Goal: Task Accomplishment & Management: Manage account settings

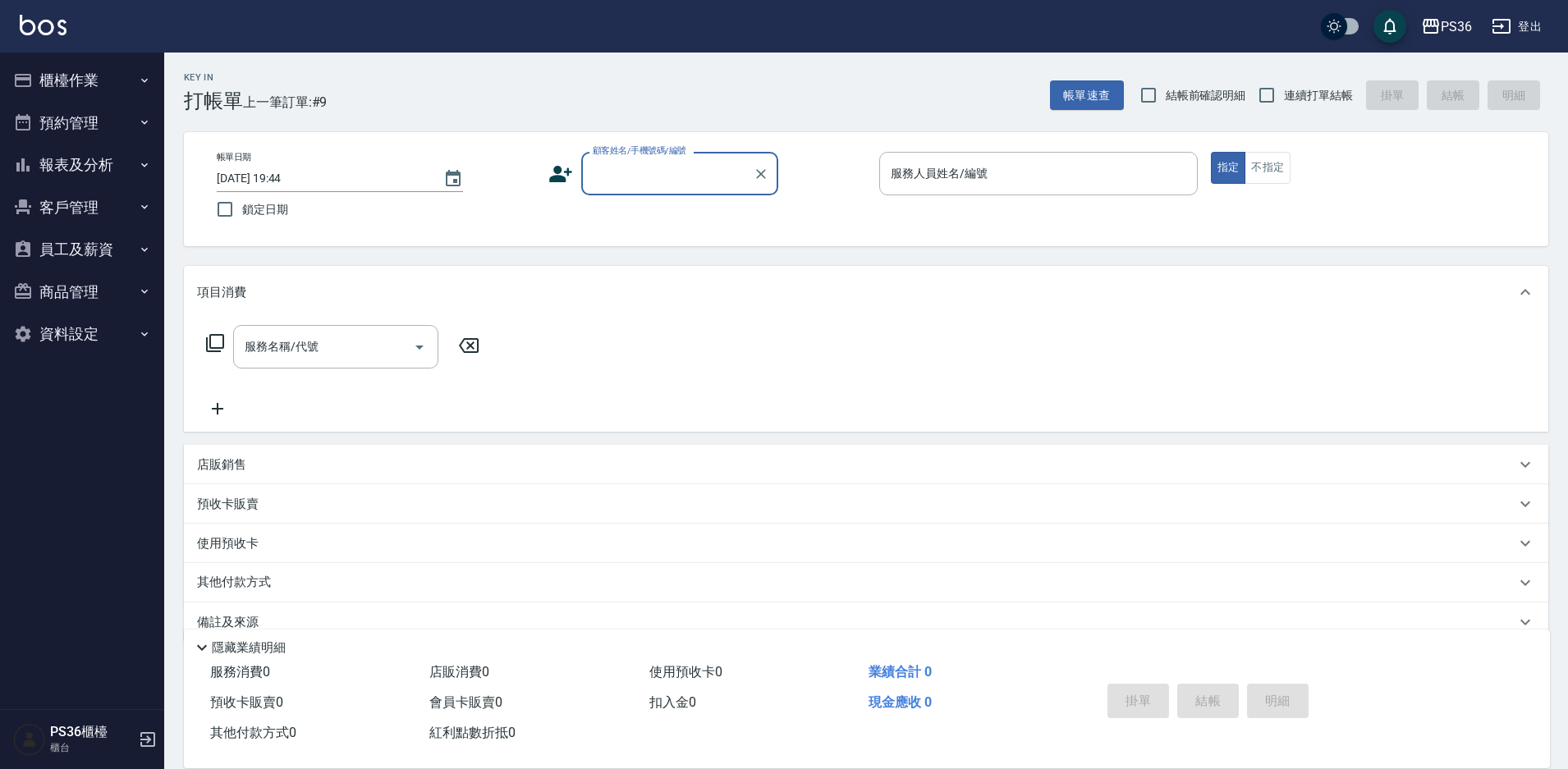
click at [122, 100] on button "櫃檯作業" at bounding box center [82, 80] width 151 height 43
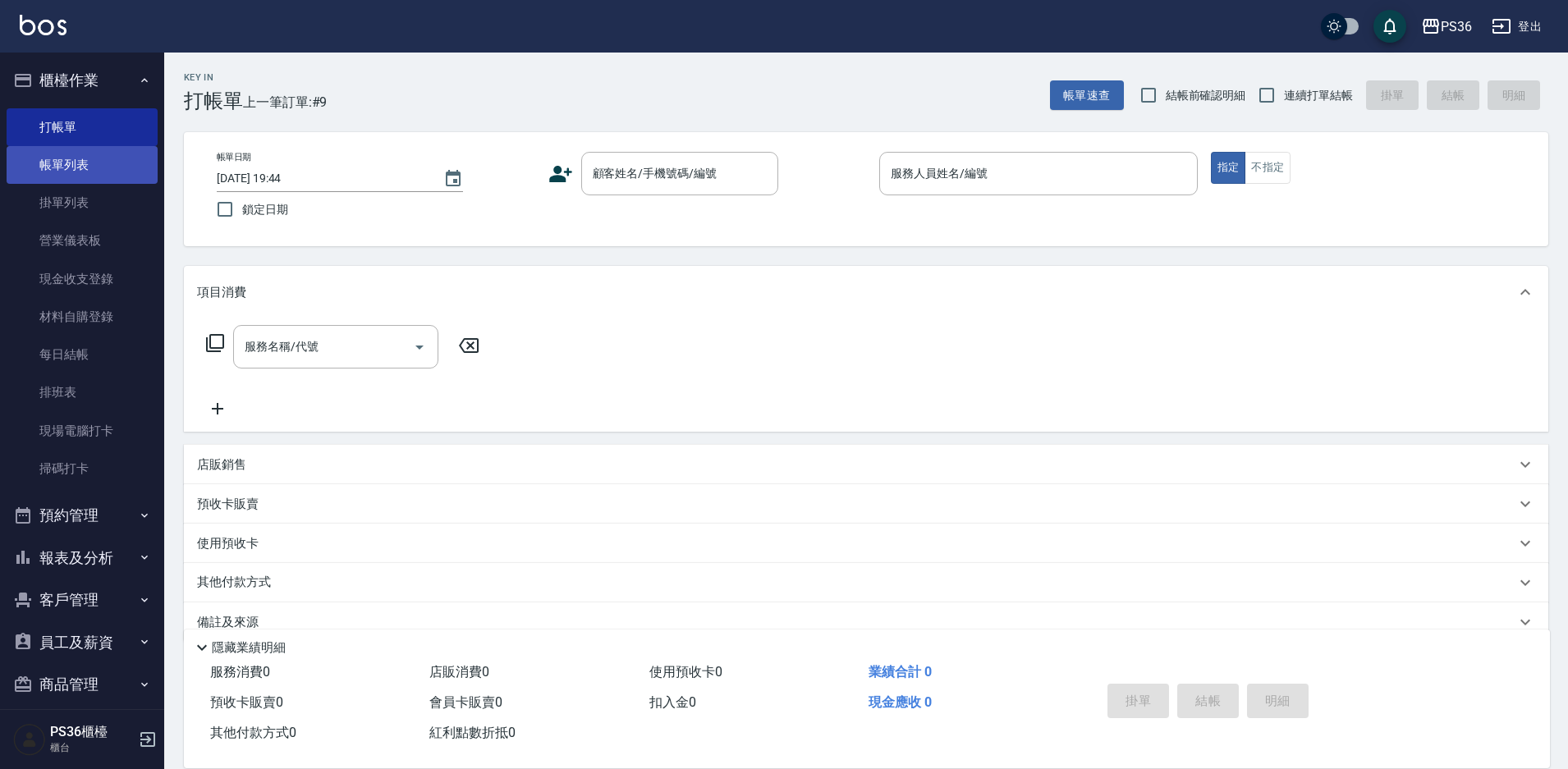
click at [97, 163] on link "帳單列表" at bounding box center [82, 165] width 151 height 38
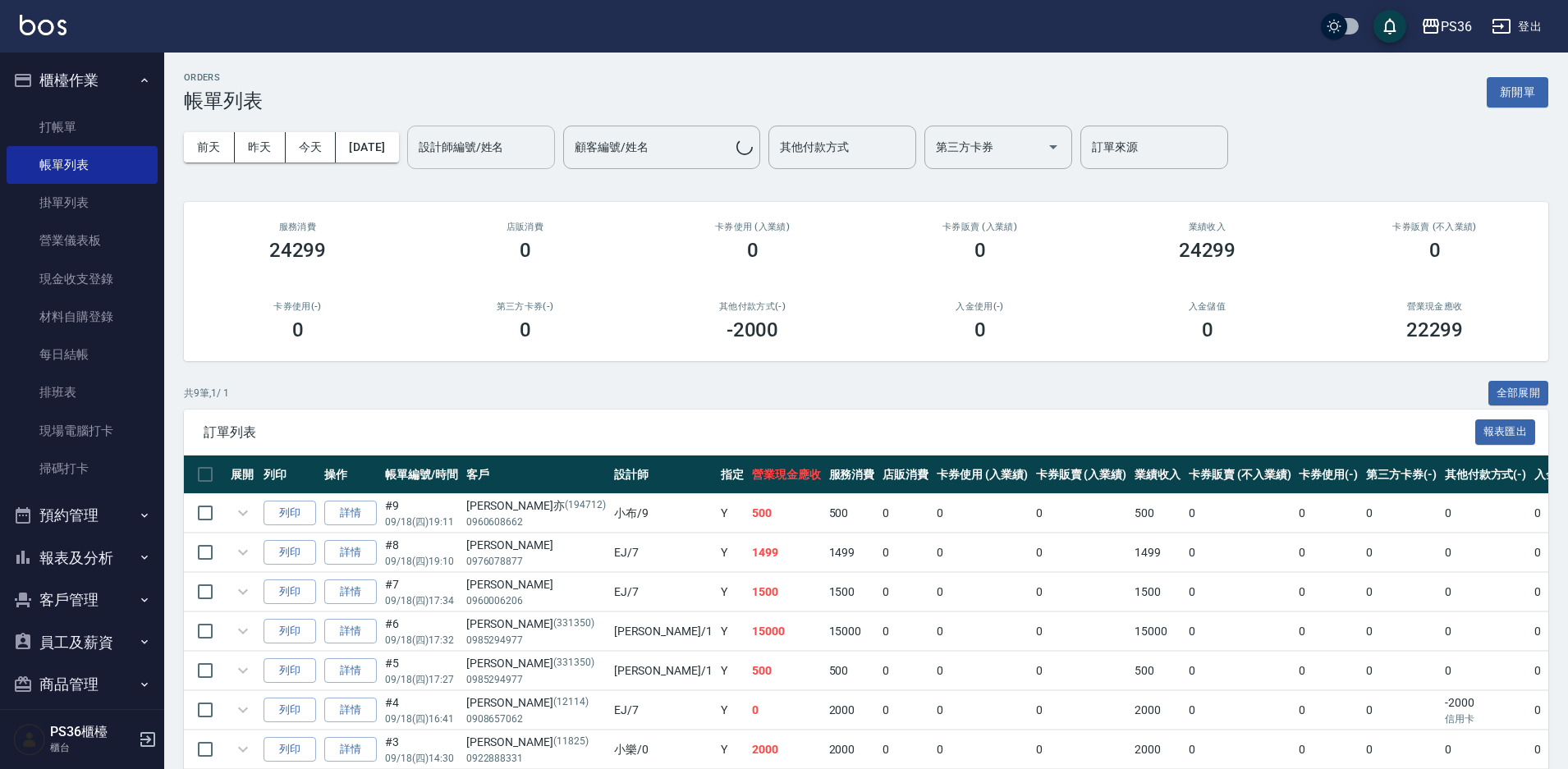
click at [484, 167] on div "設計師編號/姓名" at bounding box center [481, 147] width 147 height 44
click at [486, 157] on input "設計師編號/姓名" at bounding box center [481, 147] width 133 height 29
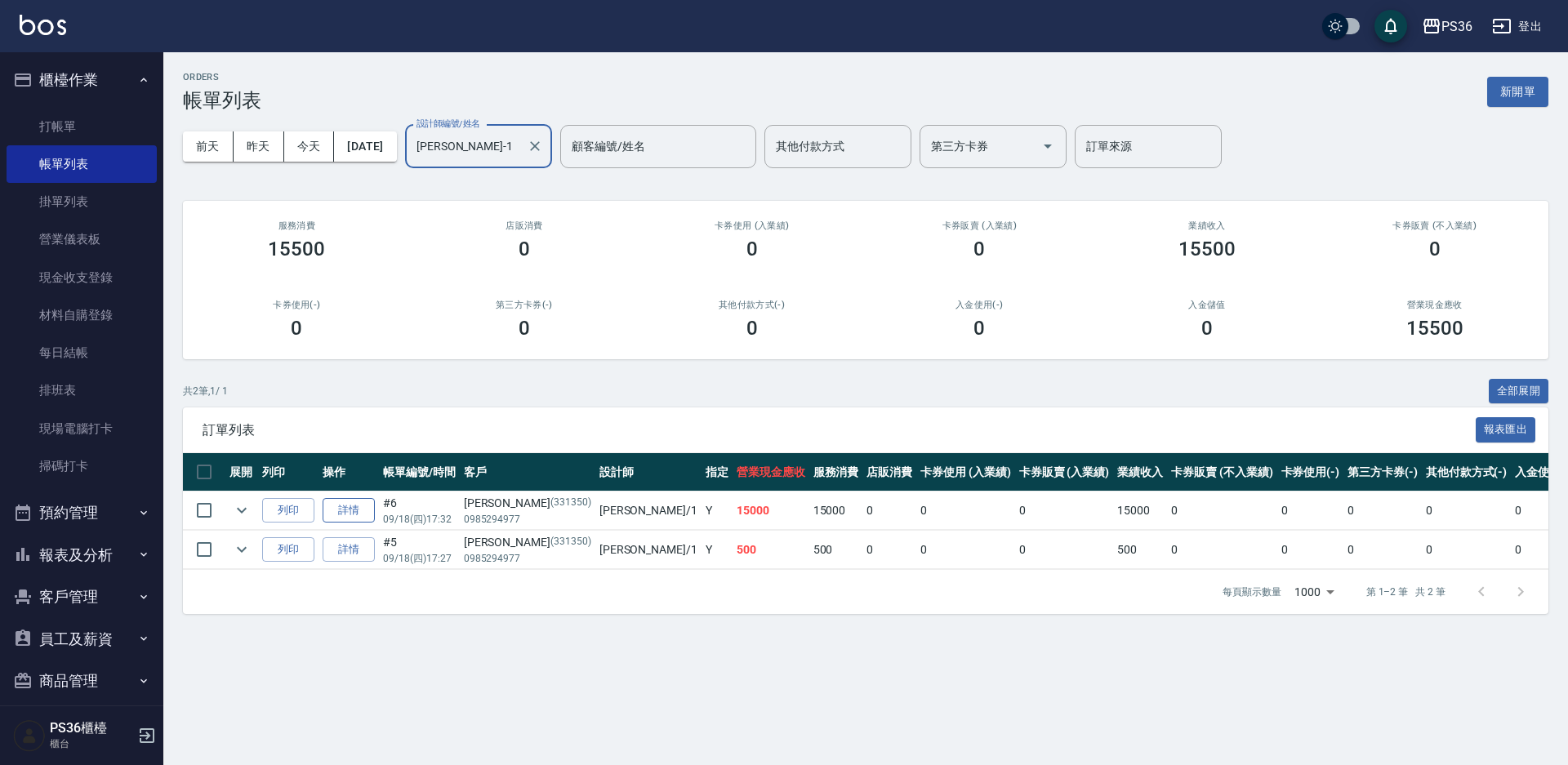
type input "Daniel-1"
click at [367, 509] on link "詳情" at bounding box center [349, 510] width 52 height 25
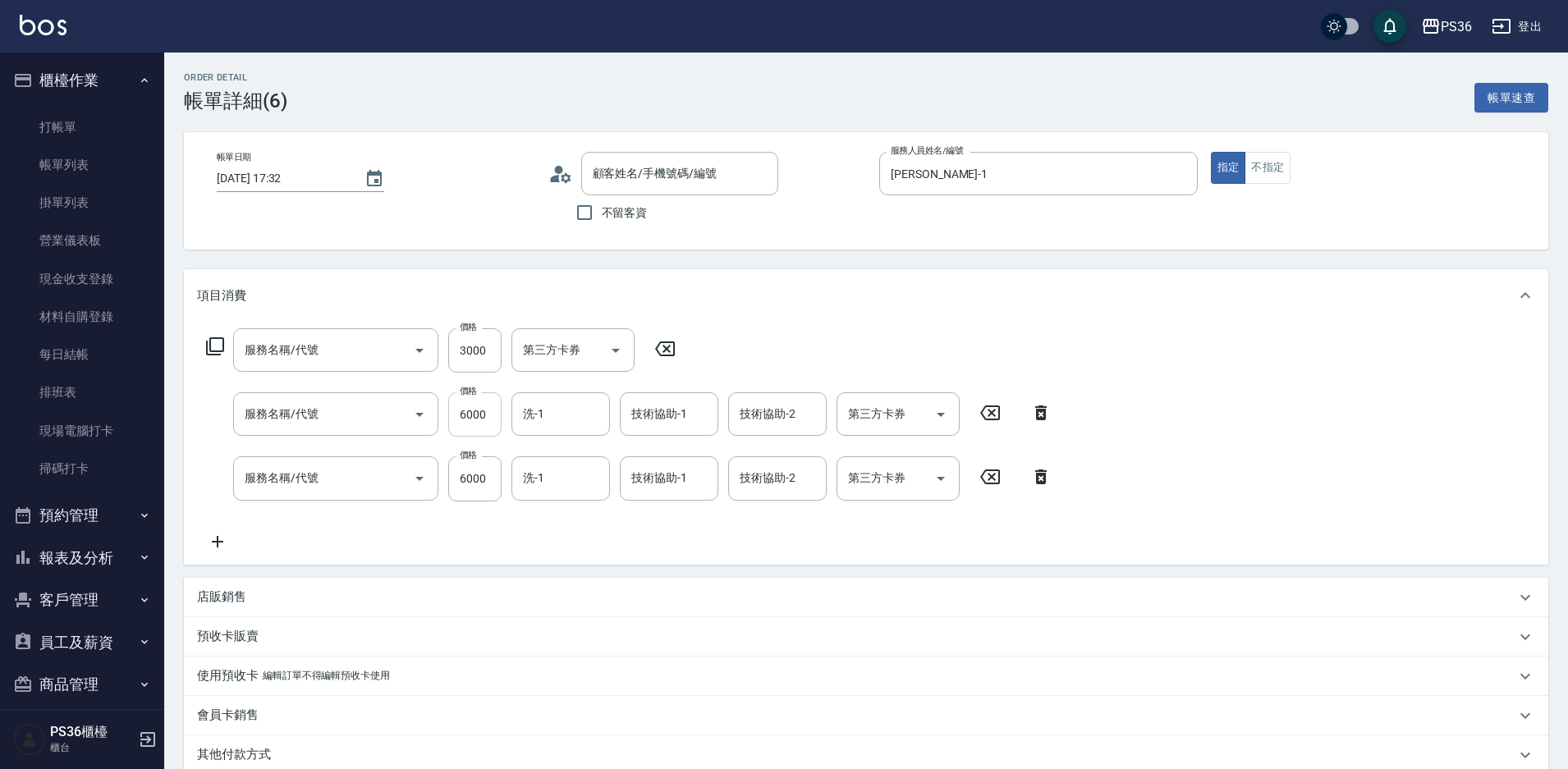
type input "2025/09/18 17:32"
type input "Daniel-1"
type input "頂級染髮(106)"
type input "極致珍珠18吋(0126)"
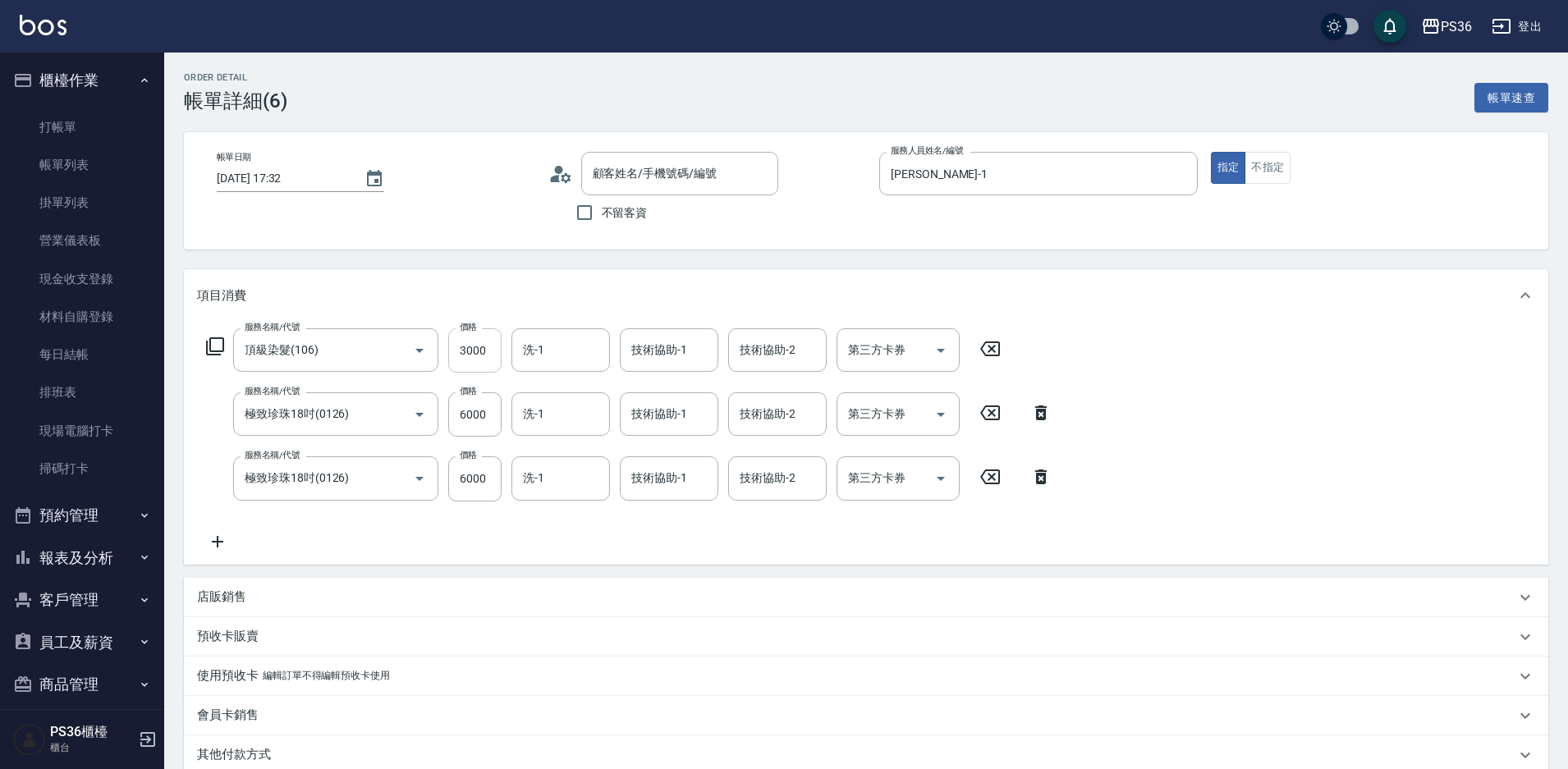
click at [476, 352] on input "3000" at bounding box center [474, 350] width 53 height 45
type input "劉瑜恆/0985294977/331350"
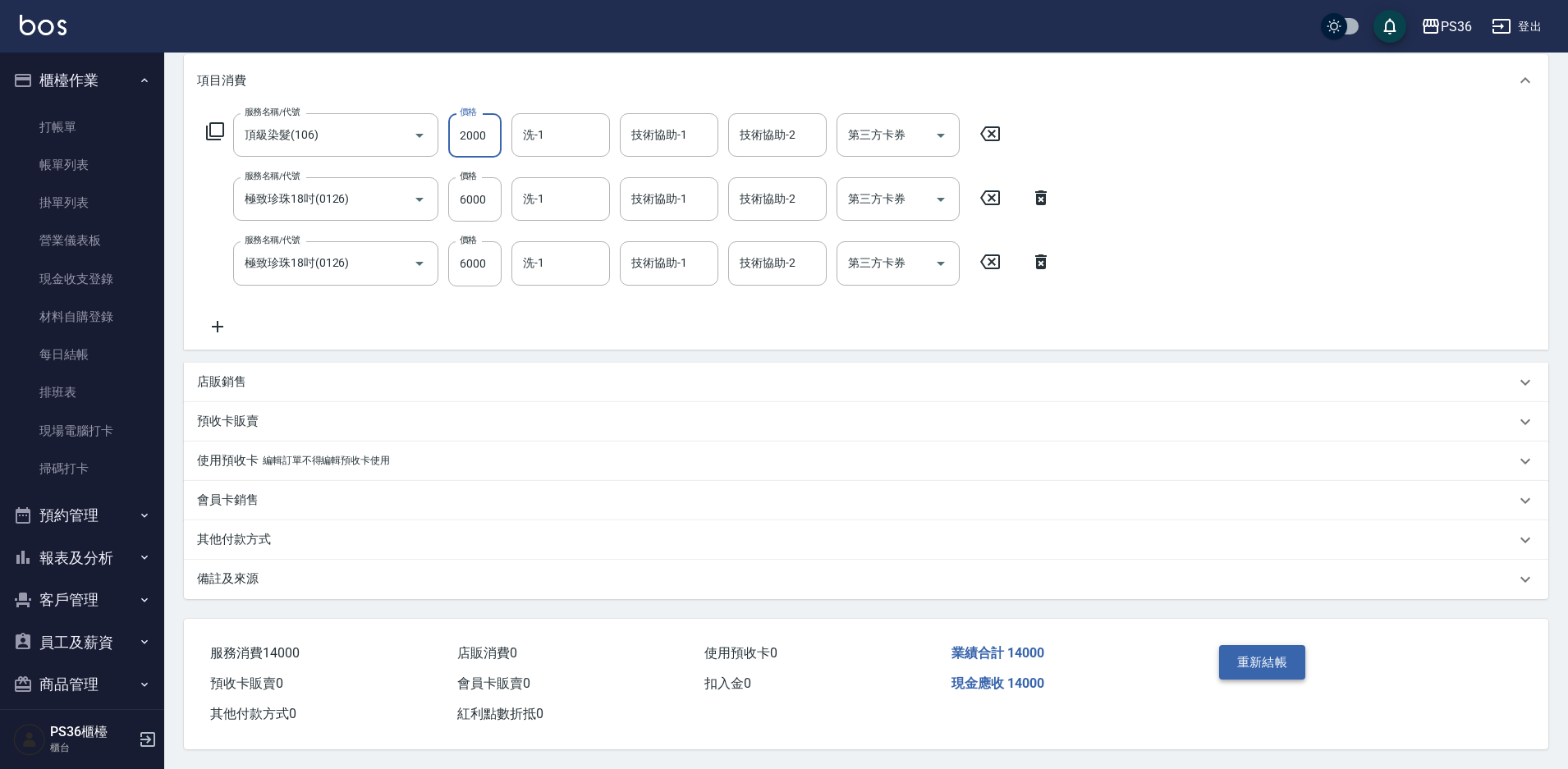
type input "2000"
click at [1258, 645] on button "重新結帳" at bounding box center [1262, 662] width 87 height 34
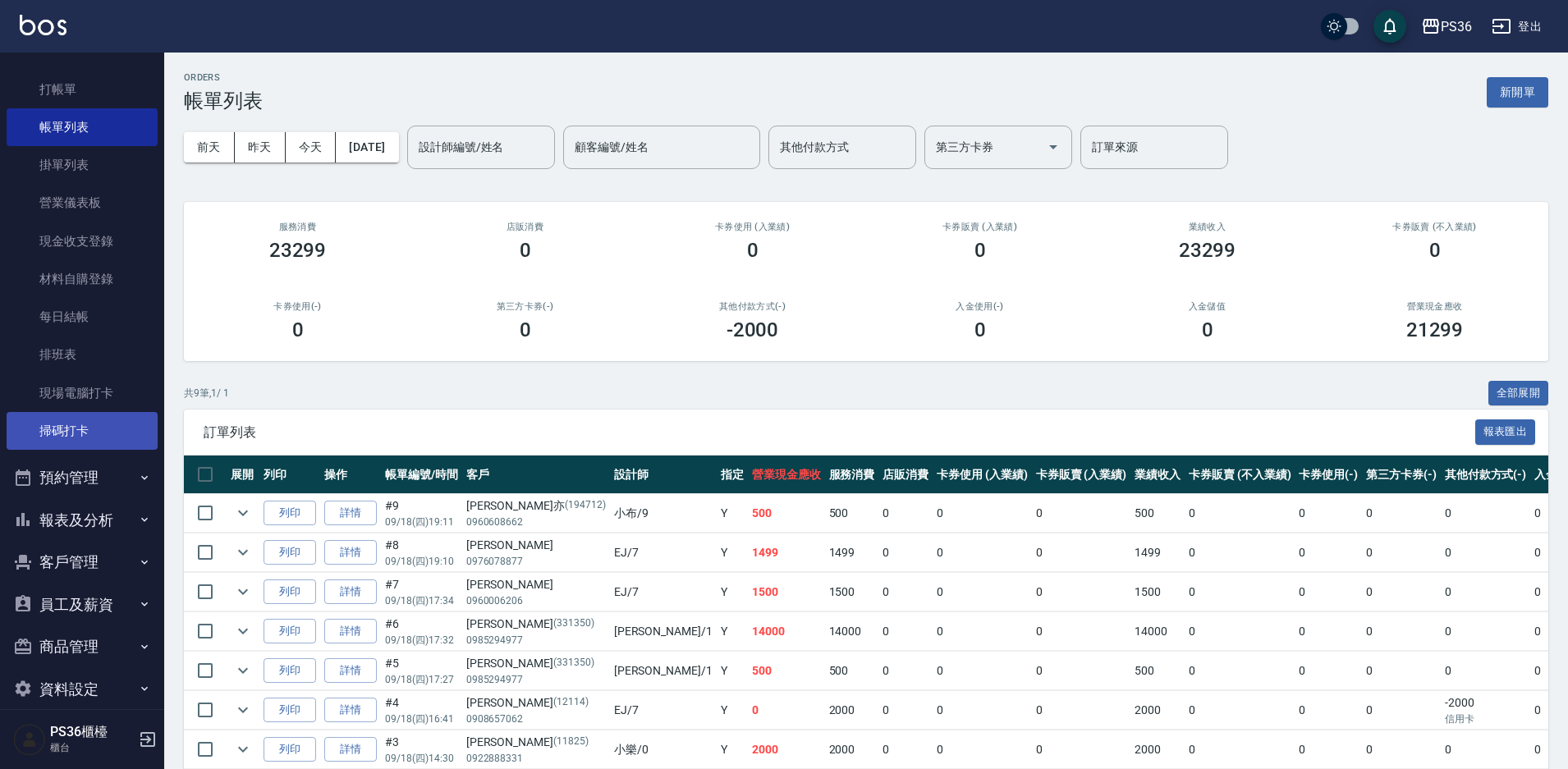
scroll to position [58, 0]
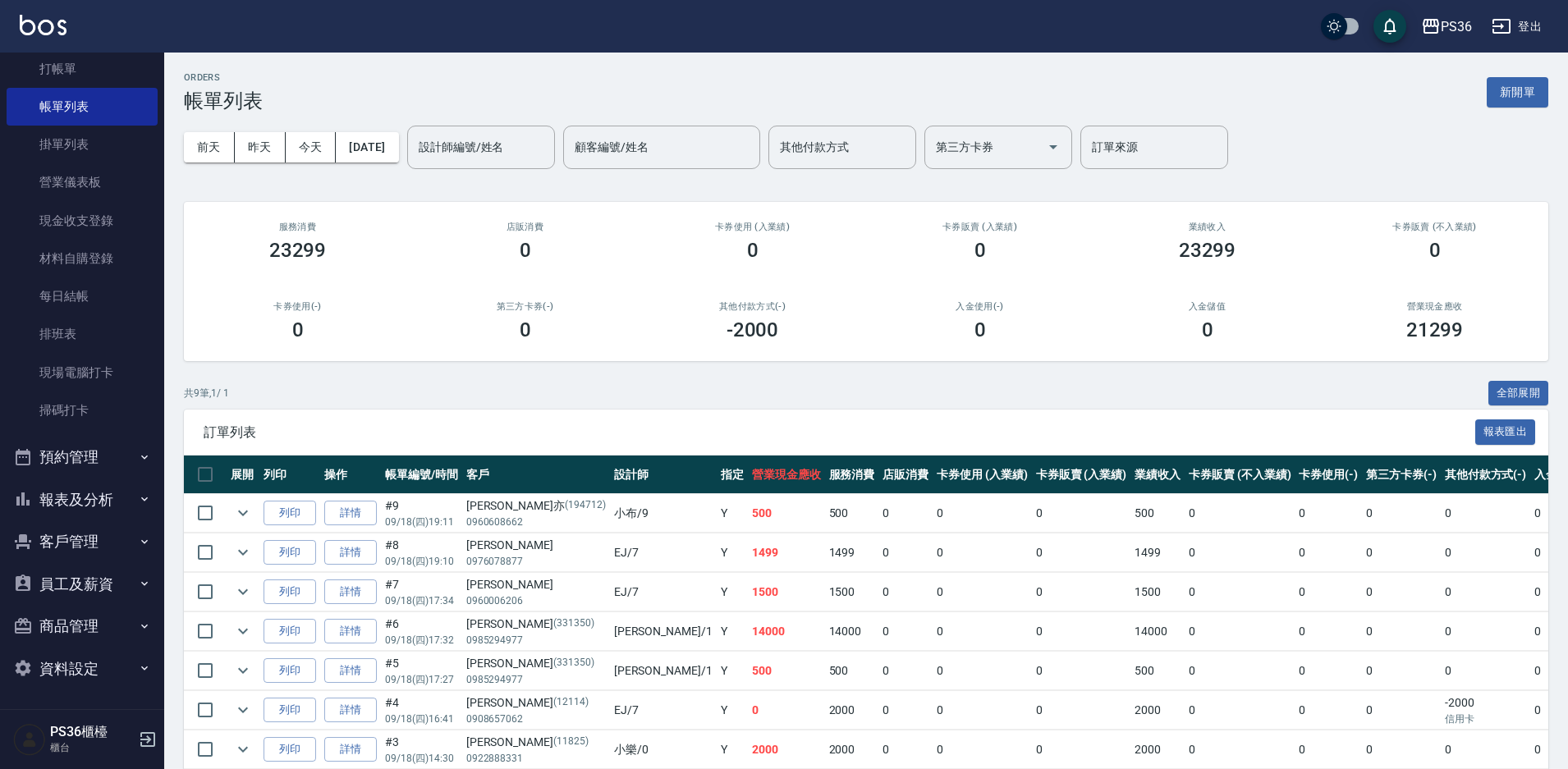
click at [82, 518] on button "報表及分析" at bounding box center [82, 500] width 151 height 43
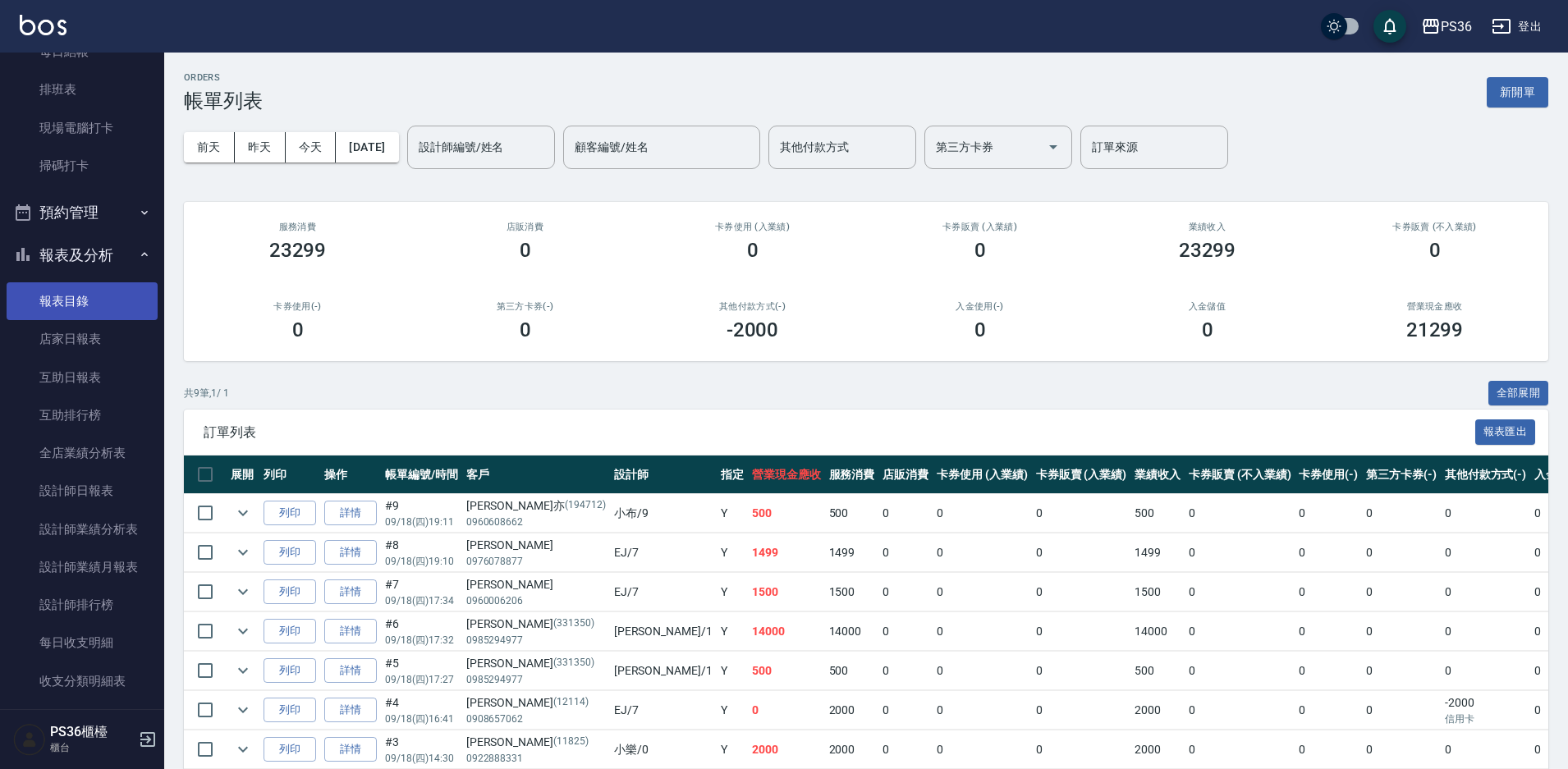
scroll to position [304, 0]
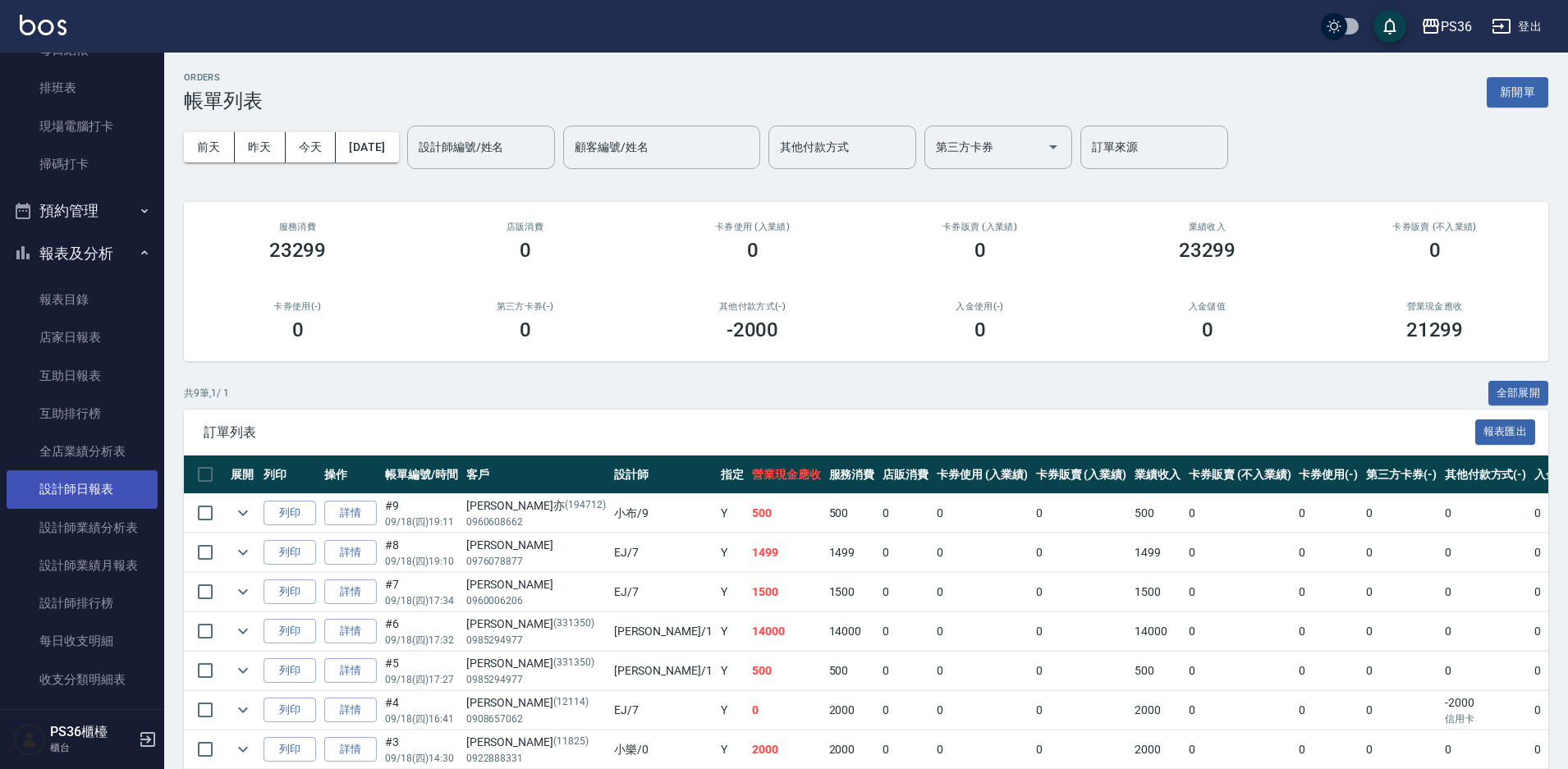
click at [76, 489] on link "設計師日報表" at bounding box center [82, 488] width 151 height 38
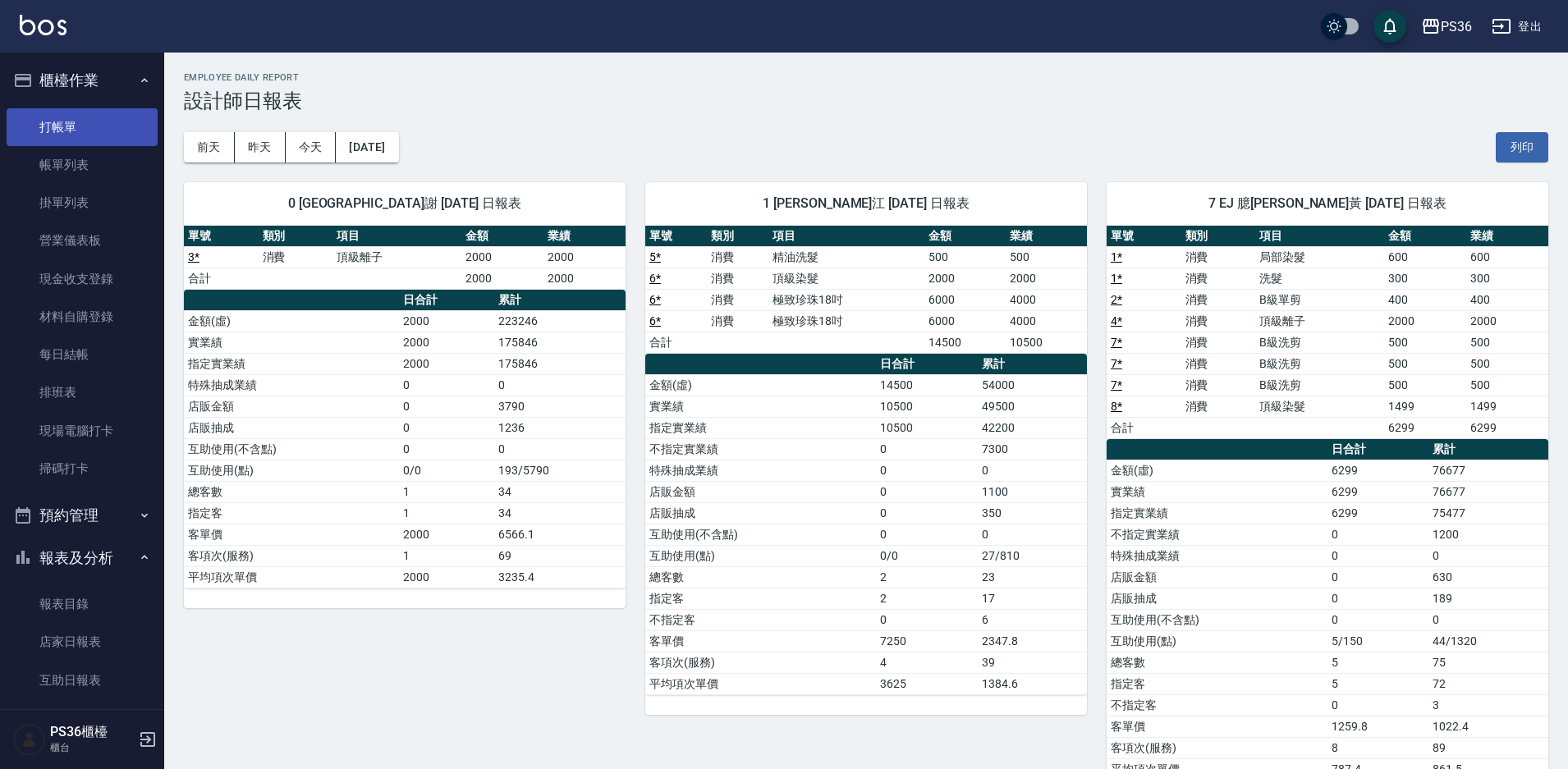
click at [56, 133] on link "打帳單" at bounding box center [82, 127] width 151 height 38
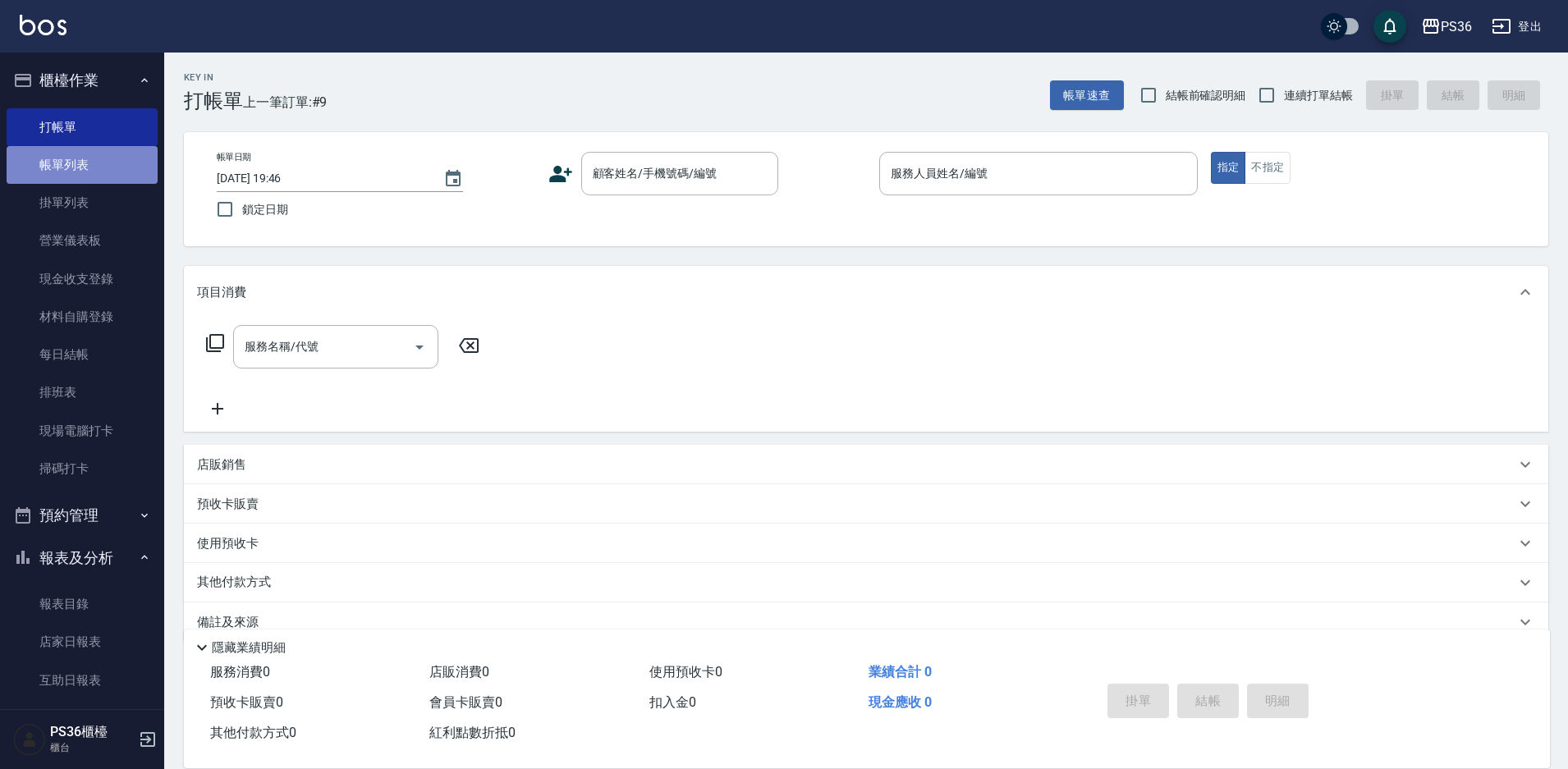
click at [127, 161] on link "帳單列表" at bounding box center [82, 165] width 151 height 38
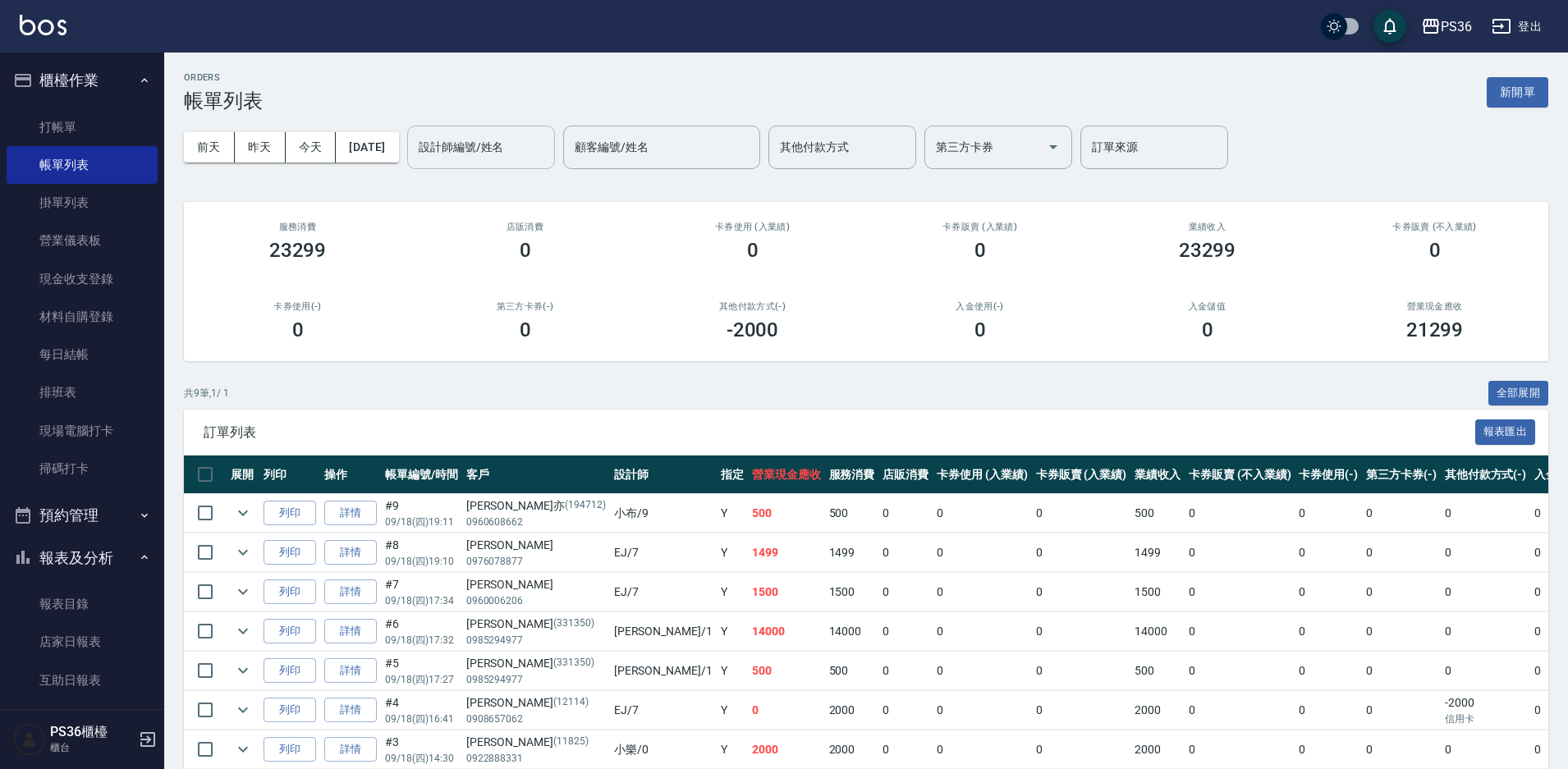
click at [475, 158] on input "設計師編號/姓名" at bounding box center [481, 147] width 133 height 29
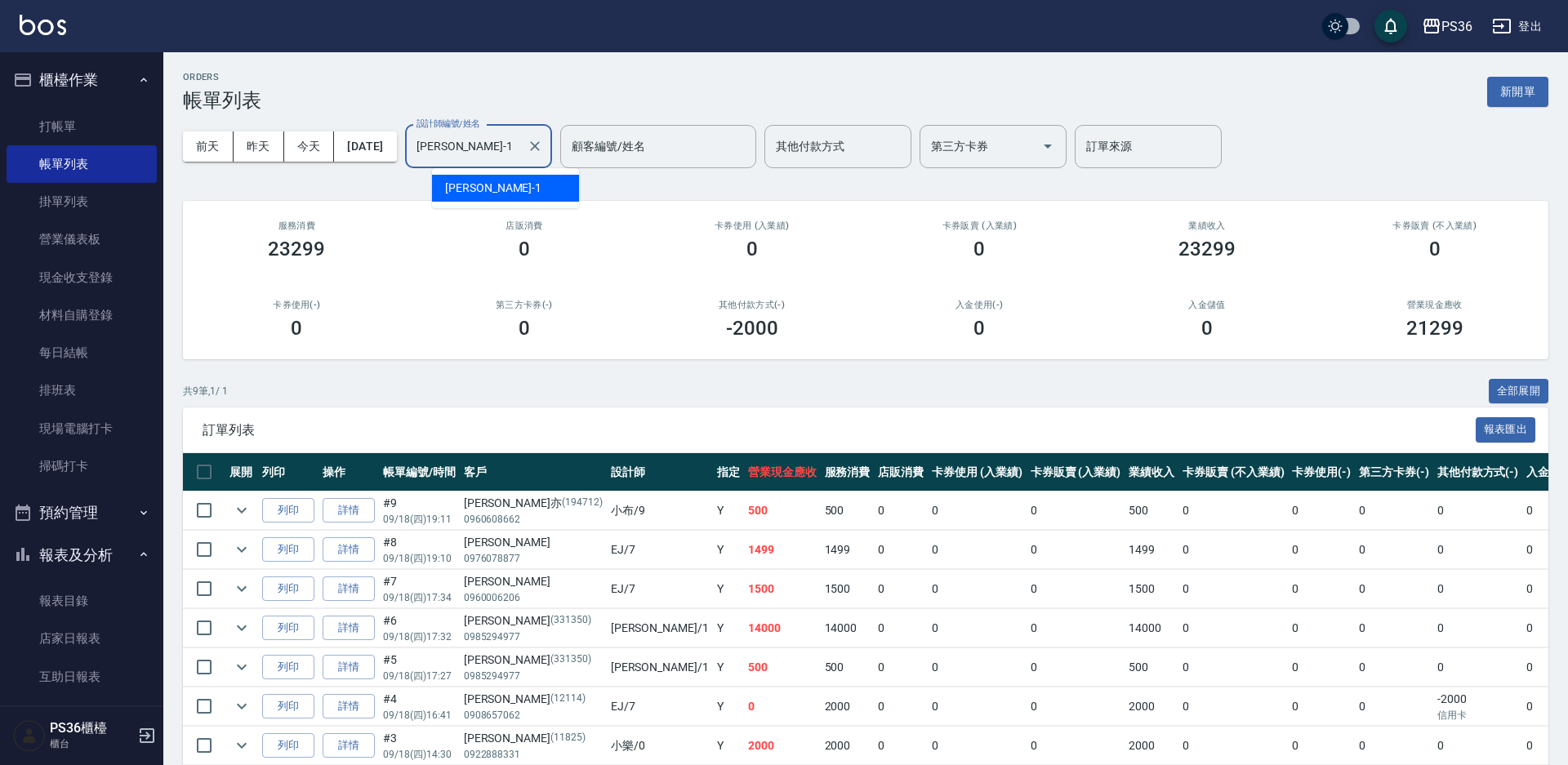
type input "Daniel-1"
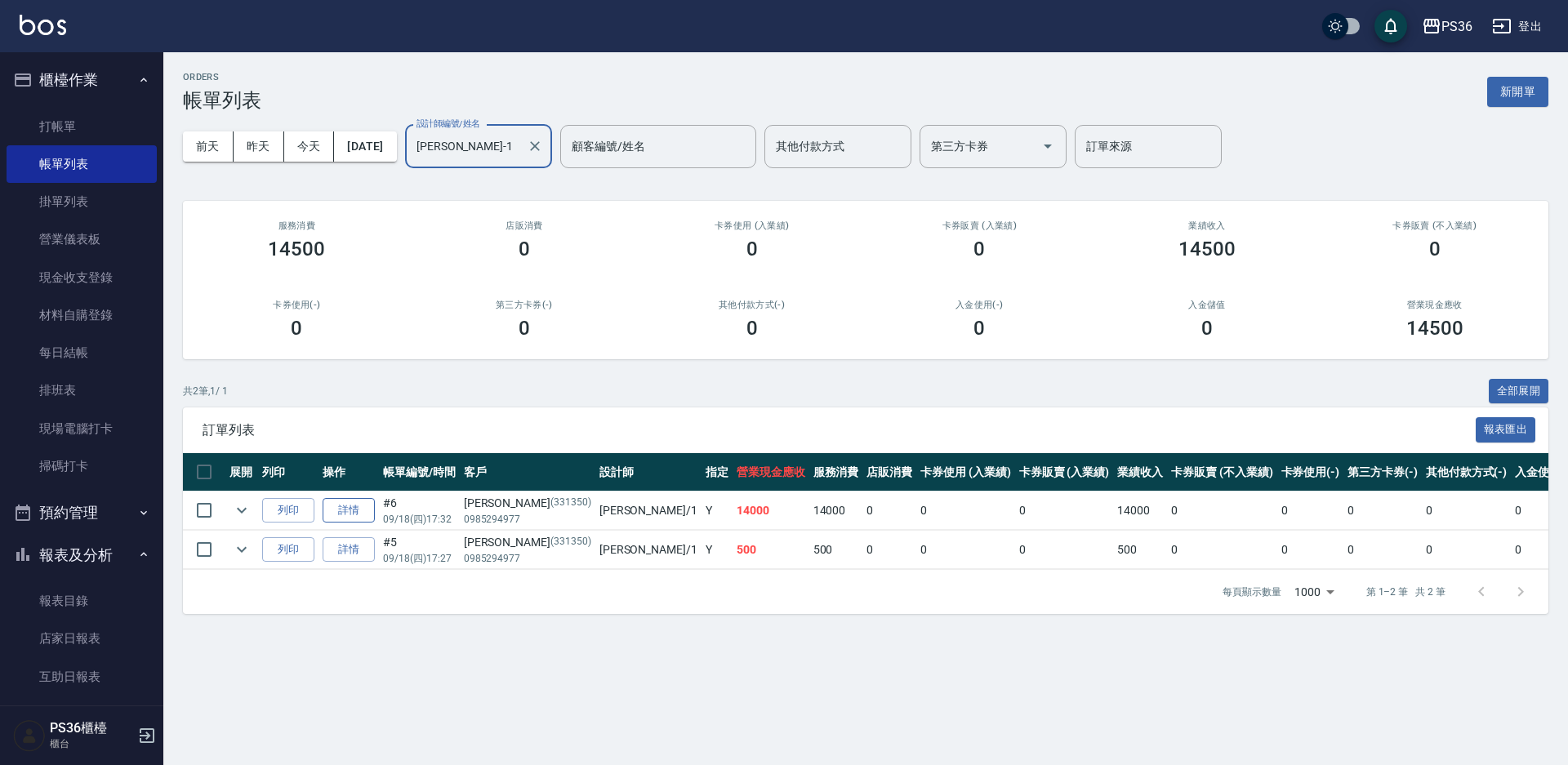
click at [361, 505] on link "詳情" at bounding box center [349, 510] width 52 height 25
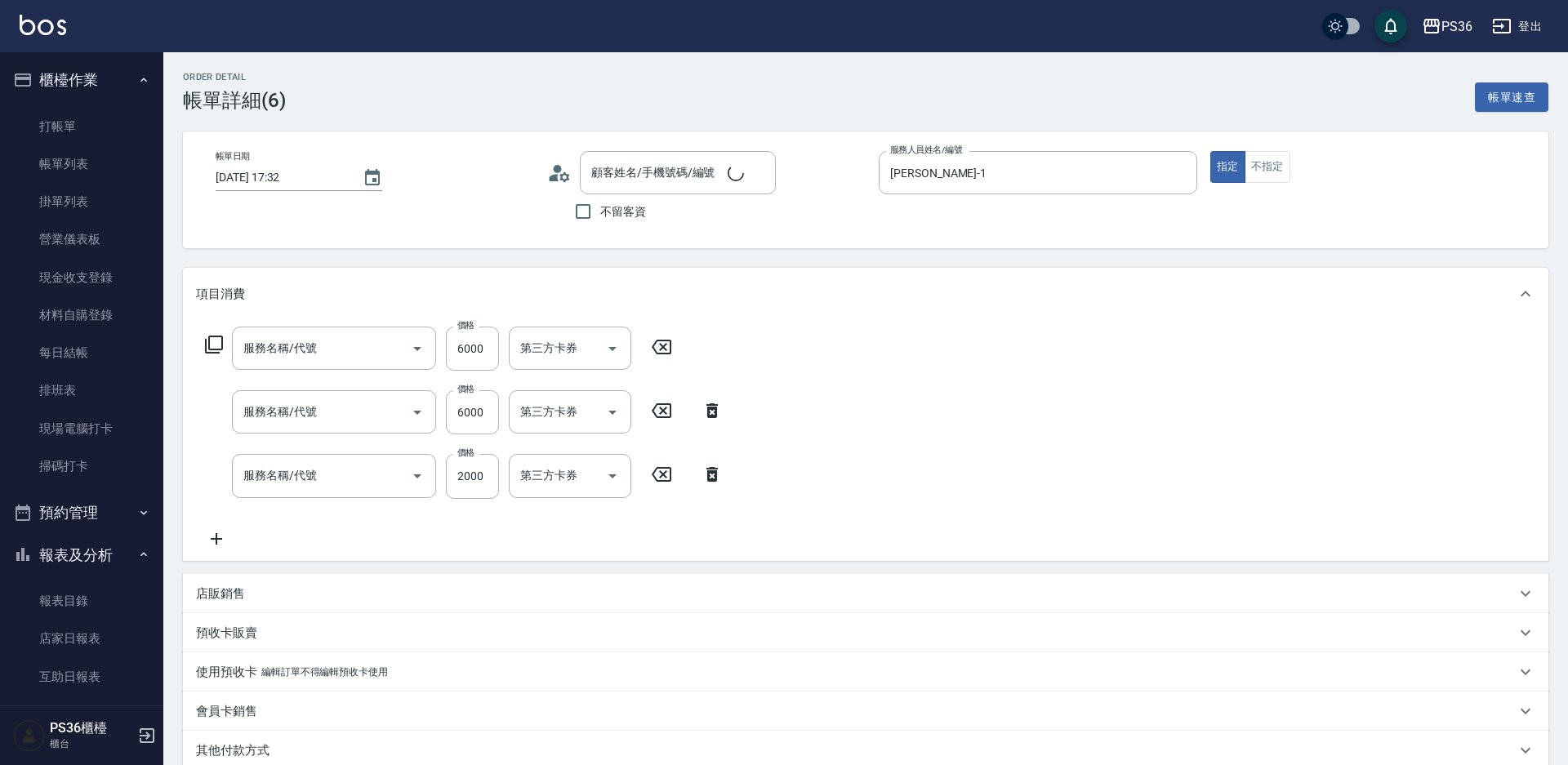
type input "2025/09/18 17:32"
type input "Daniel-1"
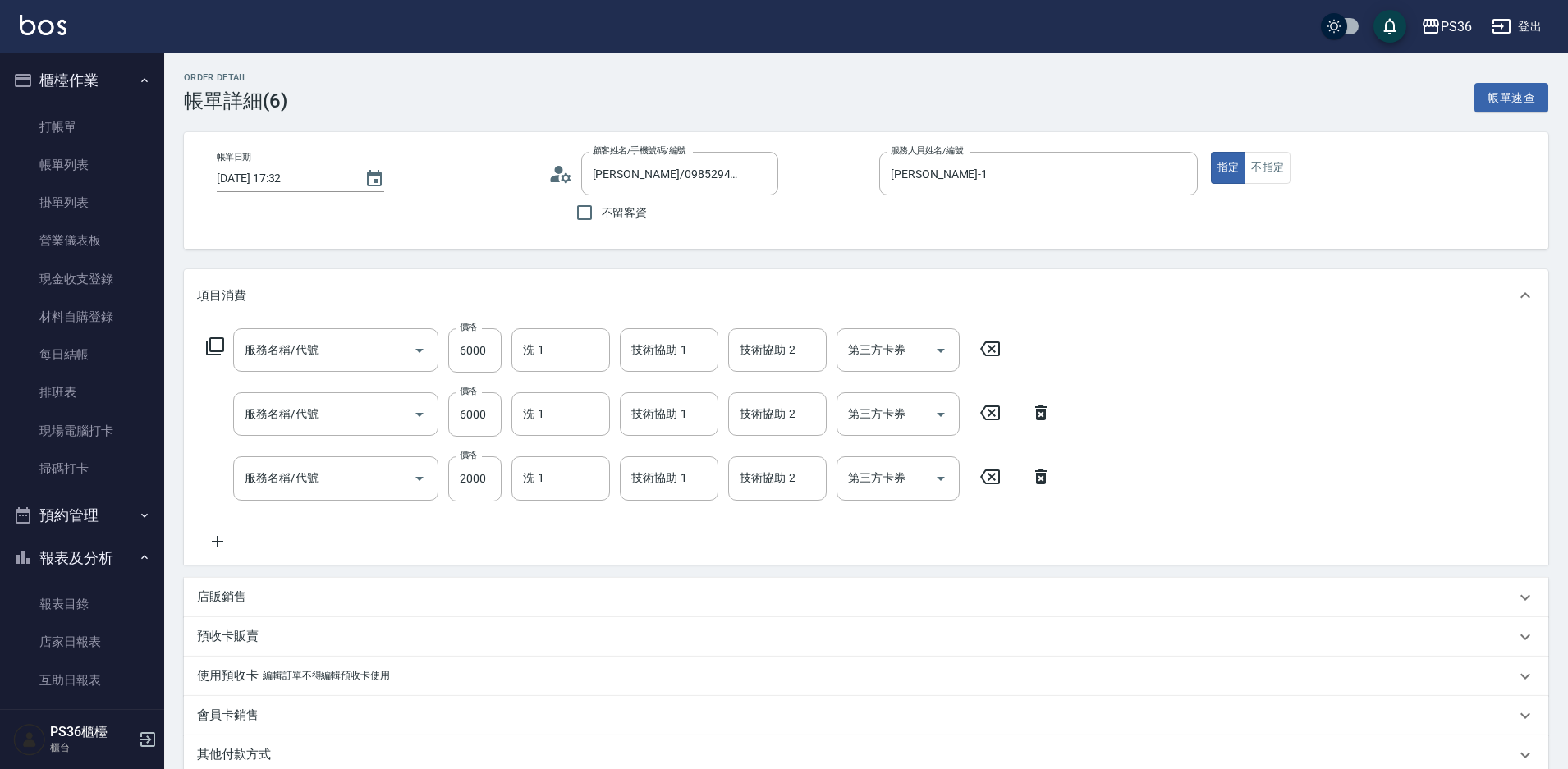
type input "劉瑜恆/0985294977/331350"
type input "極致珍珠18吋(0126)"
type input "頂級染髮(106)"
click at [467, 474] on input "2000" at bounding box center [474, 478] width 53 height 45
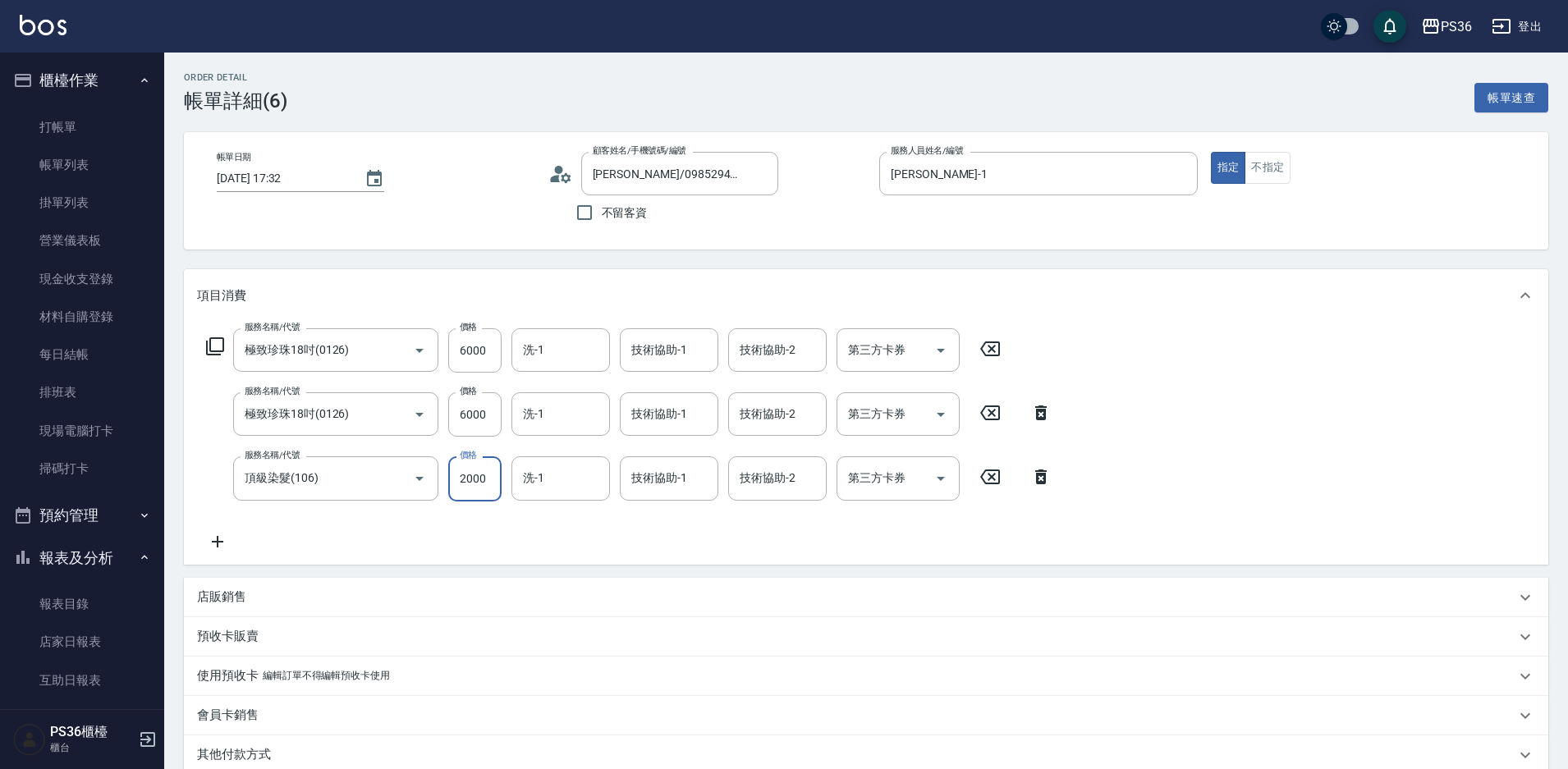
click at [1045, 488] on div "服務名稱/代號 頂級染髮(106) 服務名稱/代號 價格 2000 價格 洗-1 洗-1 技術協助-1 技術協助-1 技術協助-2 技術協助-2 第三方卡券 …" at bounding box center [629, 478] width 864 height 45
click at [1044, 481] on icon at bounding box center [1040, 476] width 11 height 15
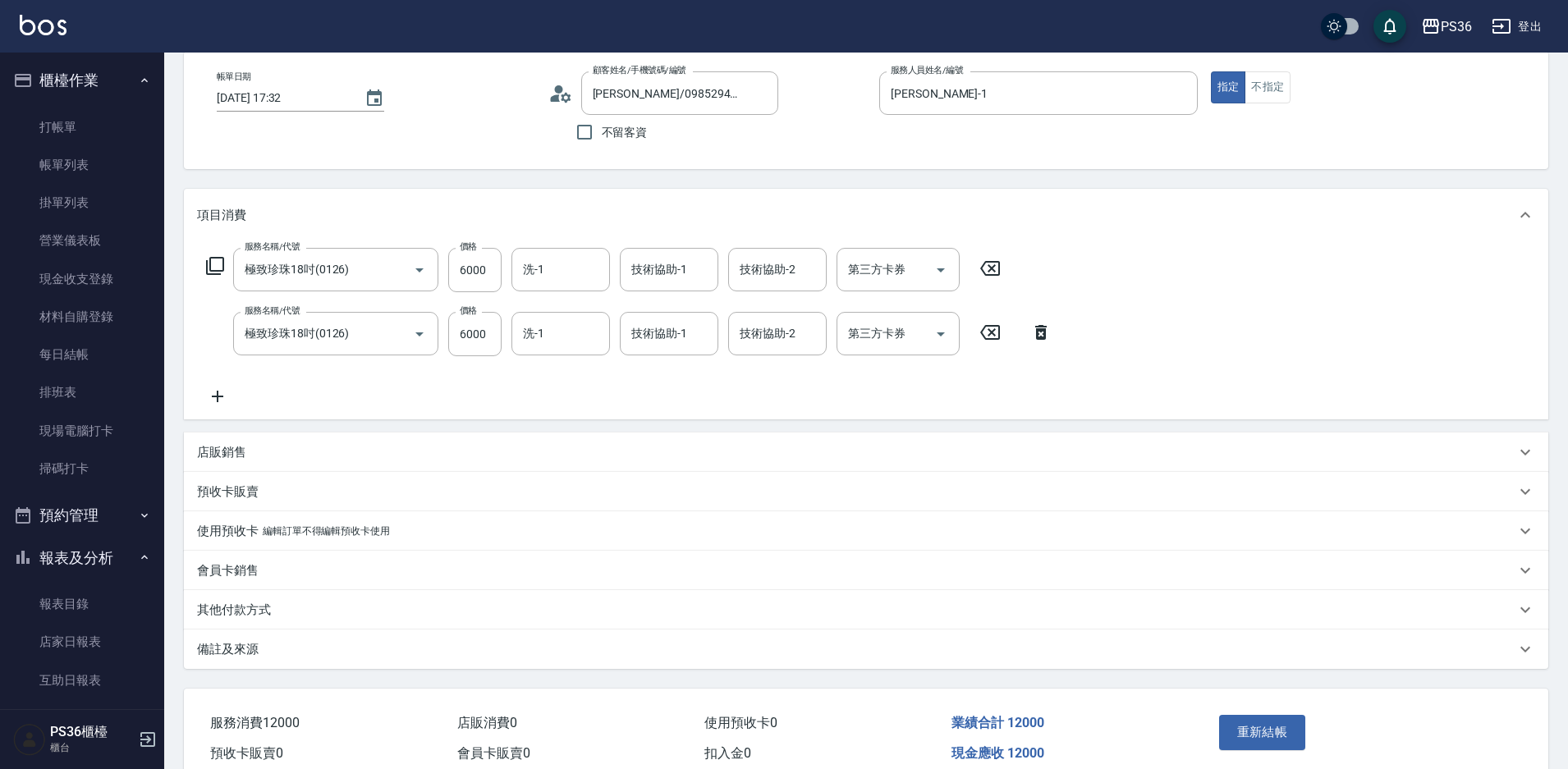
scroll to position [158, 0]
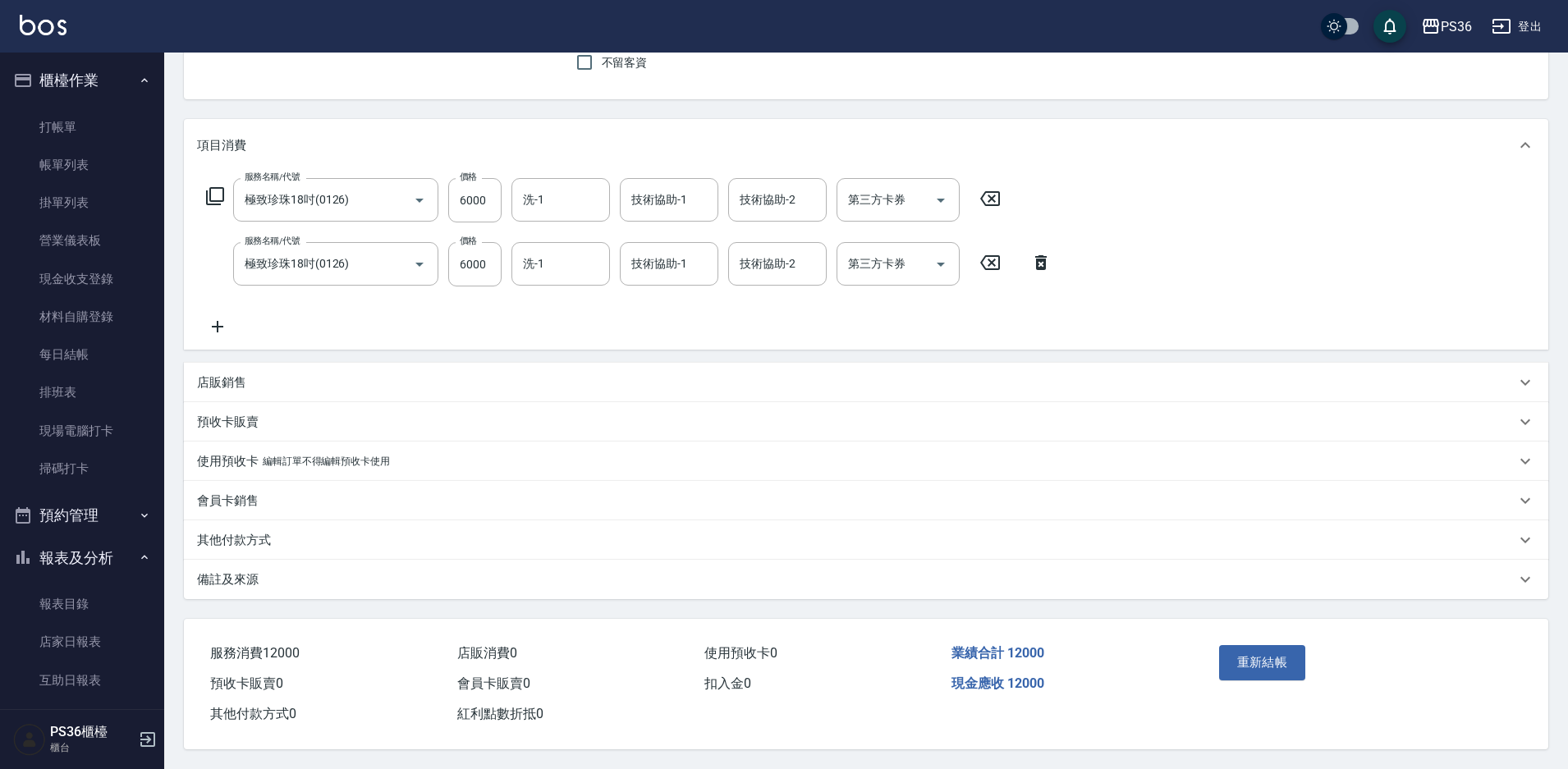
click at [202, 534] on p "其他付款方式" at bounding box center [234, 540] width 74 height 18
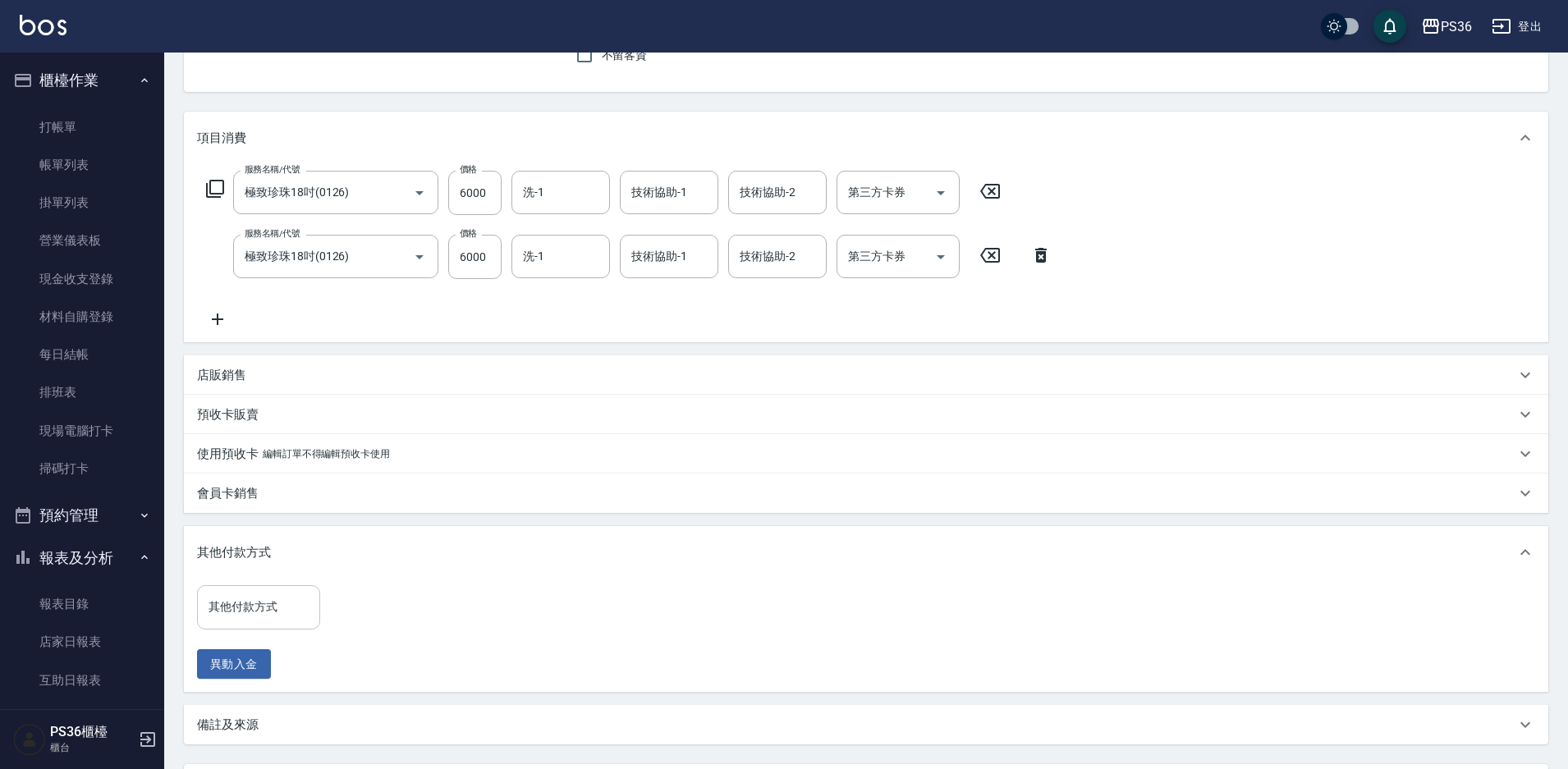
click at [230, 595] on div "其他付款方式 其他付款方式" at bounding box center [259, 607] width 123 height 44
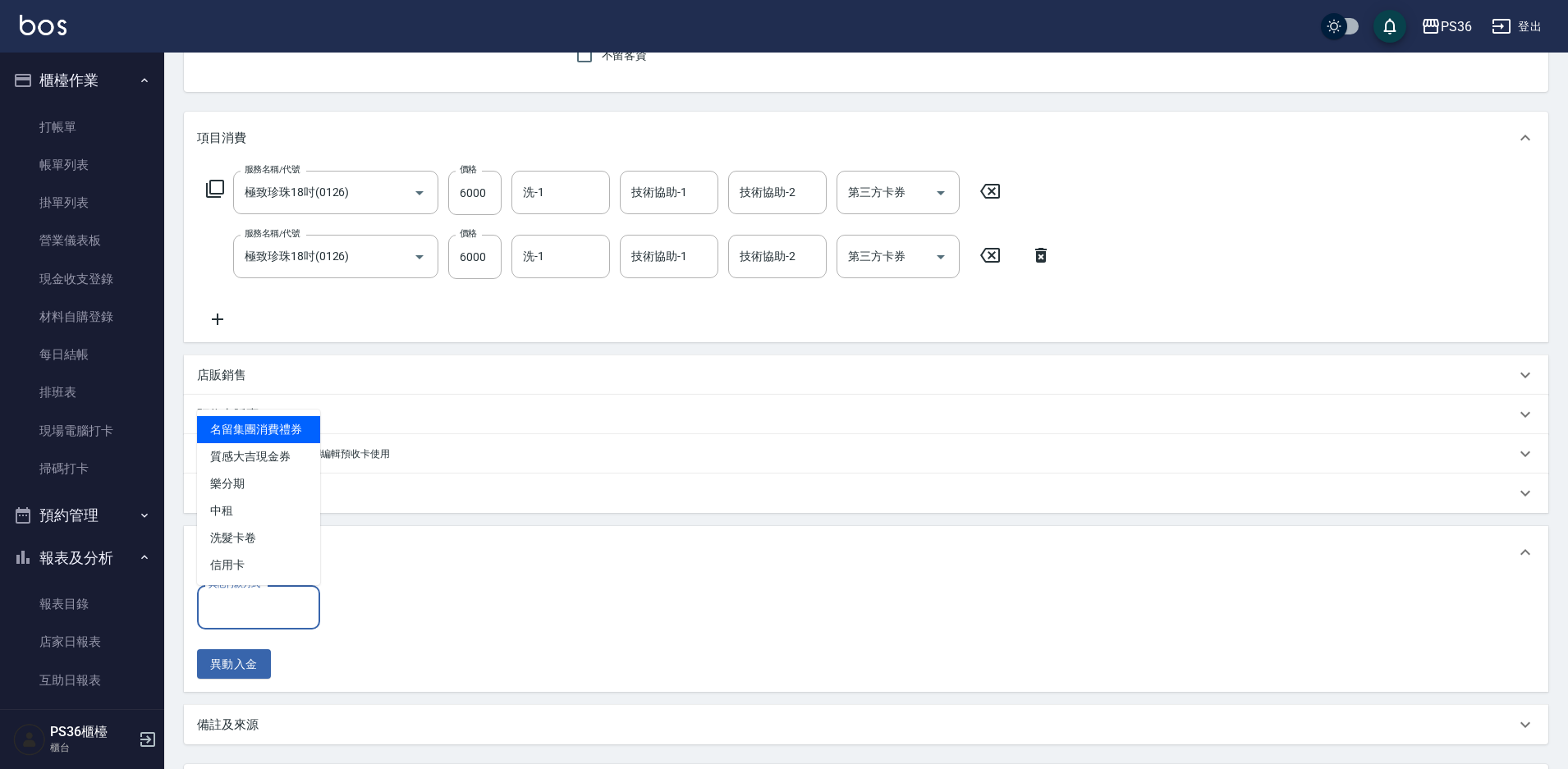
drag, startPoint x: 232, startPoint y: 589, endPoint x: 235, endPoint y: 576, distance: 13.3
click at [232, 588] on label "其他付款方式" at bounding box center [234, 584] width 52 height 12
click at [232, 593] on input "其他付款方式" at bounding box center [259, 607] width 109 height 29
click at [237, 573] on span "信用卡" at bounding box center [259, 565] width 123 height 27
type input "信用卡"
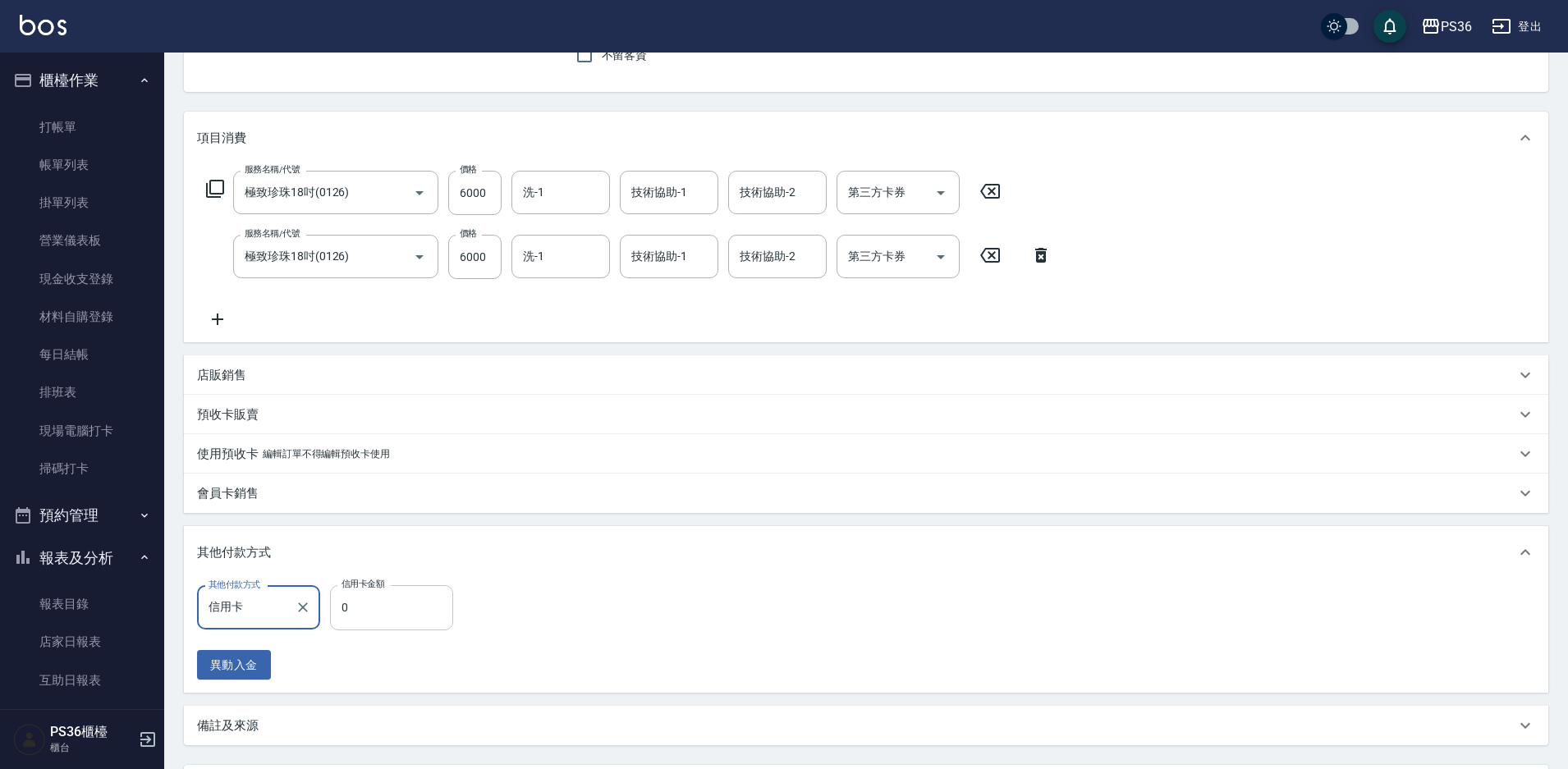
click at [408, 610] on input "0" at bounding box center [391, 607] width 123 height 45
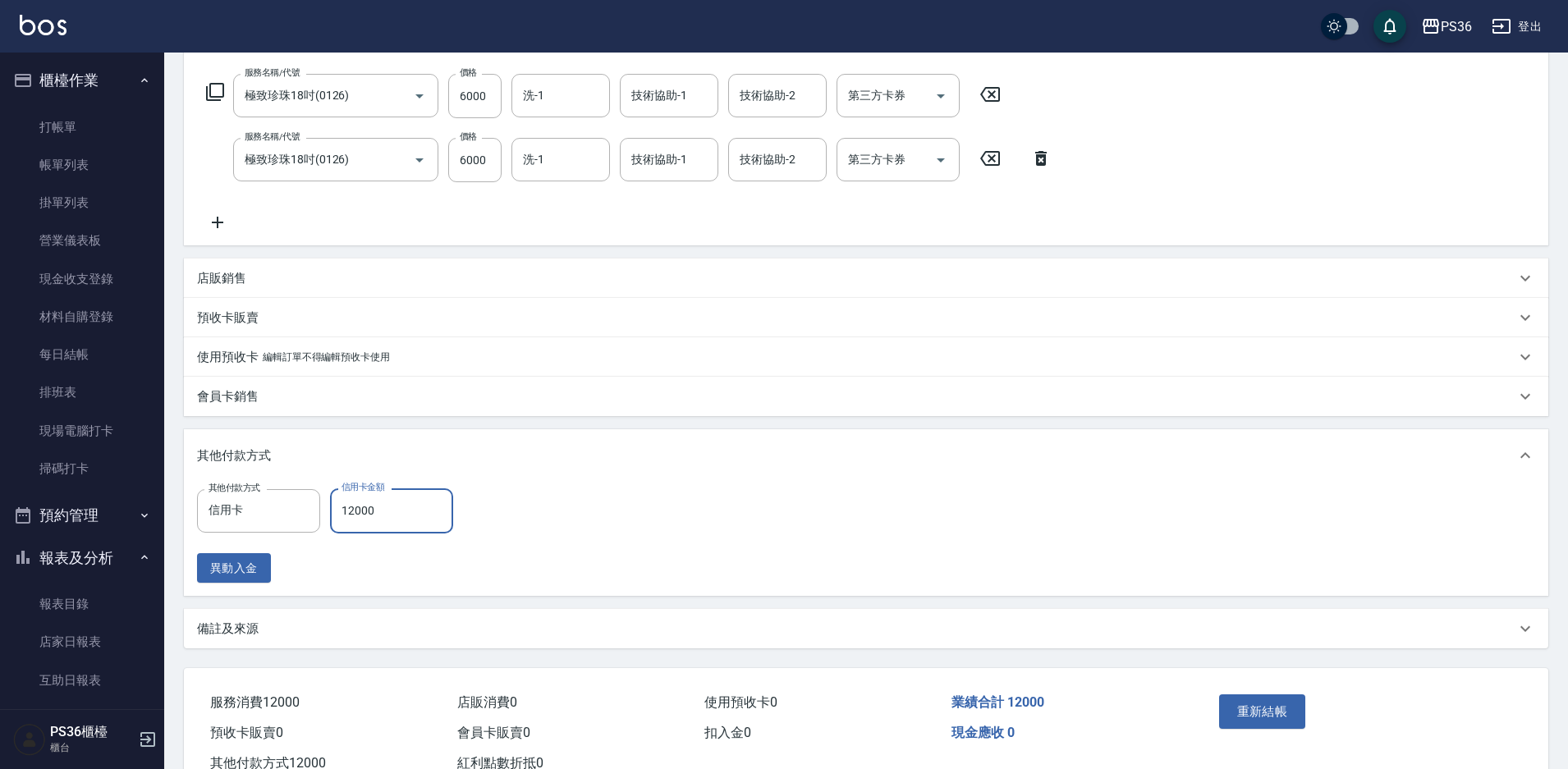
scroll to position [311, 0]
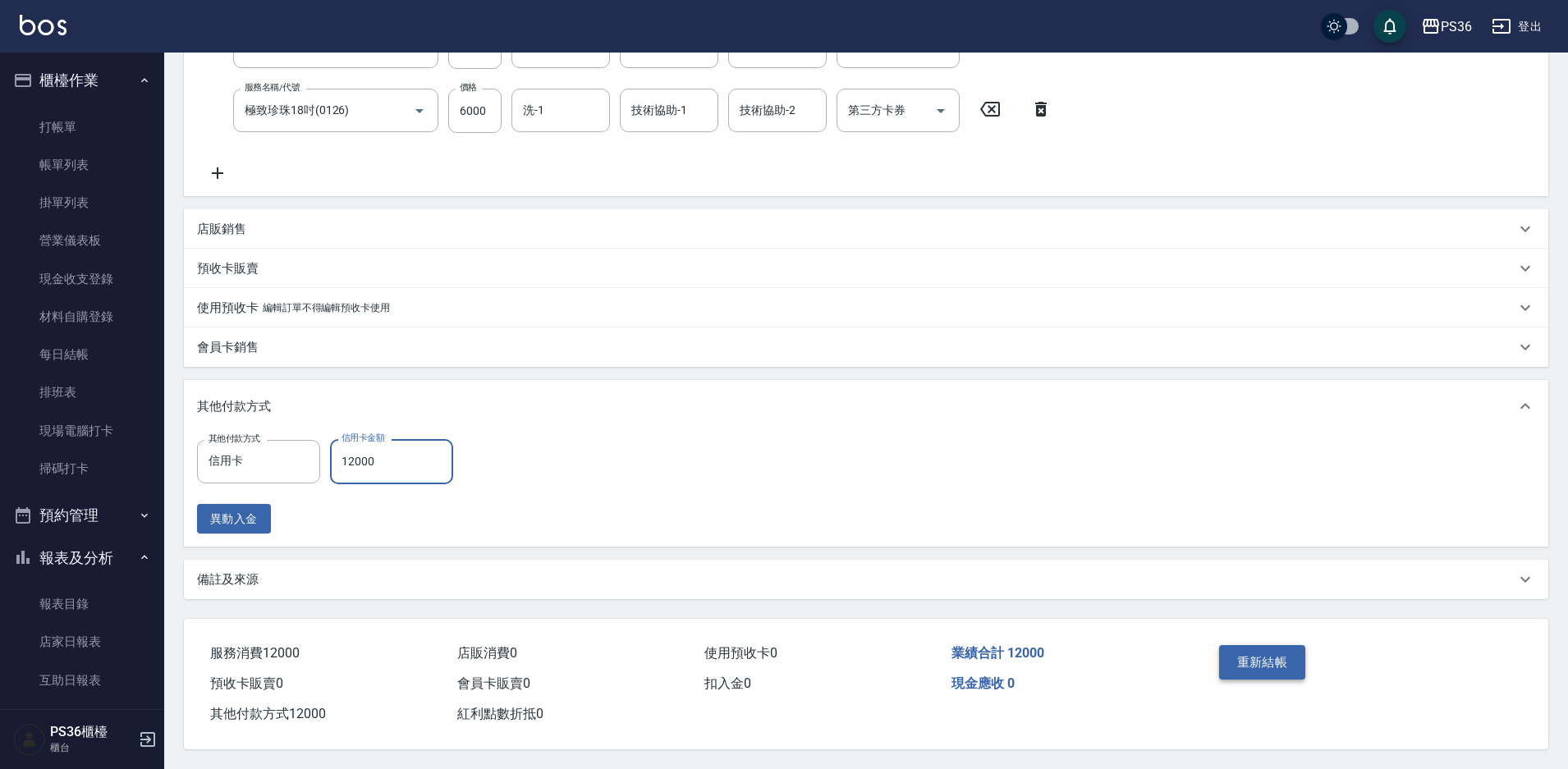
type input "12000"
click at [1266, 651] on button "重新結帳" at bounding box center [1262, 662] width 87 height 34
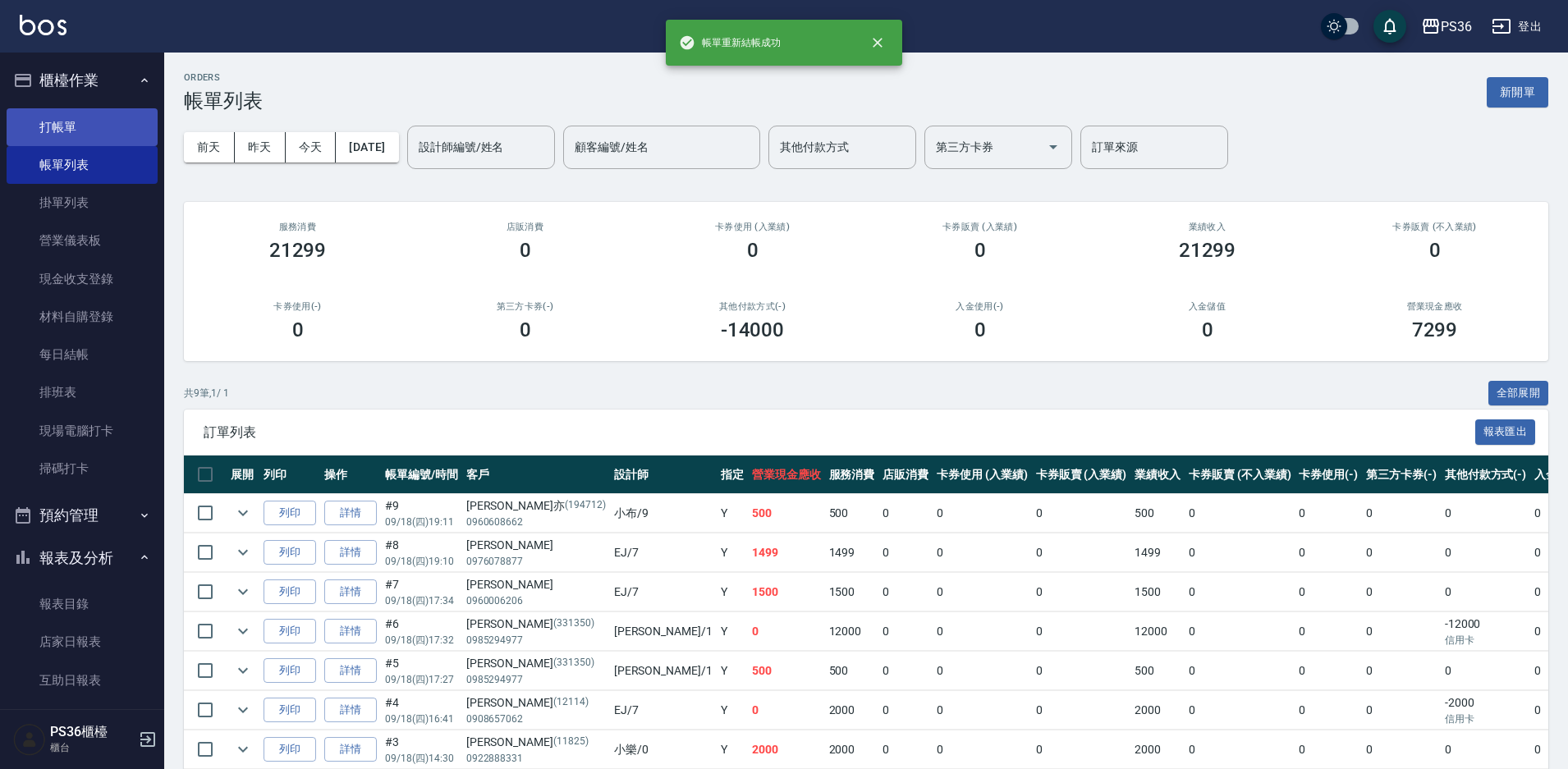
click at [103, 129] on link "打帳單" at bounding box center [82, 127] width 151 height 38
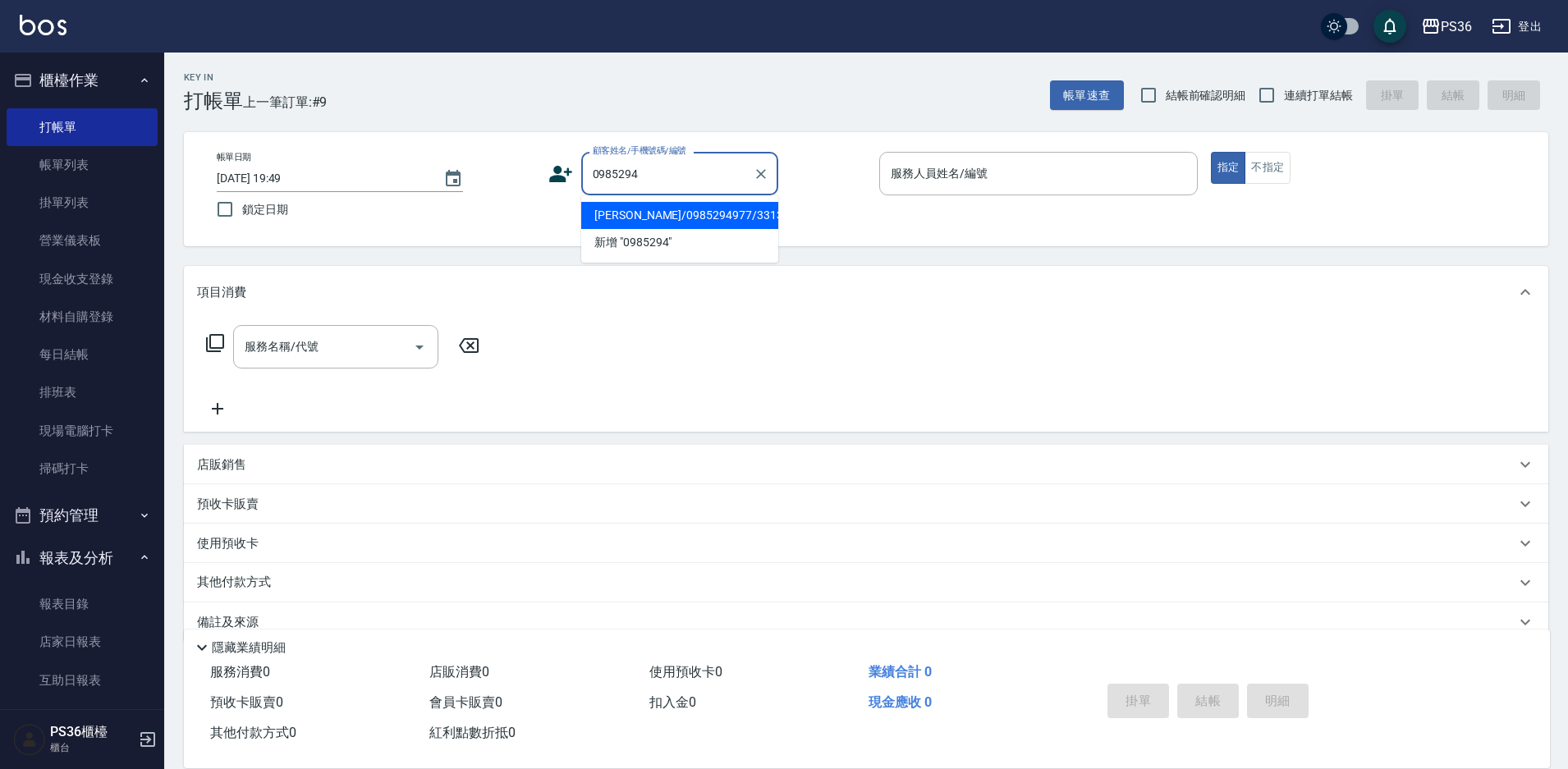
click at [621, 216] on li "劉瑜恆/0985294977/331350" at bounding box center [680, 215] width 197 height 27
type input "劉瑜恆/0985294977/331350"
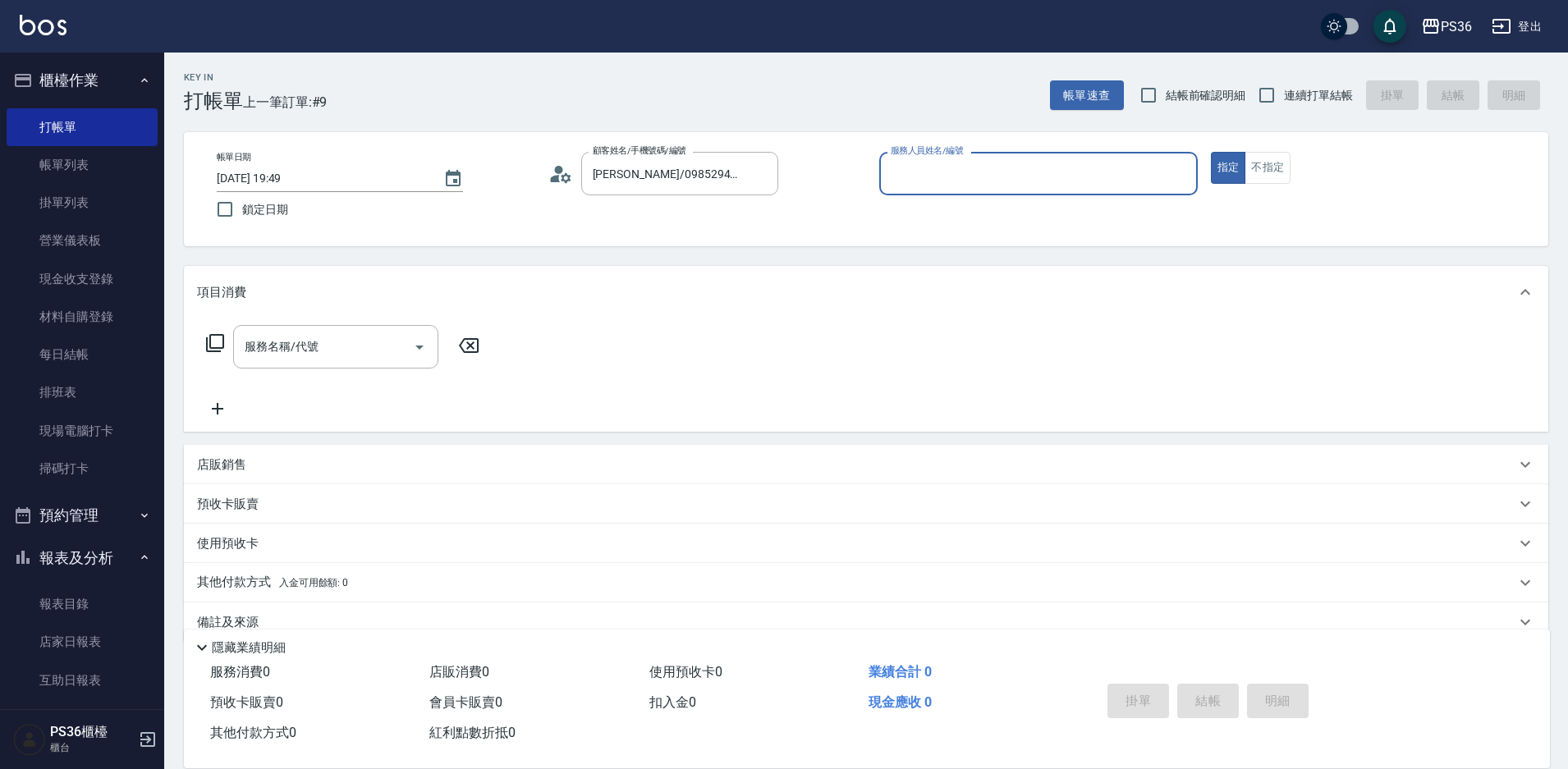
type input "Daniel-1"
click at [312, 347] on div "服務名稱/代號 服務名稱/代號" at bounding box center [336, 347] width 205 height 44
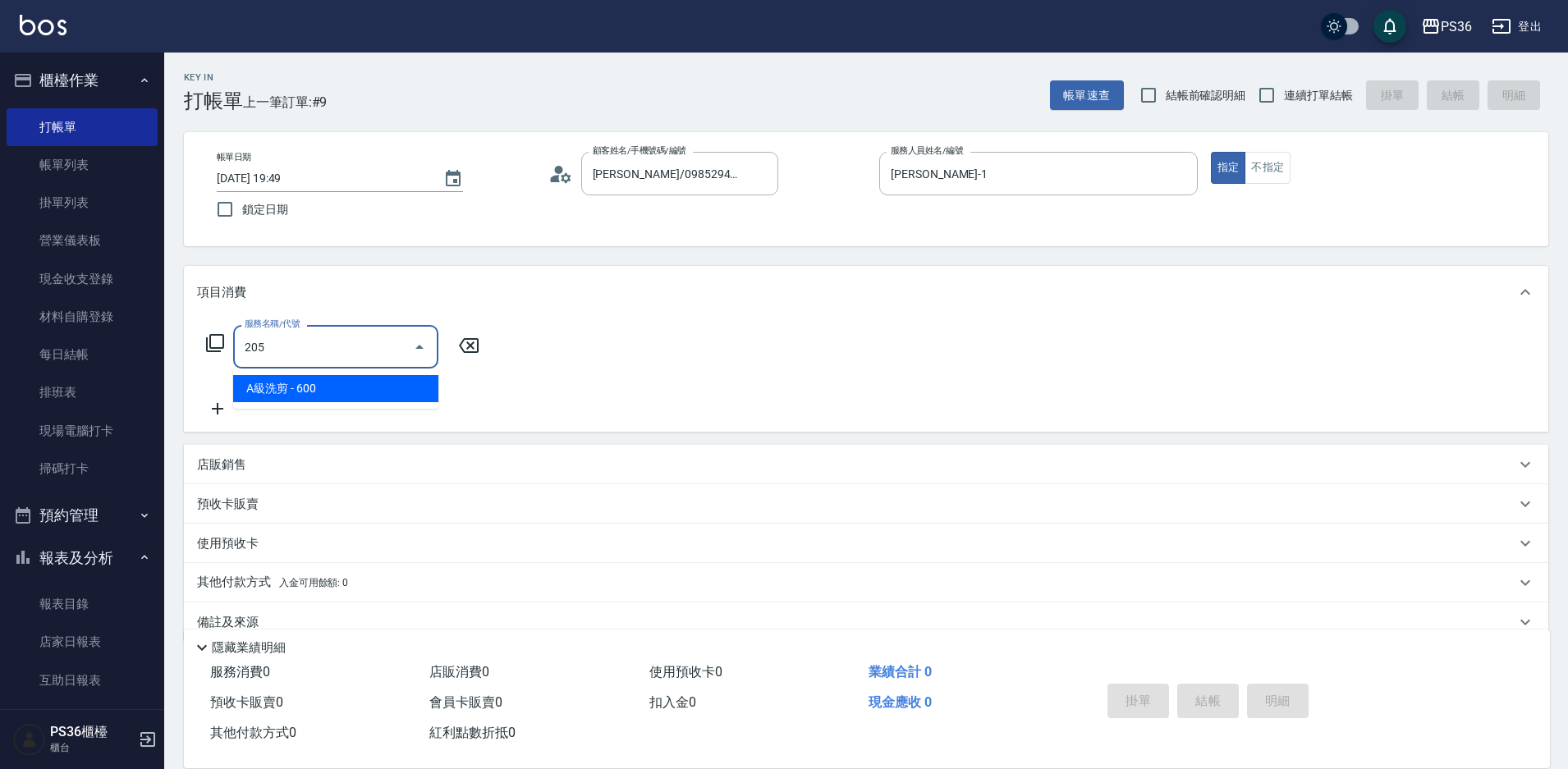
type input "A級洗剪(205)"
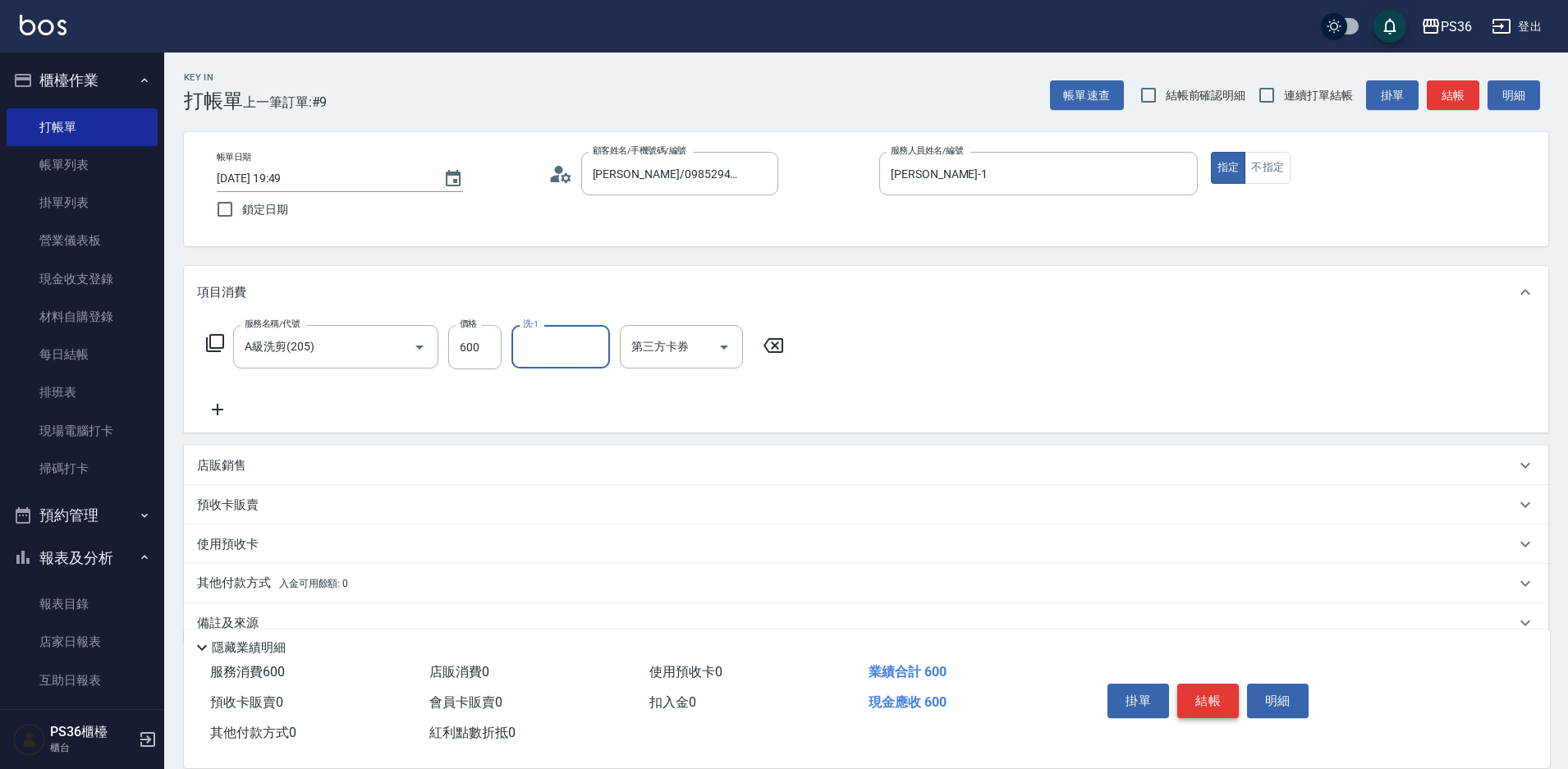
click at [1200, 686] on button "結帳" at bounding box center [1208, 701] width 61 height 34
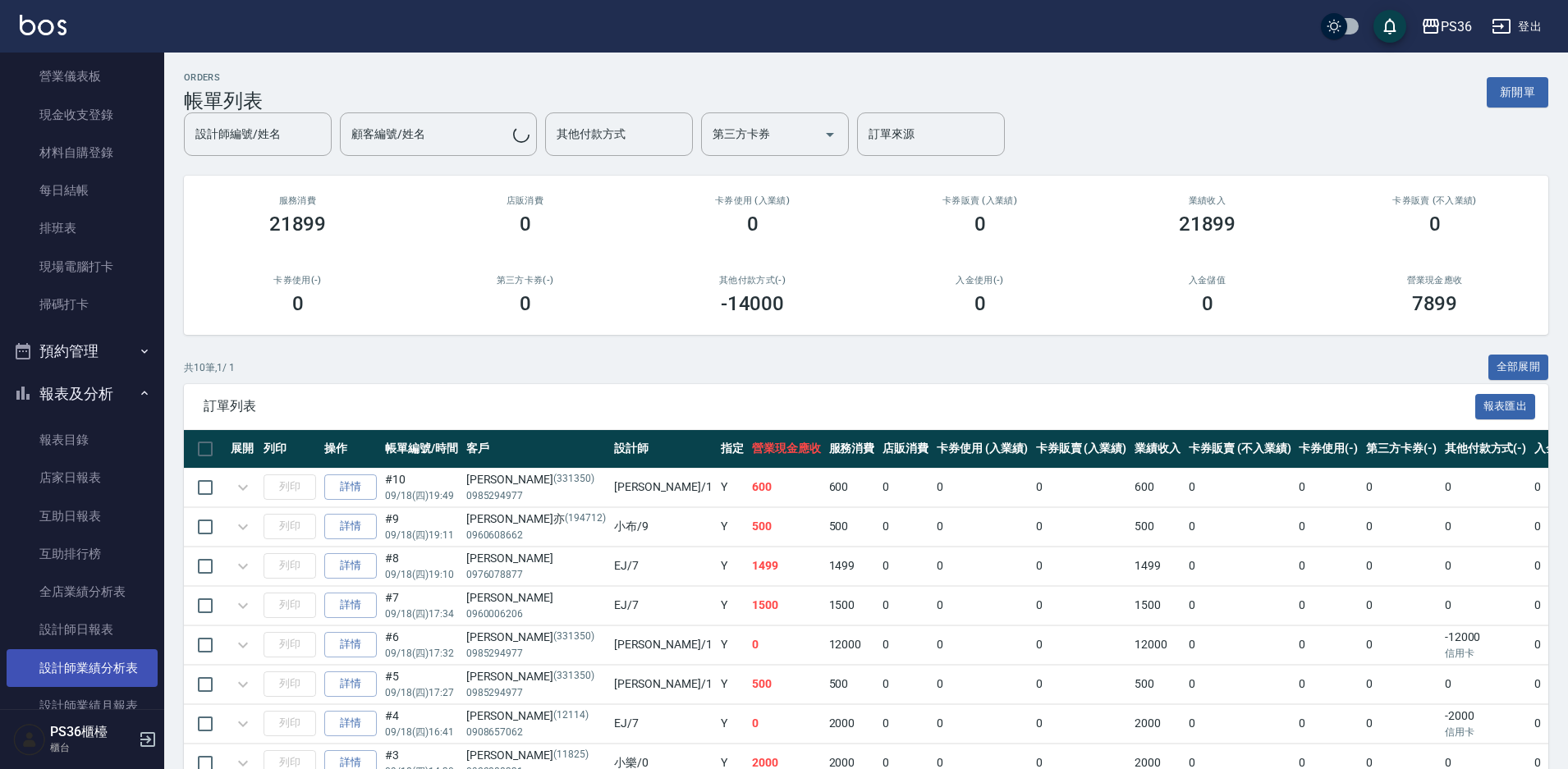
scroll to position [328, 0]
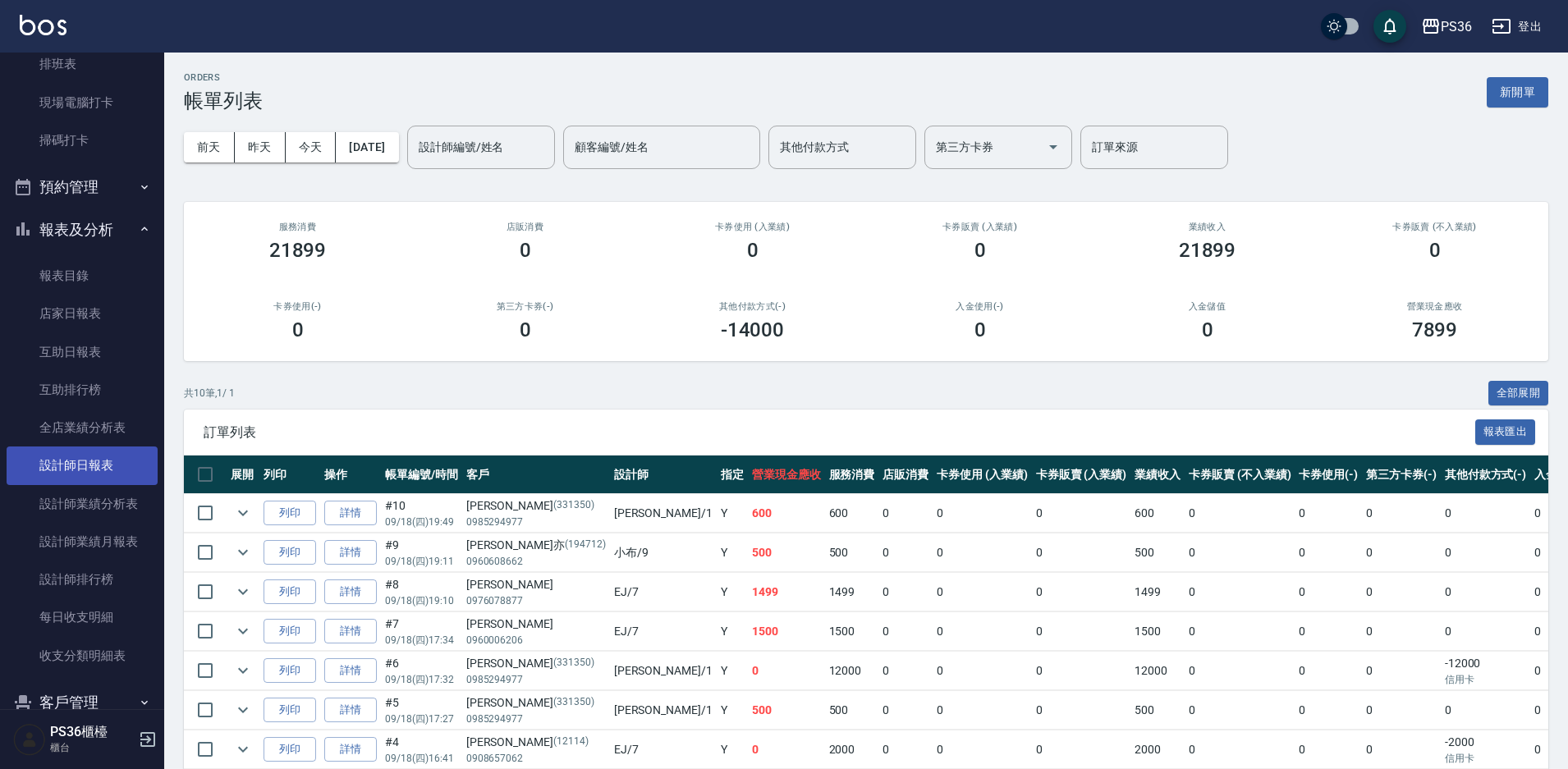
click at [82, 475] on link "設計師日報表" at bounding box center [82, 465] width 151 height 38
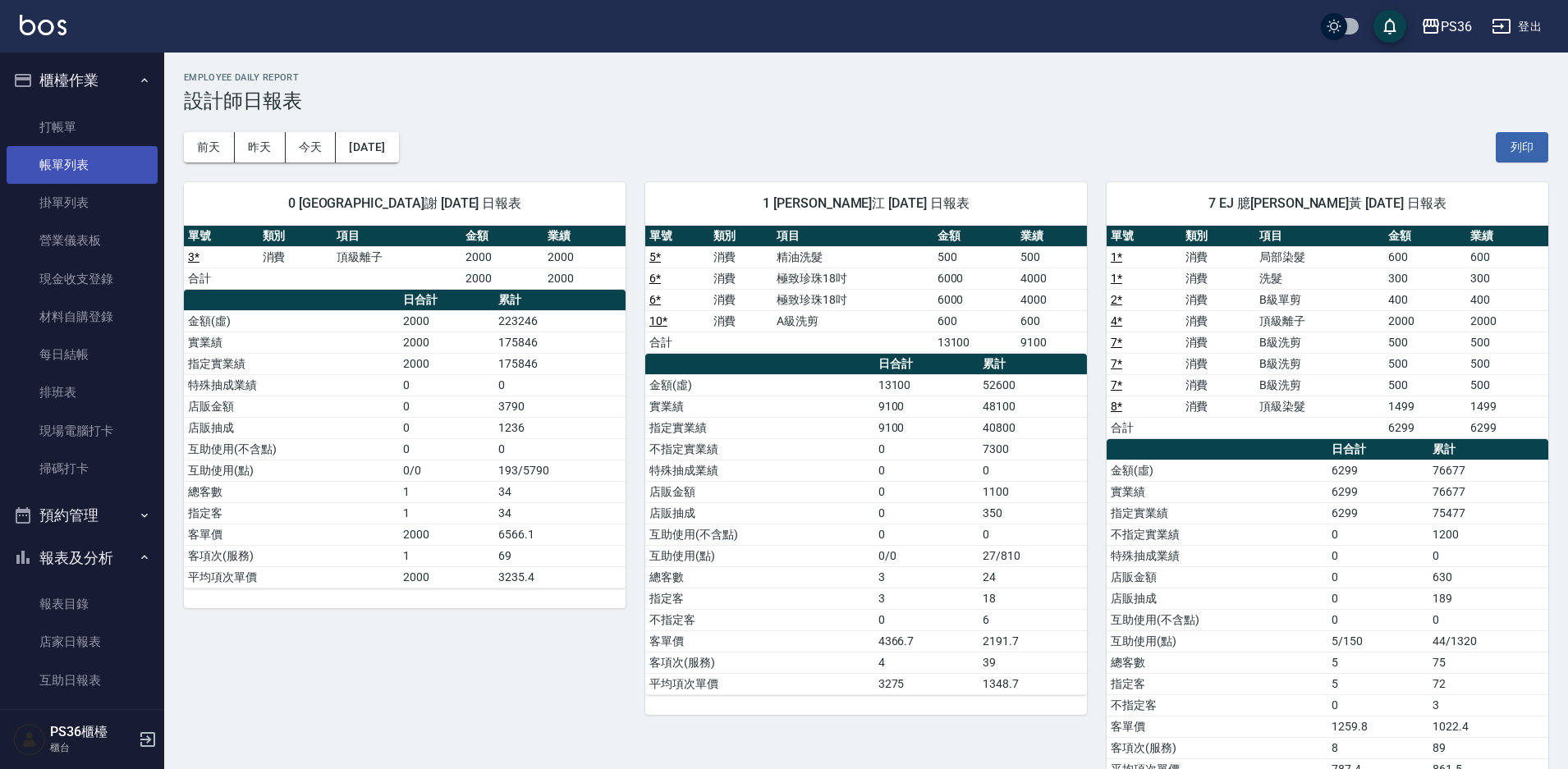
click at [76, 177] on link "帳單列表" at bounding box center [82, 165] width 151 height 38
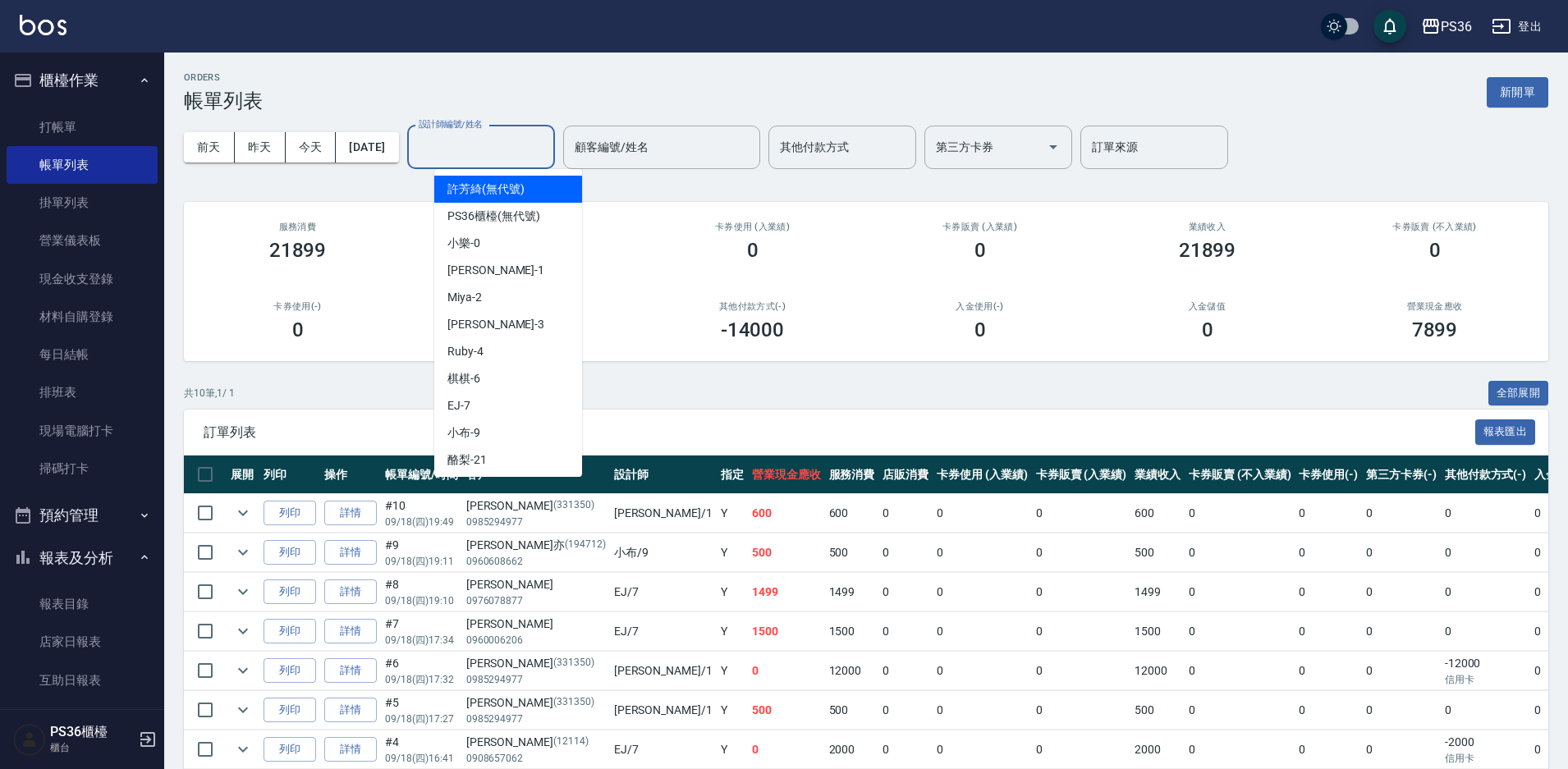
click at [520, 146] on div "設計師編號/姓名 設計師編號/姓名" at bounding box center [481, 147] width 147 height 44
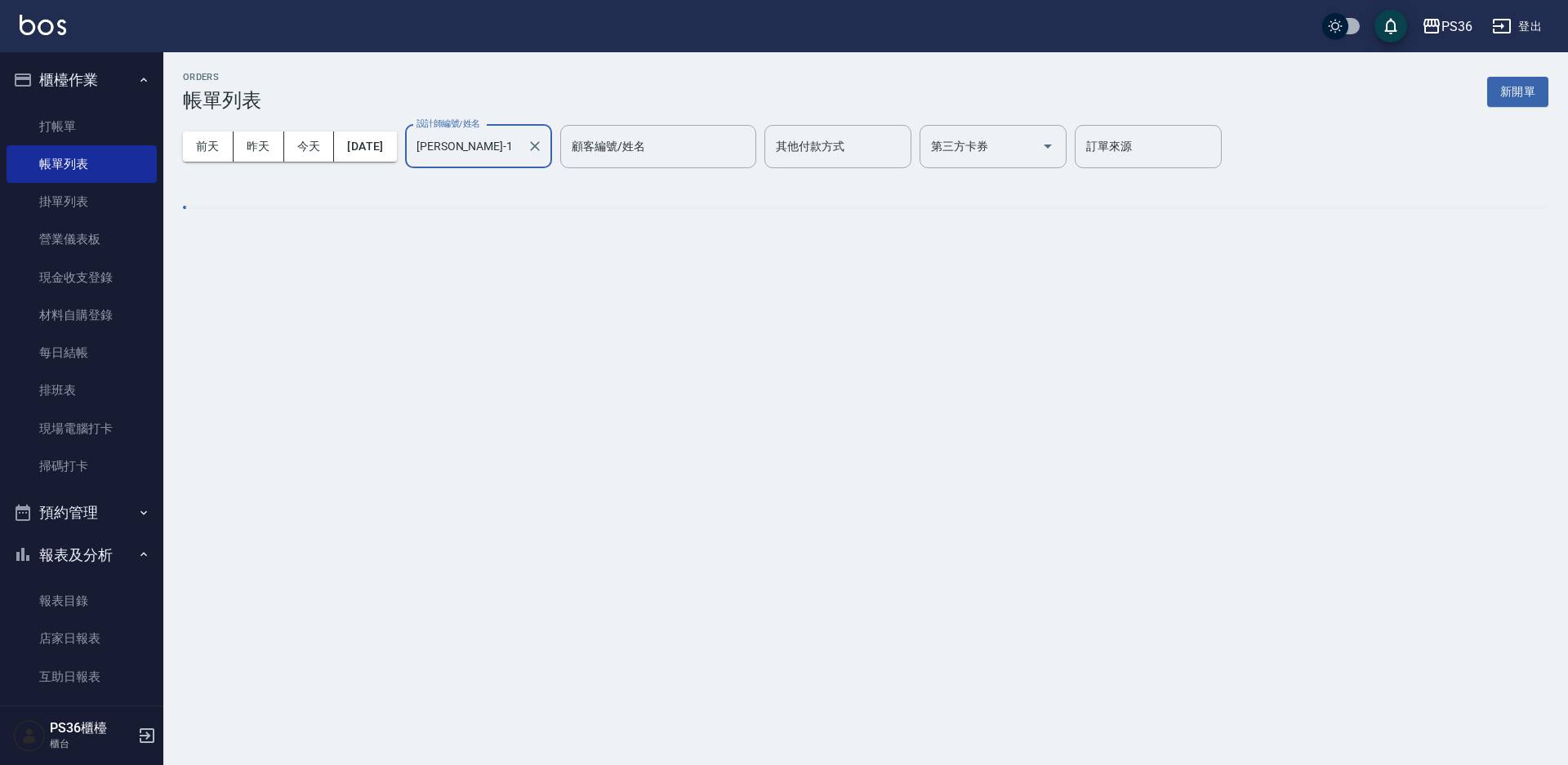
type input "Daniel-1"
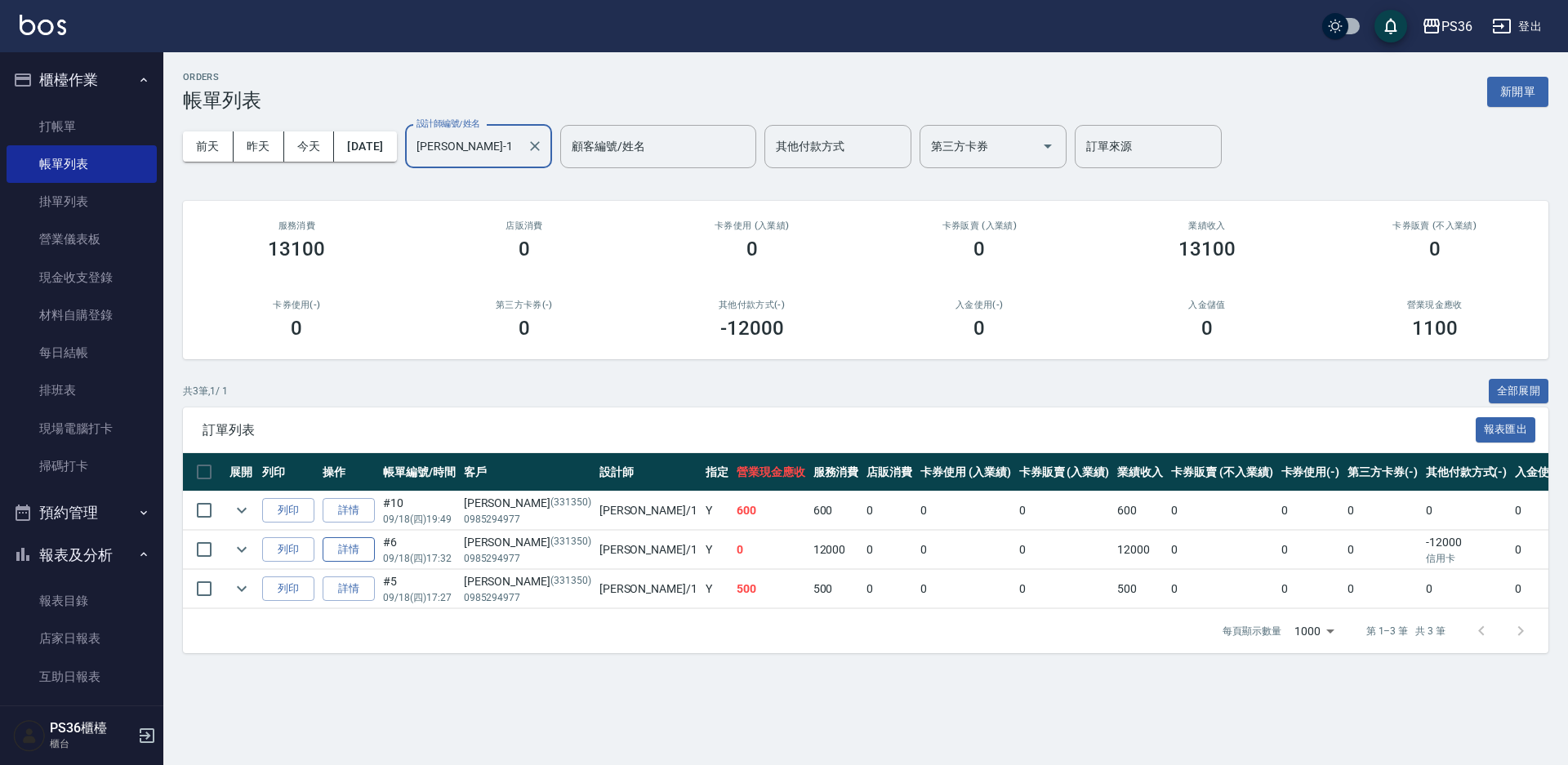
click at [365, 546] on link "詳情" at bounding box center [349, 550] width 52 height 25
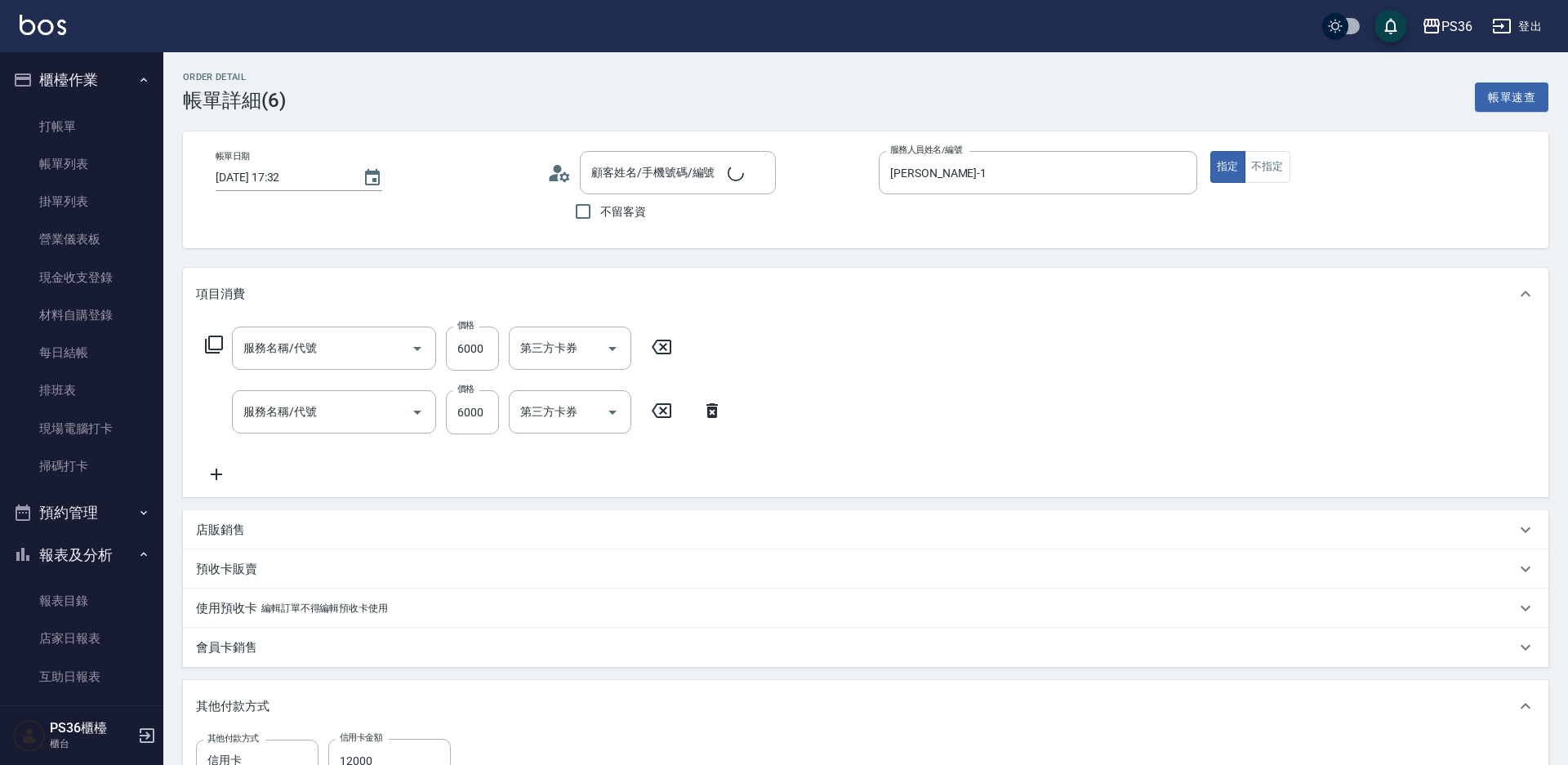
type input "2025/09/18 17:32"
type input "Daniel-1"
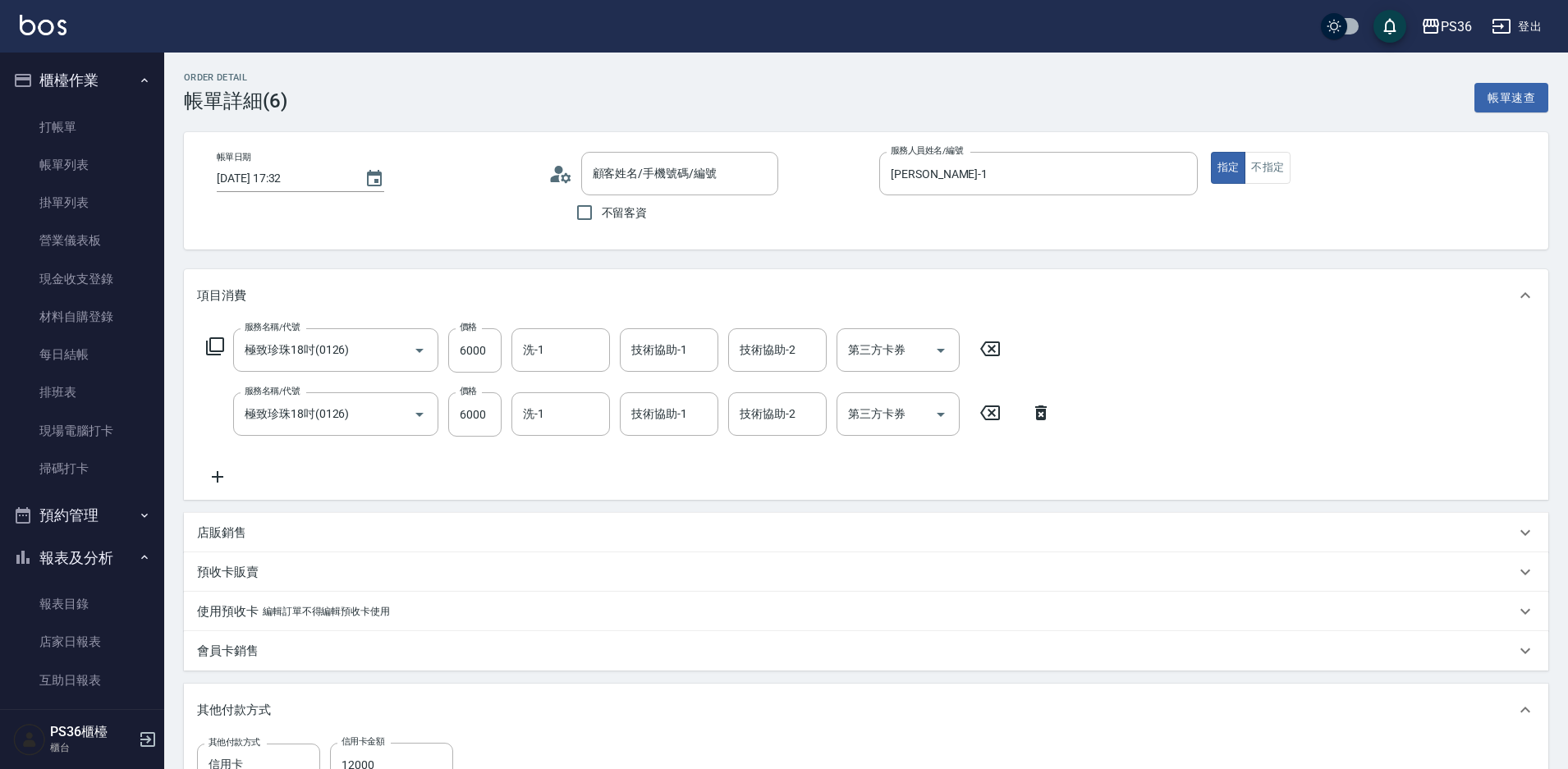
type input "極致珍珠18吋(0126)"
click at [216, 349] on icon at bounding box center [215, 346] width 19 height 19
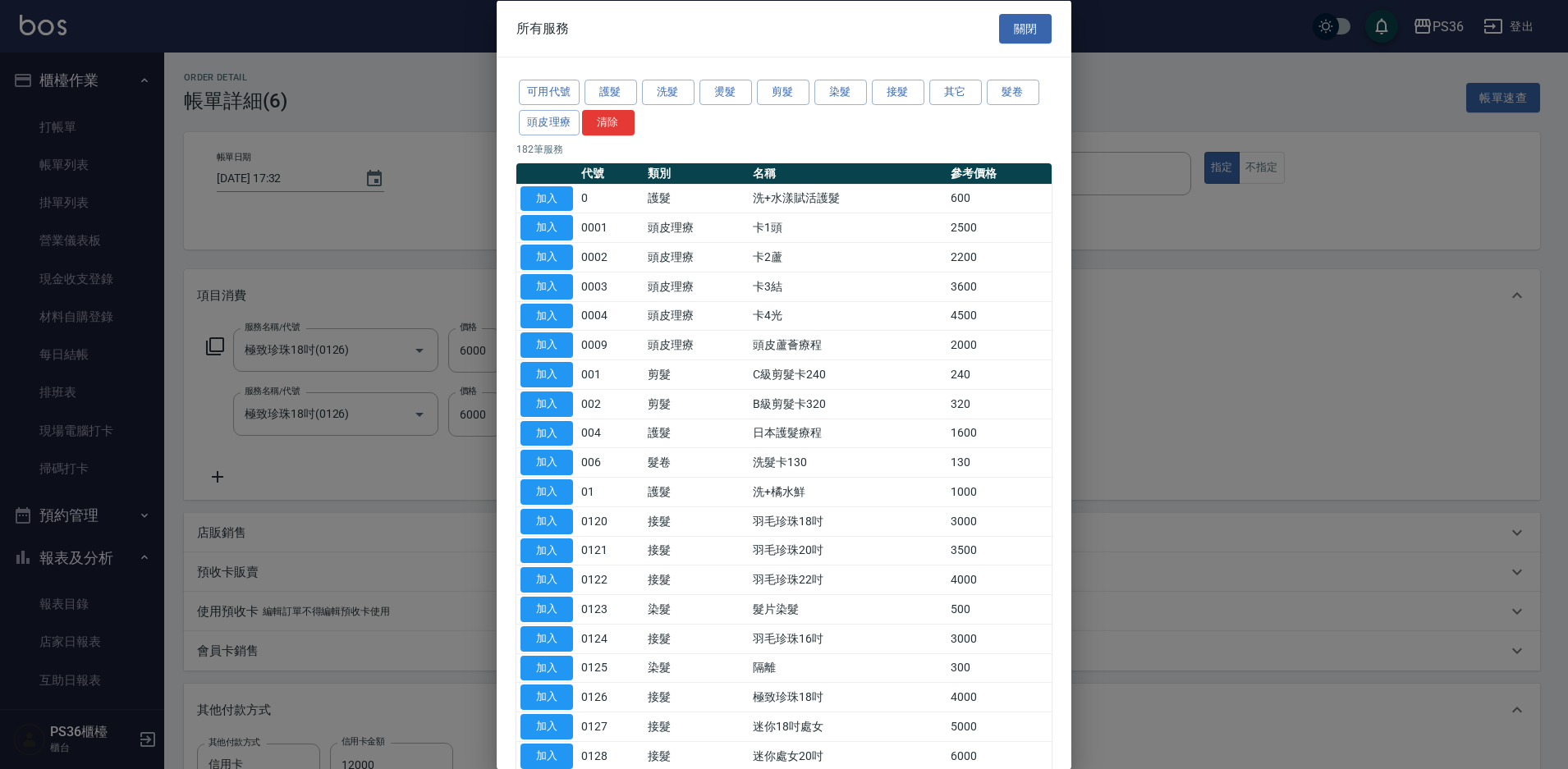
type input "劉瑜恆/0985294977/331350"
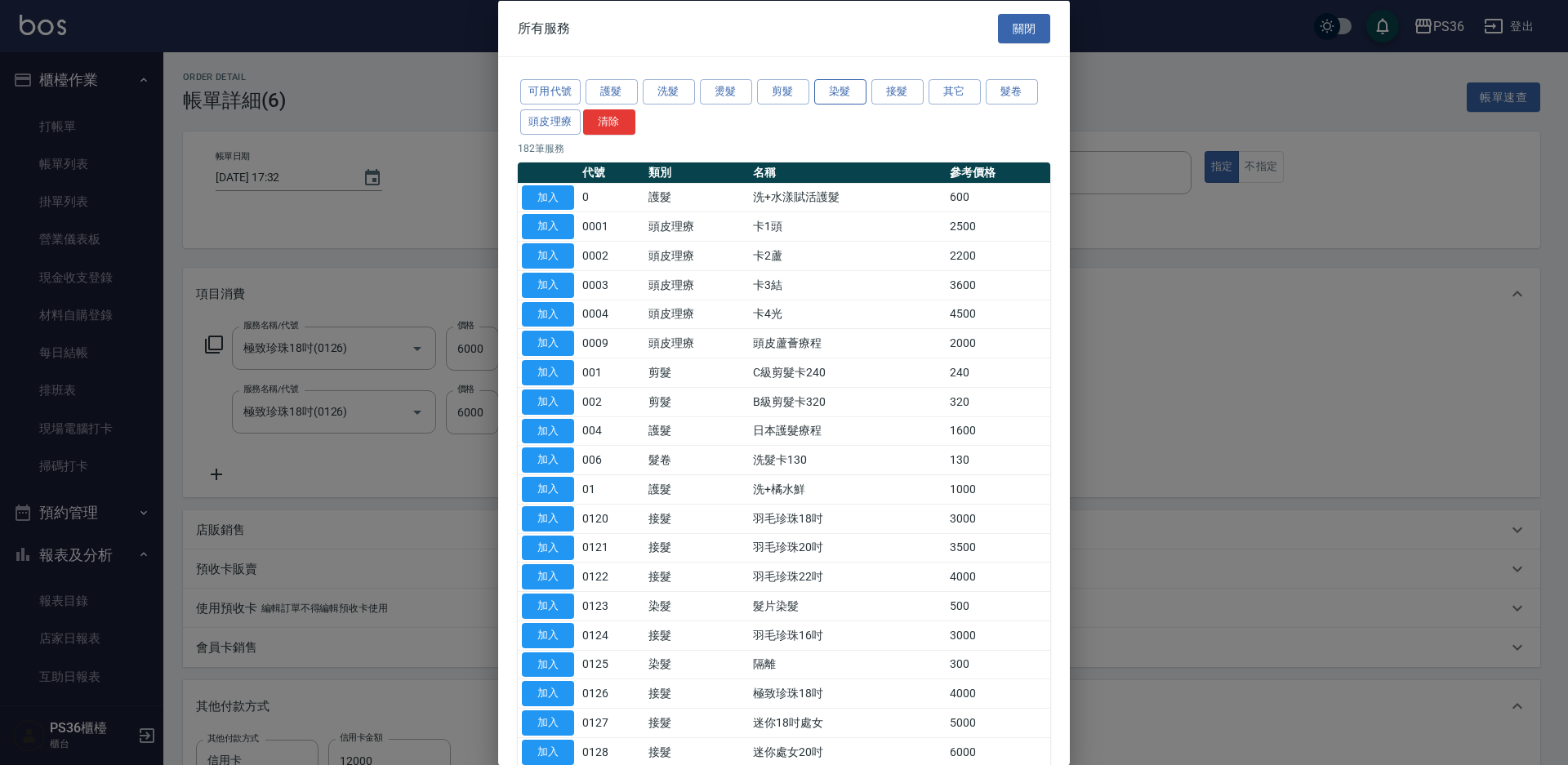
click at [846, 95] on button "染髮" at bounding box center [840, 92] width 52 height 25
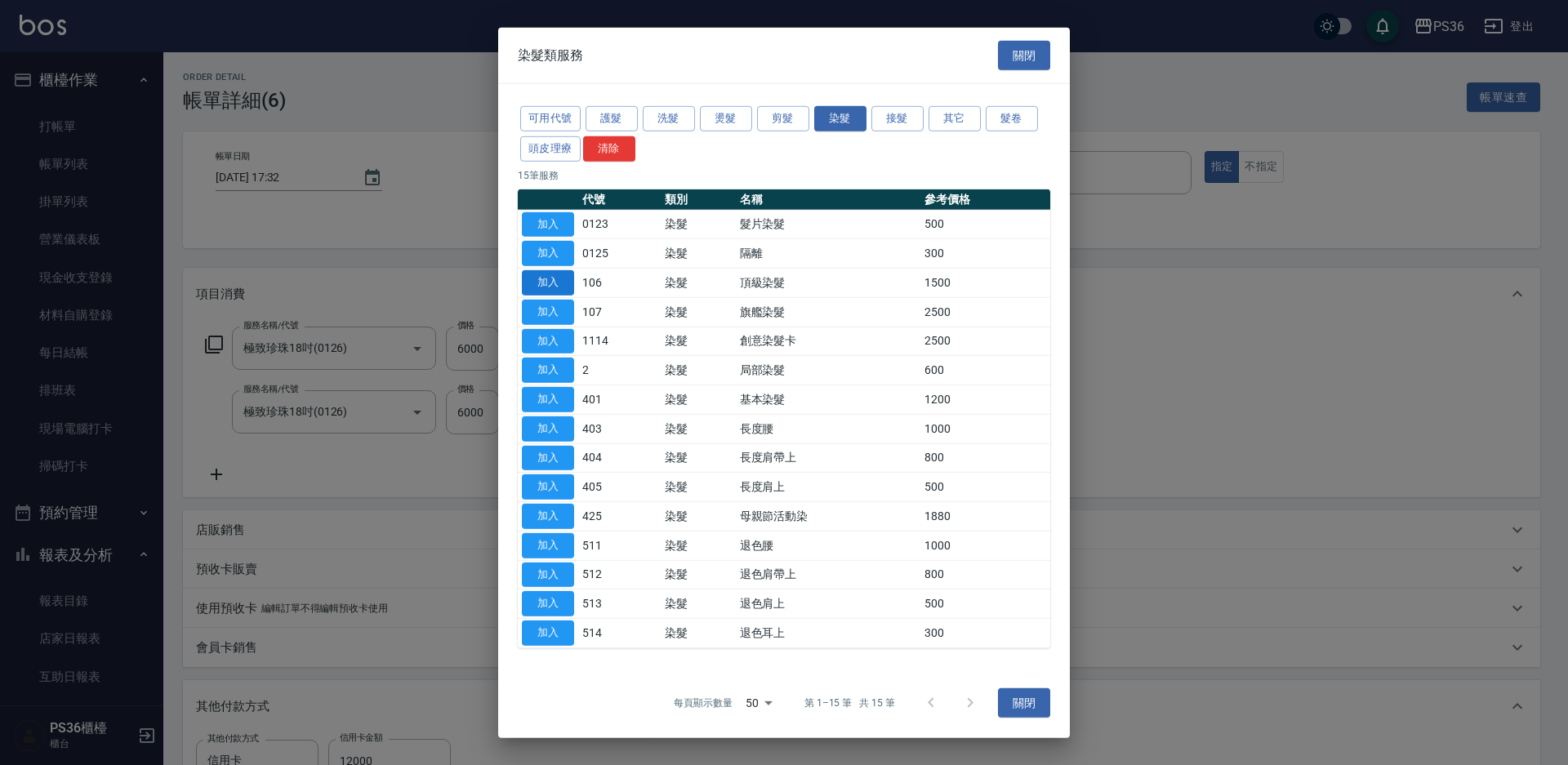
click at [544, 292] on button "加入" at bounding box center [548, 283] width 52 height 25
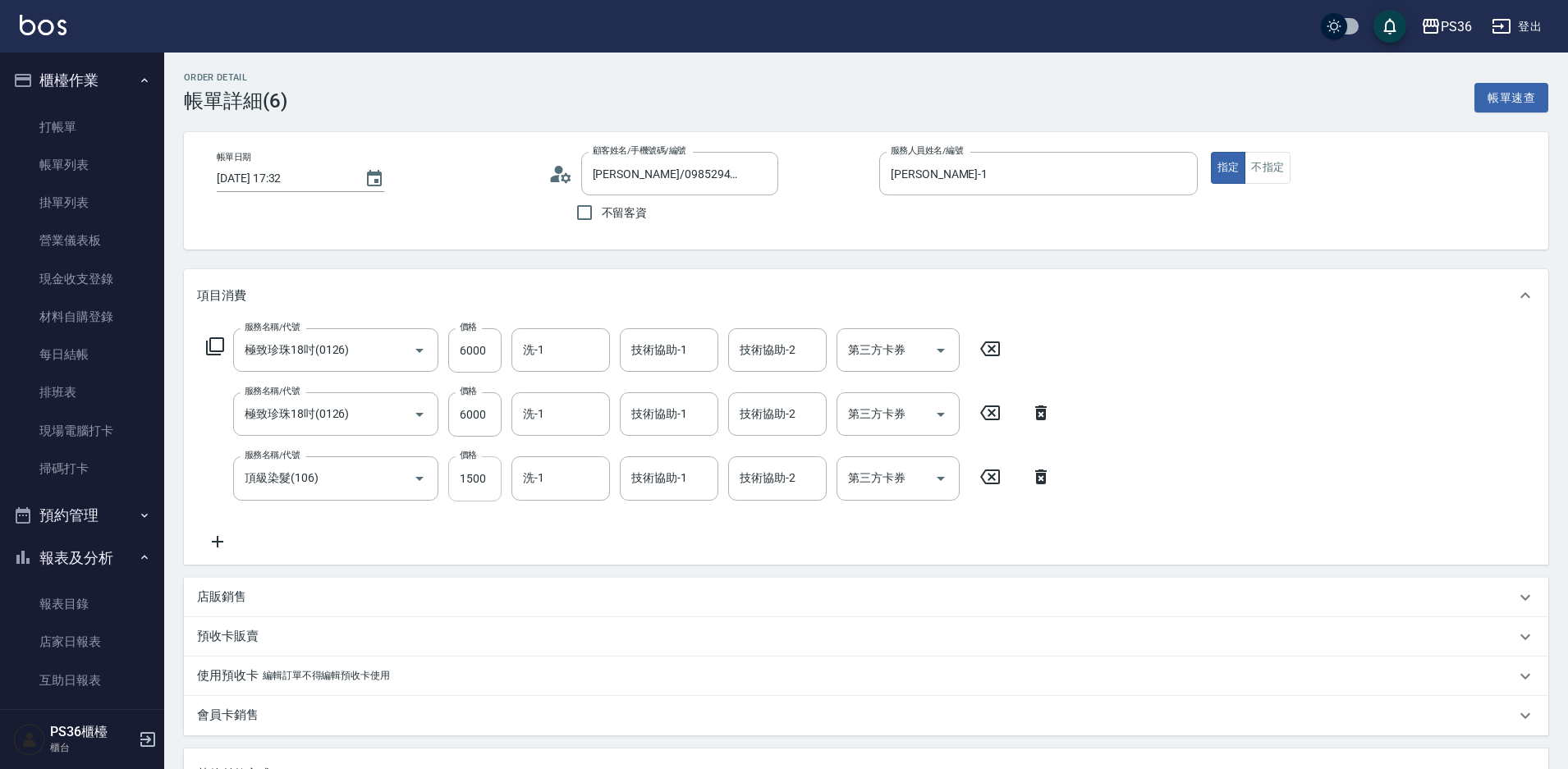
click at [484, 464] on input "1500" at bounding box center [474, 478] width 53 height 45
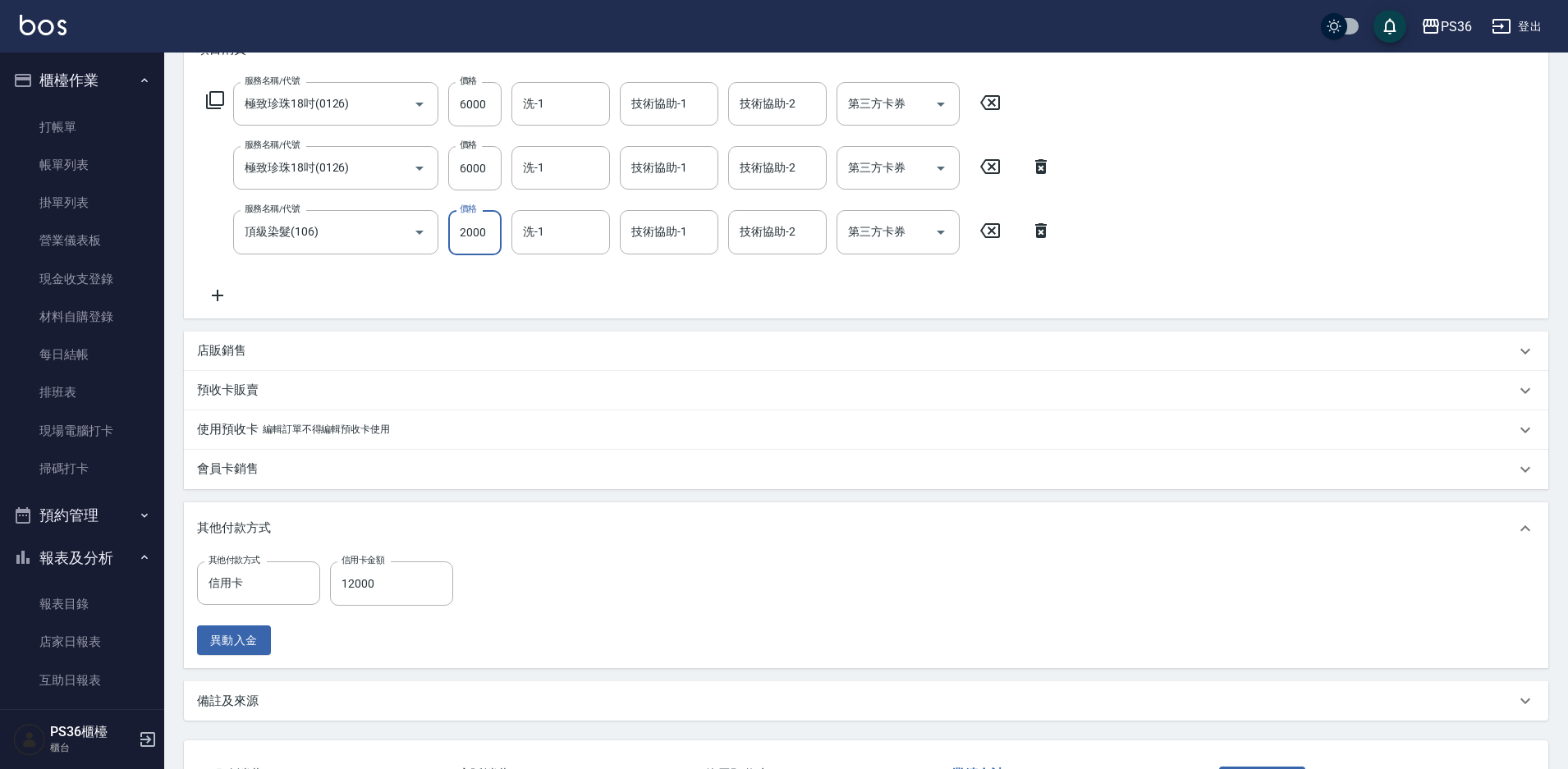
scroll to position [375, 0]
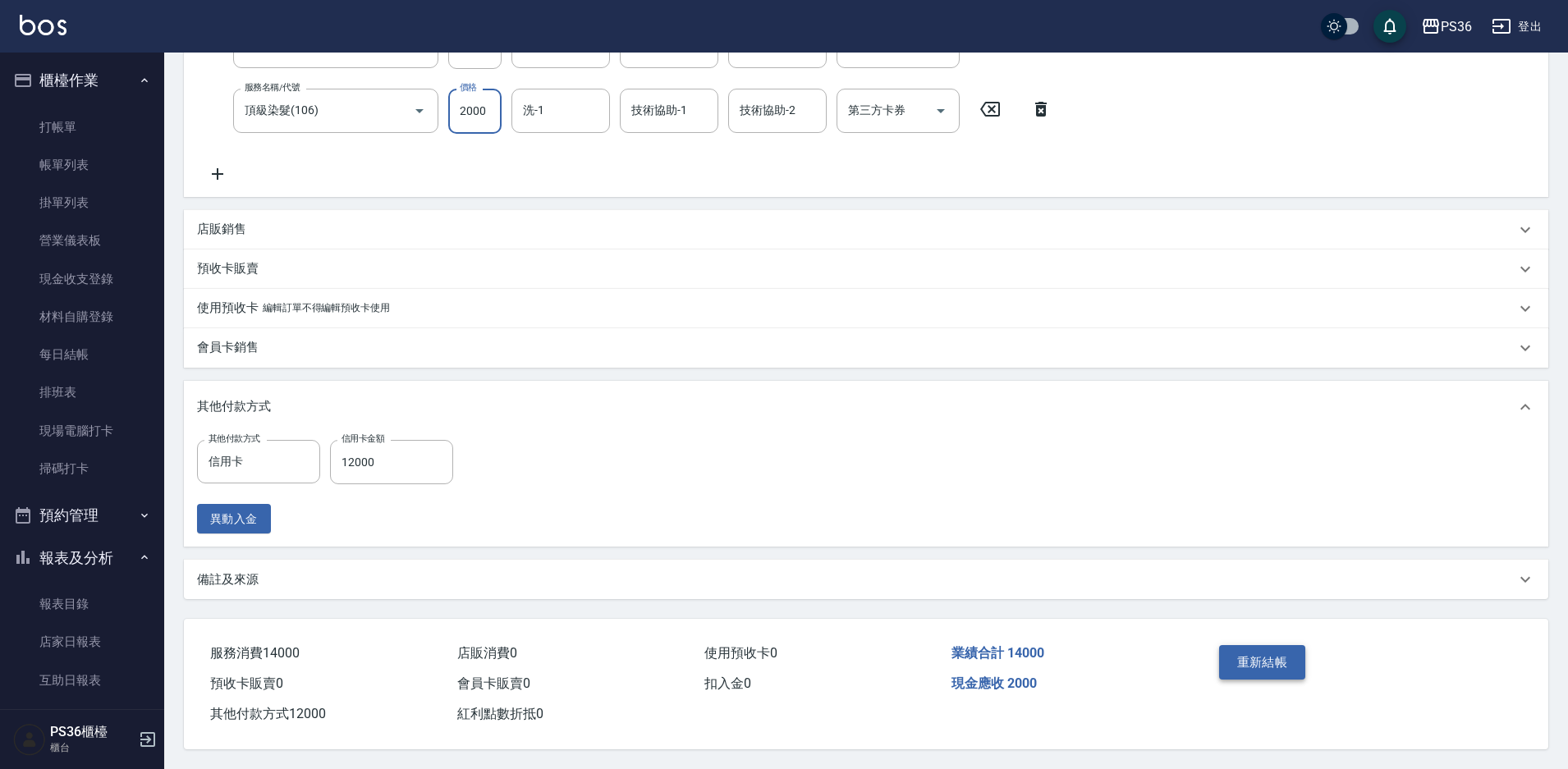
type input "2000"
click at [1239, 646] on button "重新結帳" at bounding box center [1262, 662] width 87 height 34
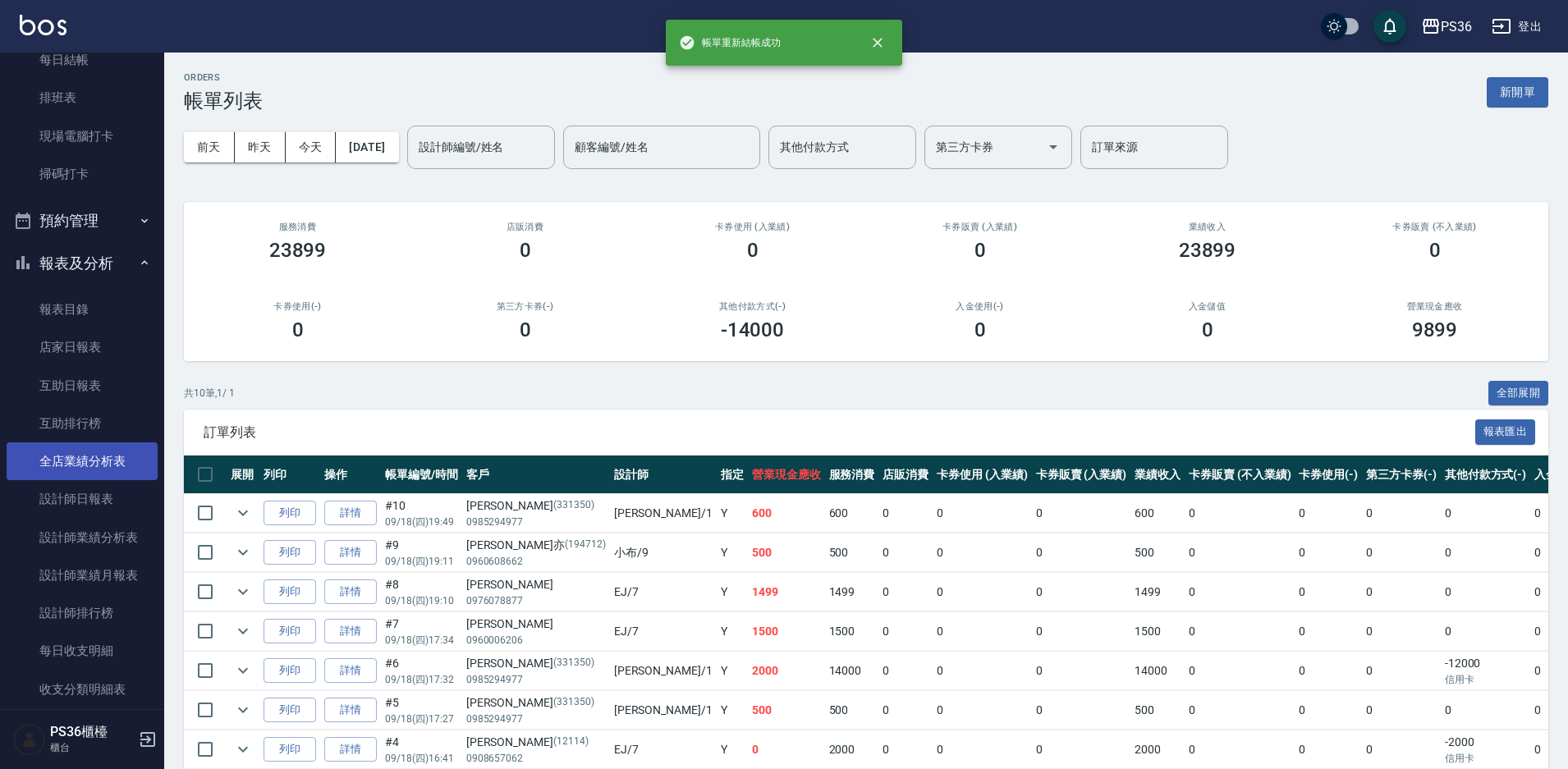
scroll to position [328, 0]
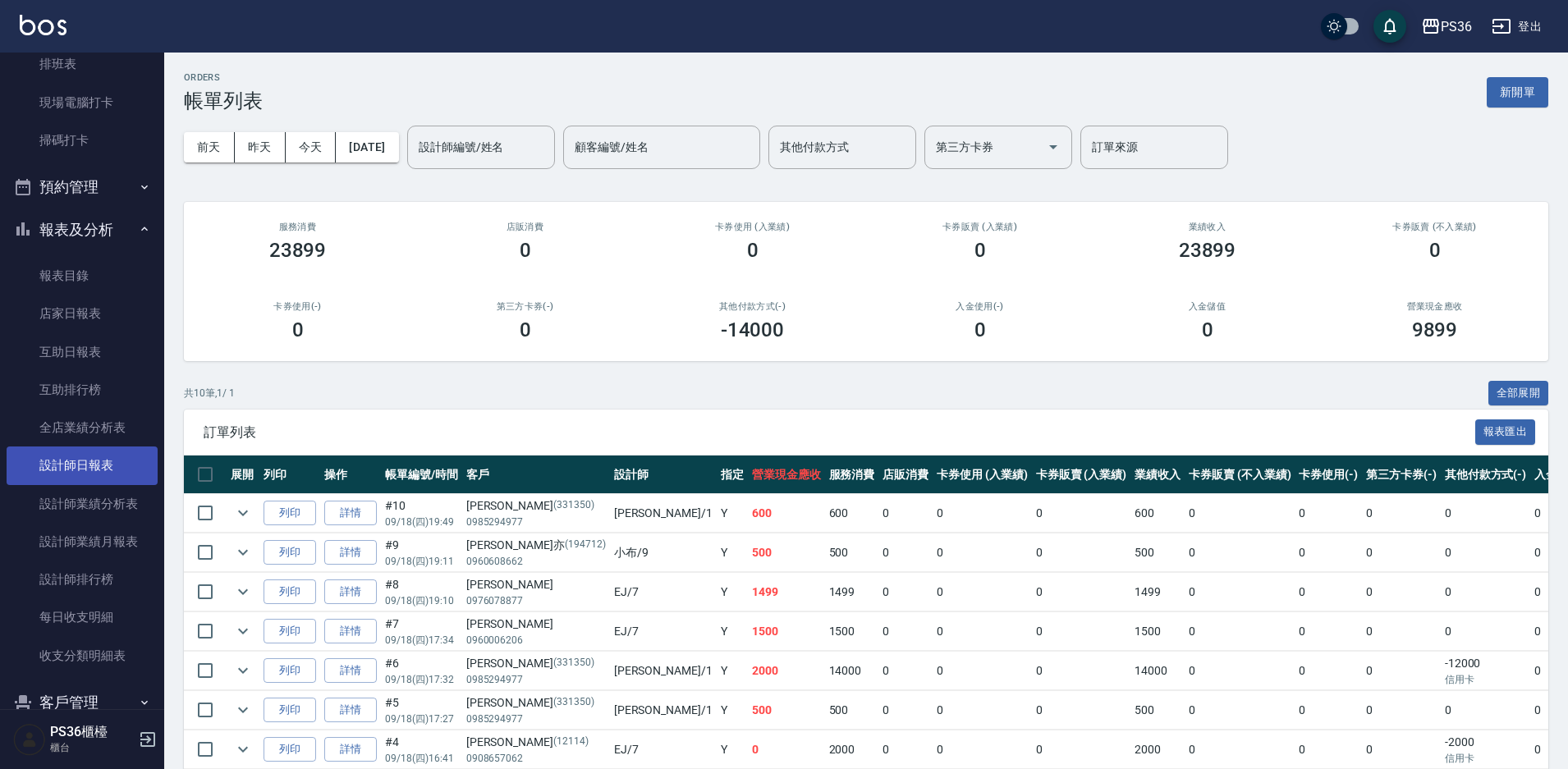
click at [92, 453] on link "設計師日報表" at bounding box center [82, 465] width 151 height 38
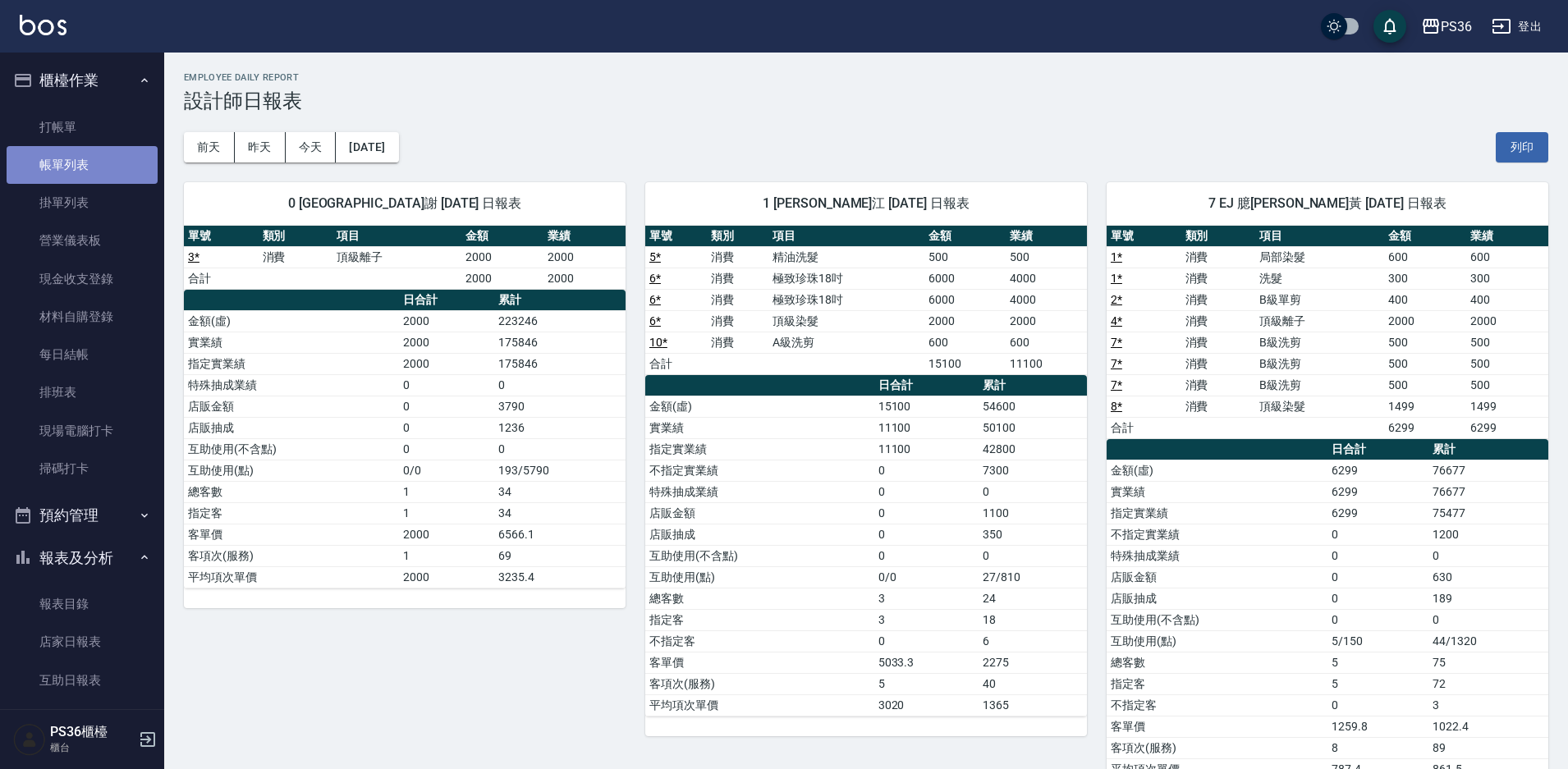
click at [106, 177] on link "帳單列表" at bounding box center [82, 165] width 151 height 38
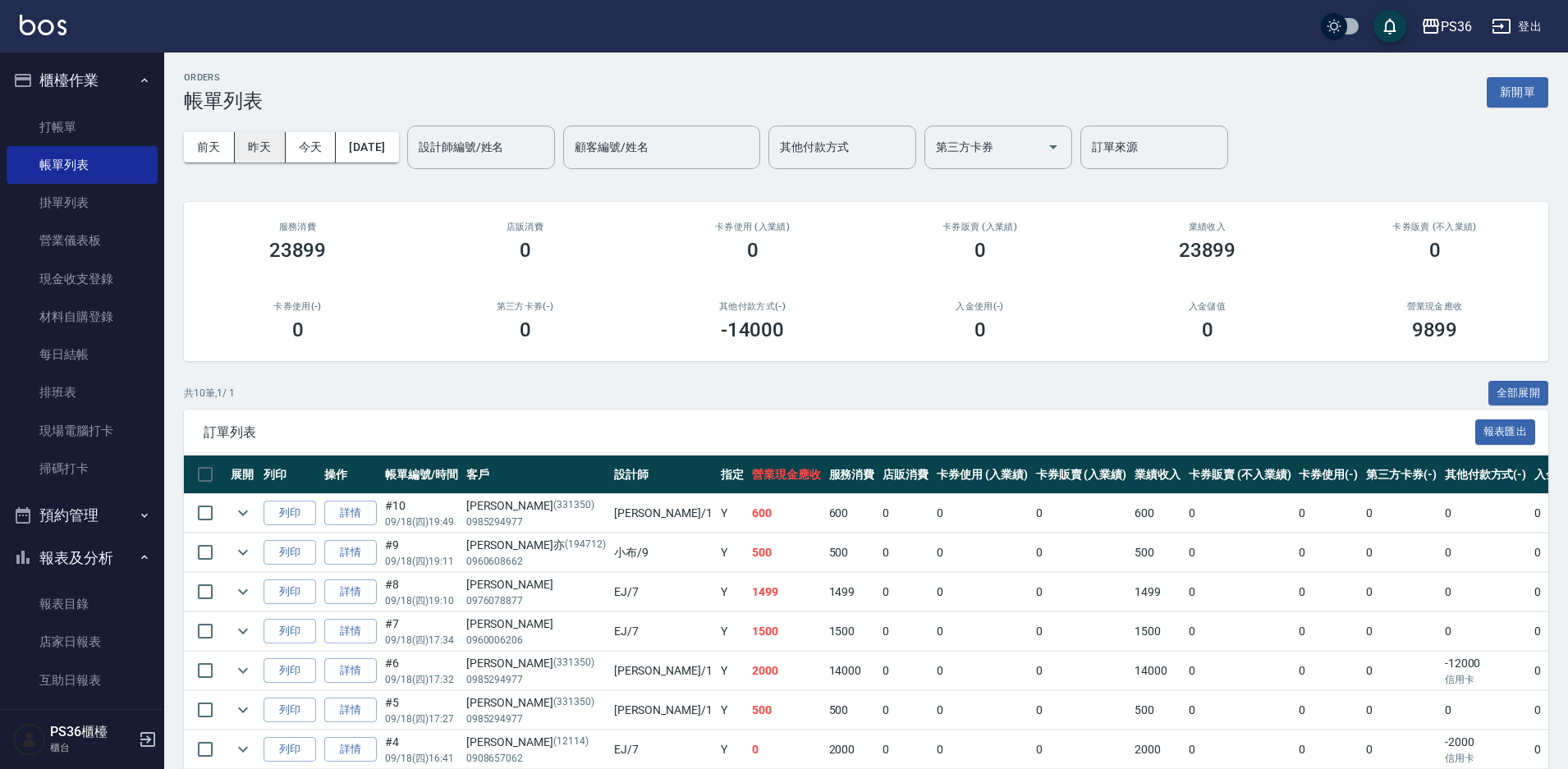
click at [260, 143] on button "昨天" at bounding box center [260, 147] width 51 height 31
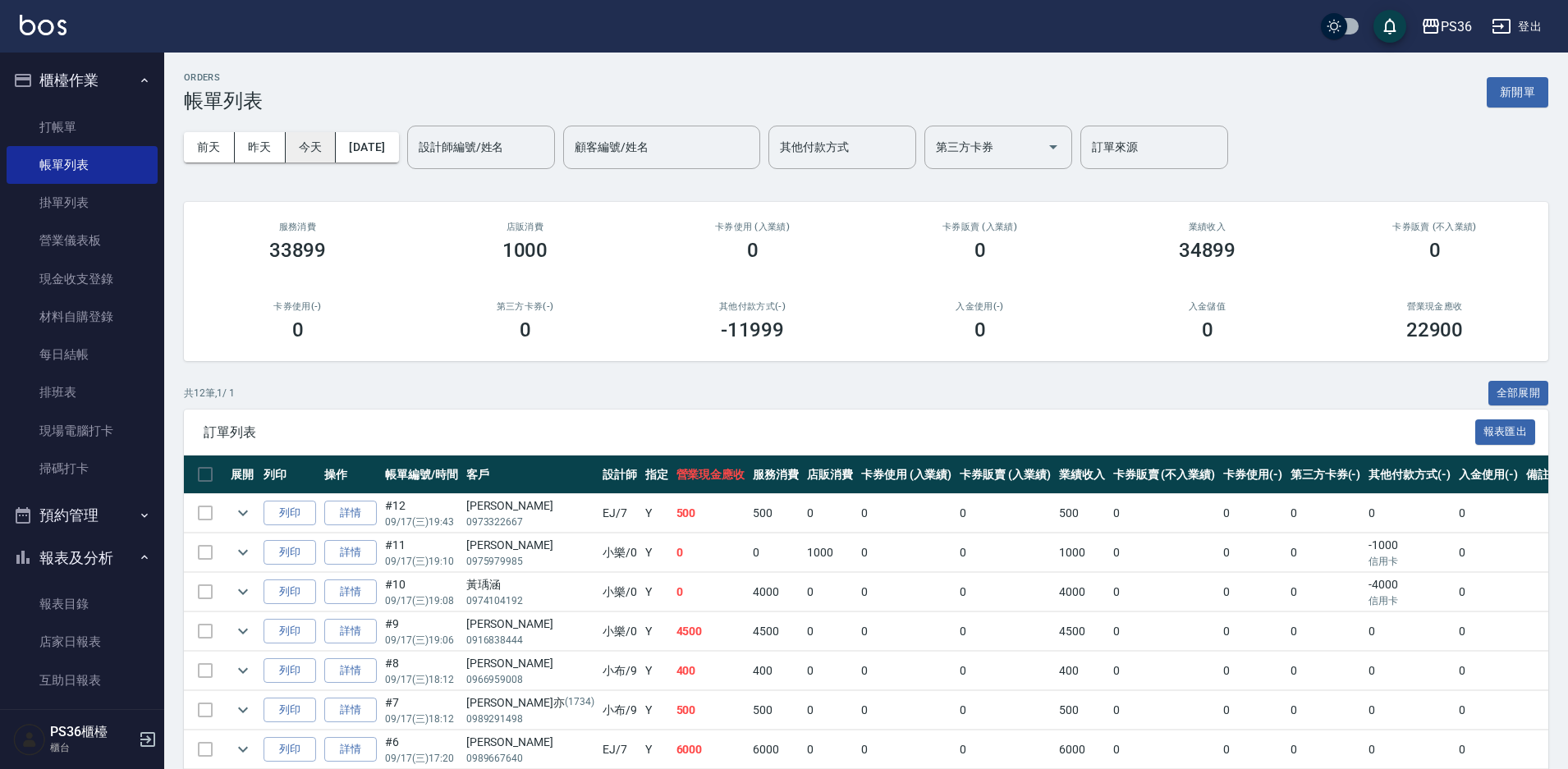
click at [326, 146] on button "今天" at bounding box center [311, 147] width 51 height 31
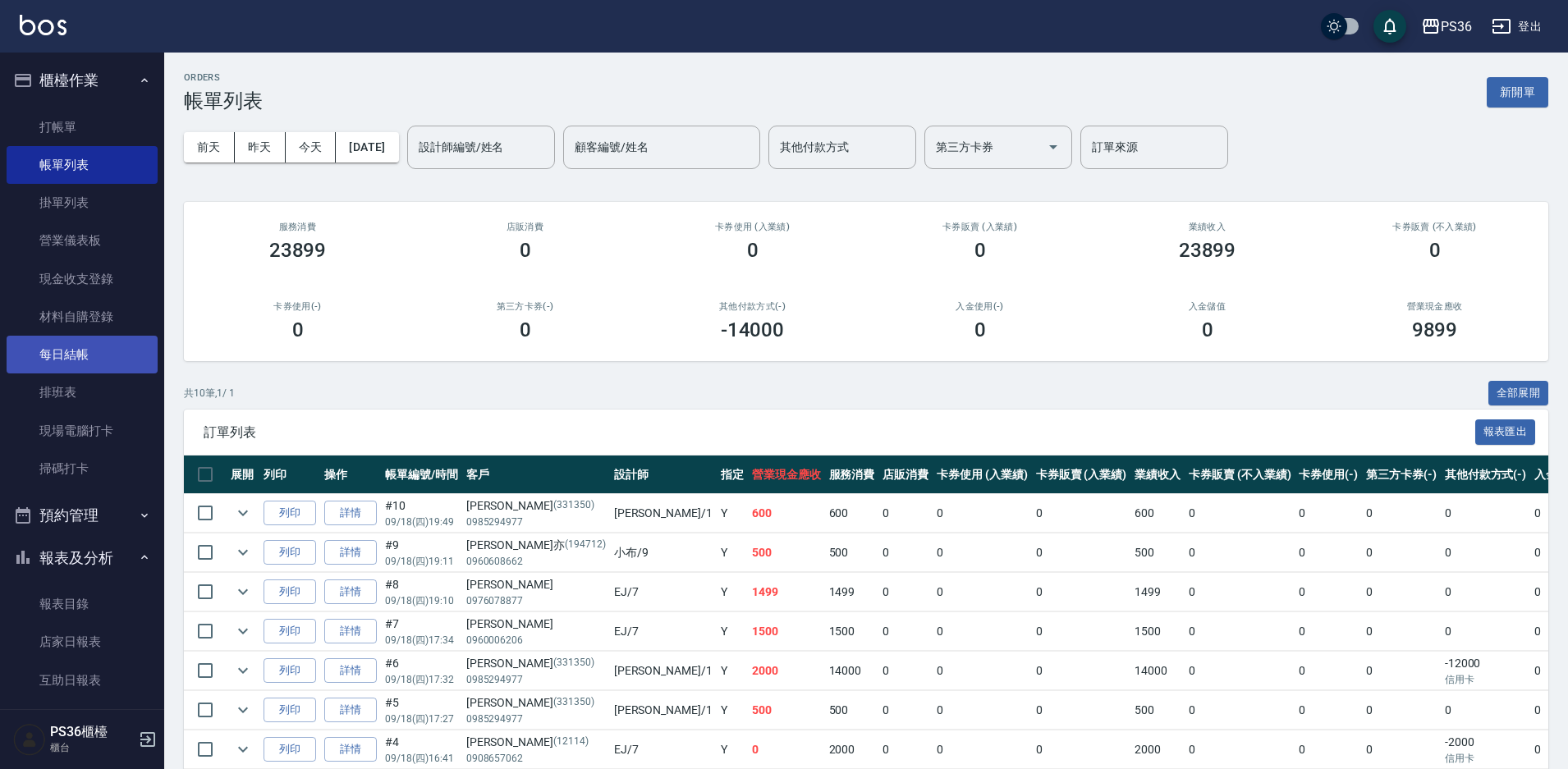
click at [40, 367] on link "每日結帳" at bounding box center [82, 354] width 151 height 38
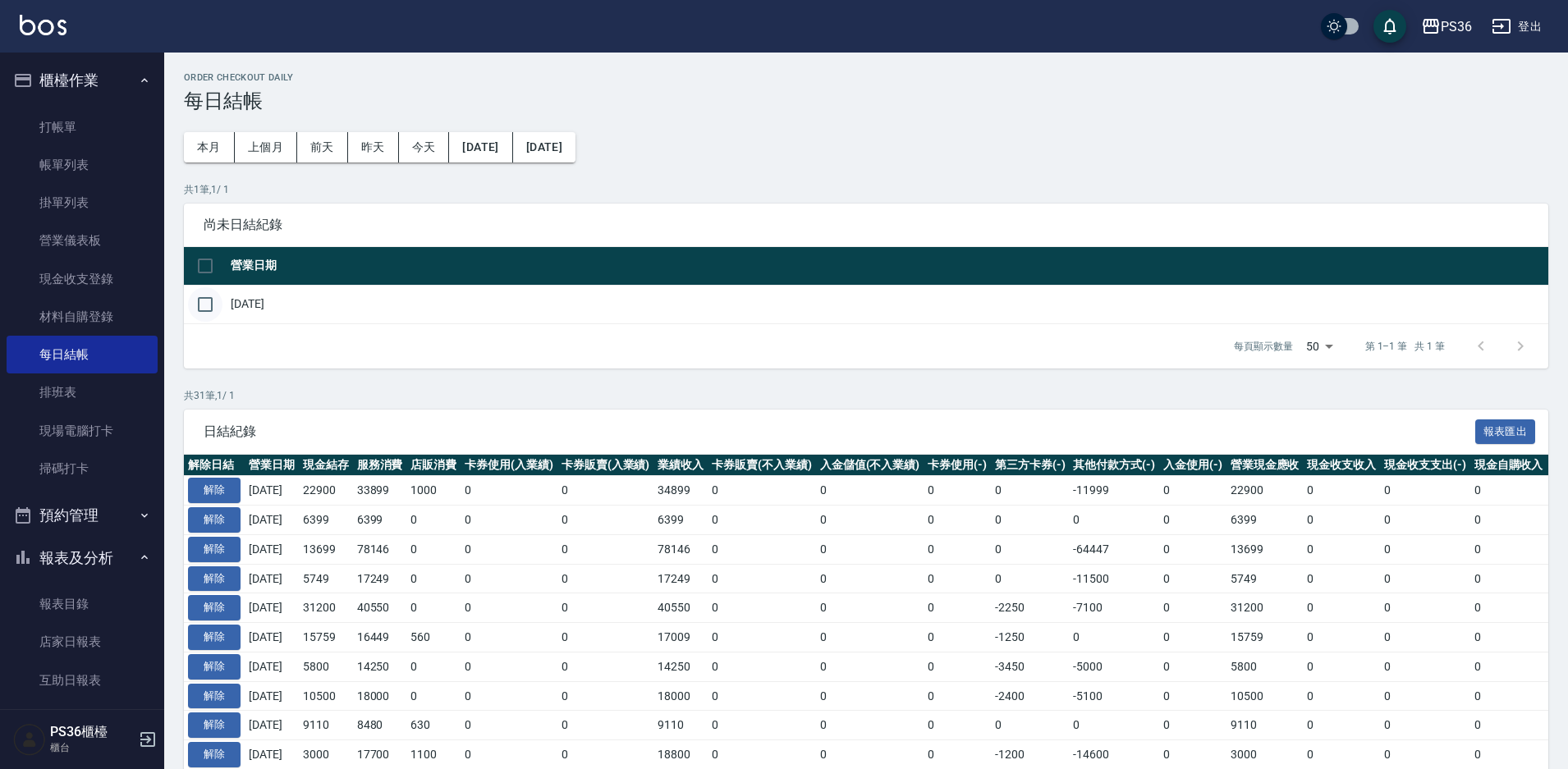
click at [212, 298] on input "checkbox" at bounding box center [204, 304] width 34 height 34
checkbox input "true"
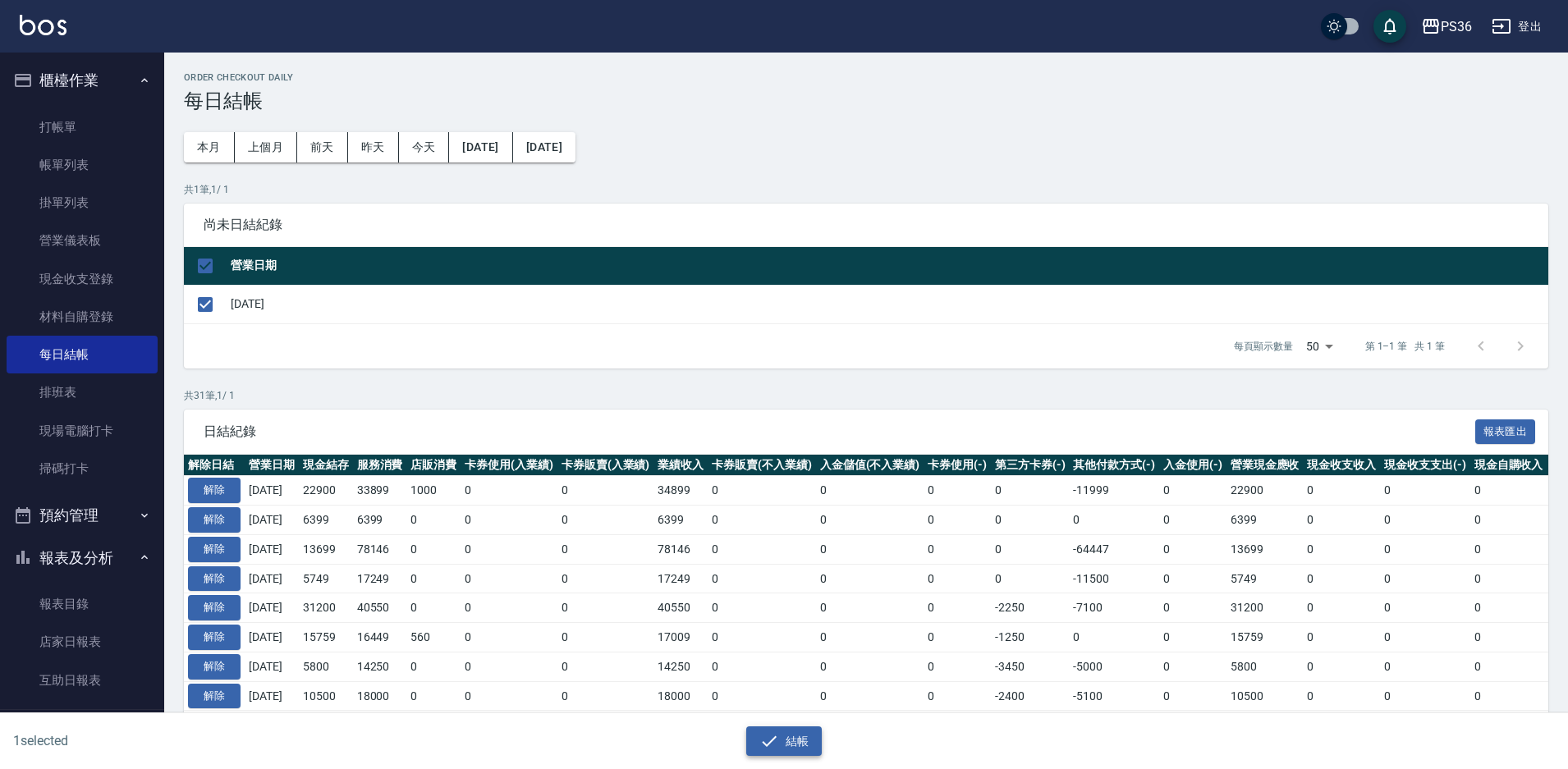
click at [779, 744] on button "結帳" at bounding box center [784, 741] width 76 height 31
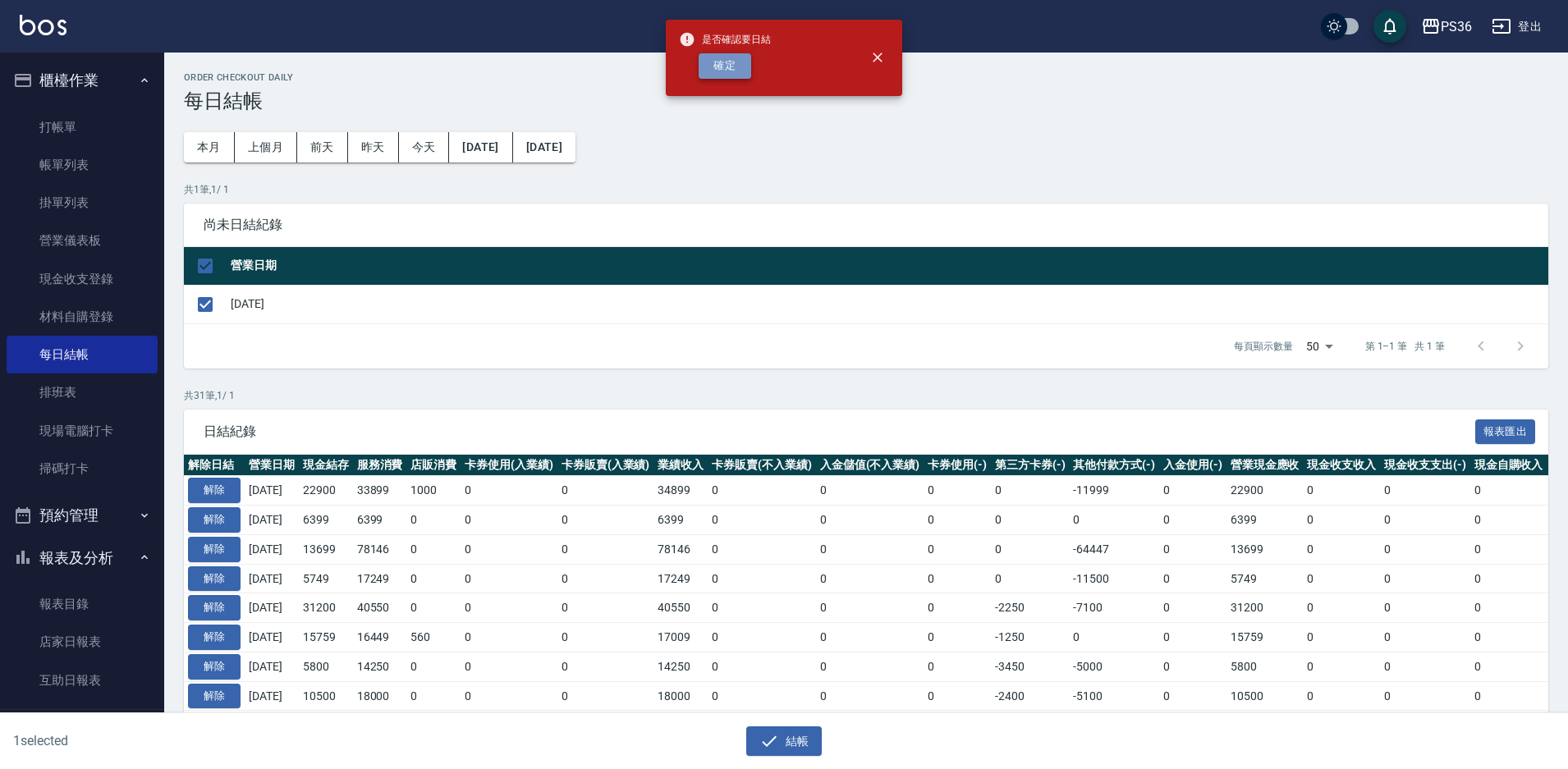
click at [716, 71] on button "確定" at bounding box center [724, 66] width 53 height 25
checkbox input "false"
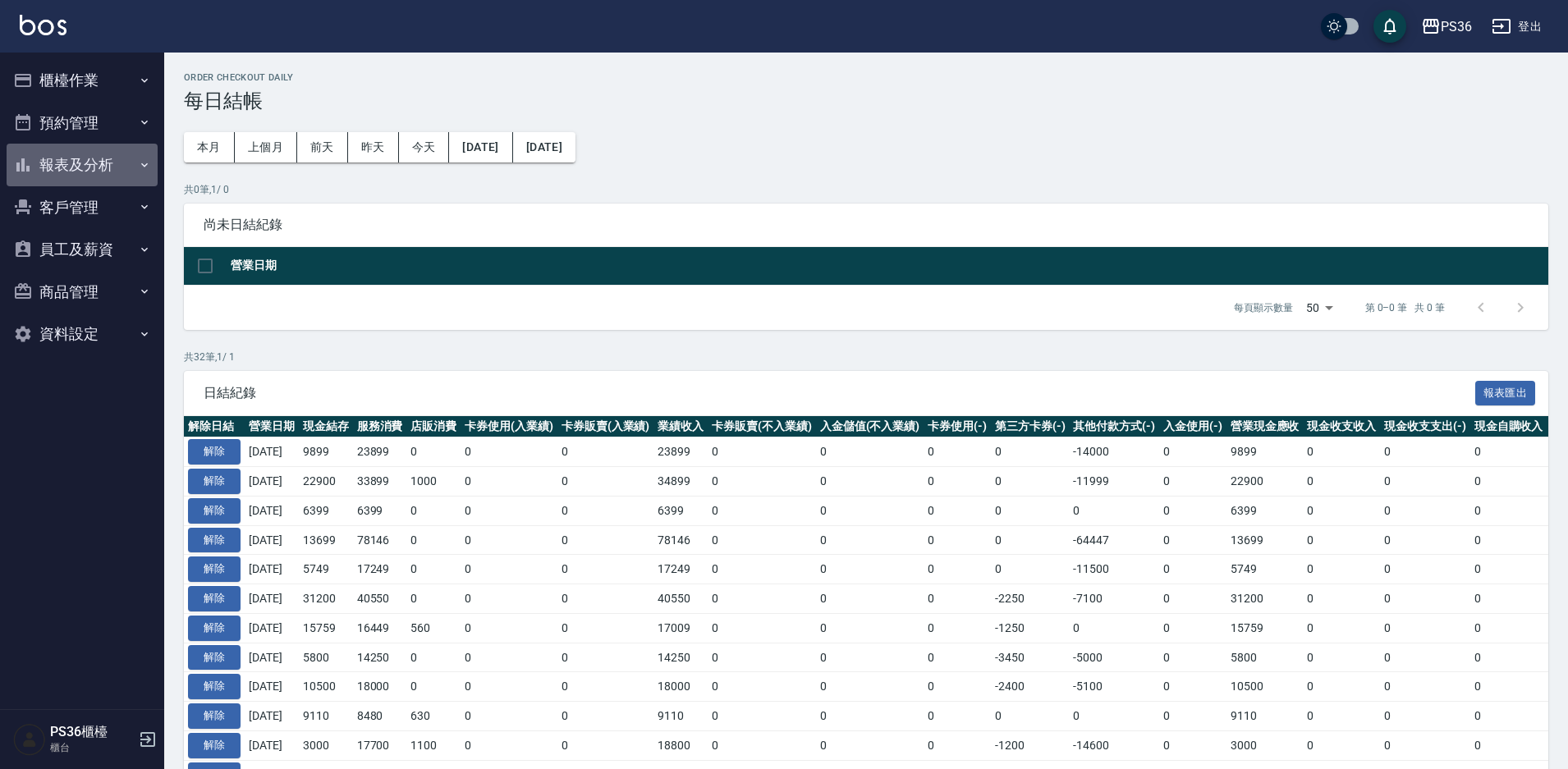
click at [51, 148] on button "報表及分析" at bounding box center [82, 165] width 151 height 43
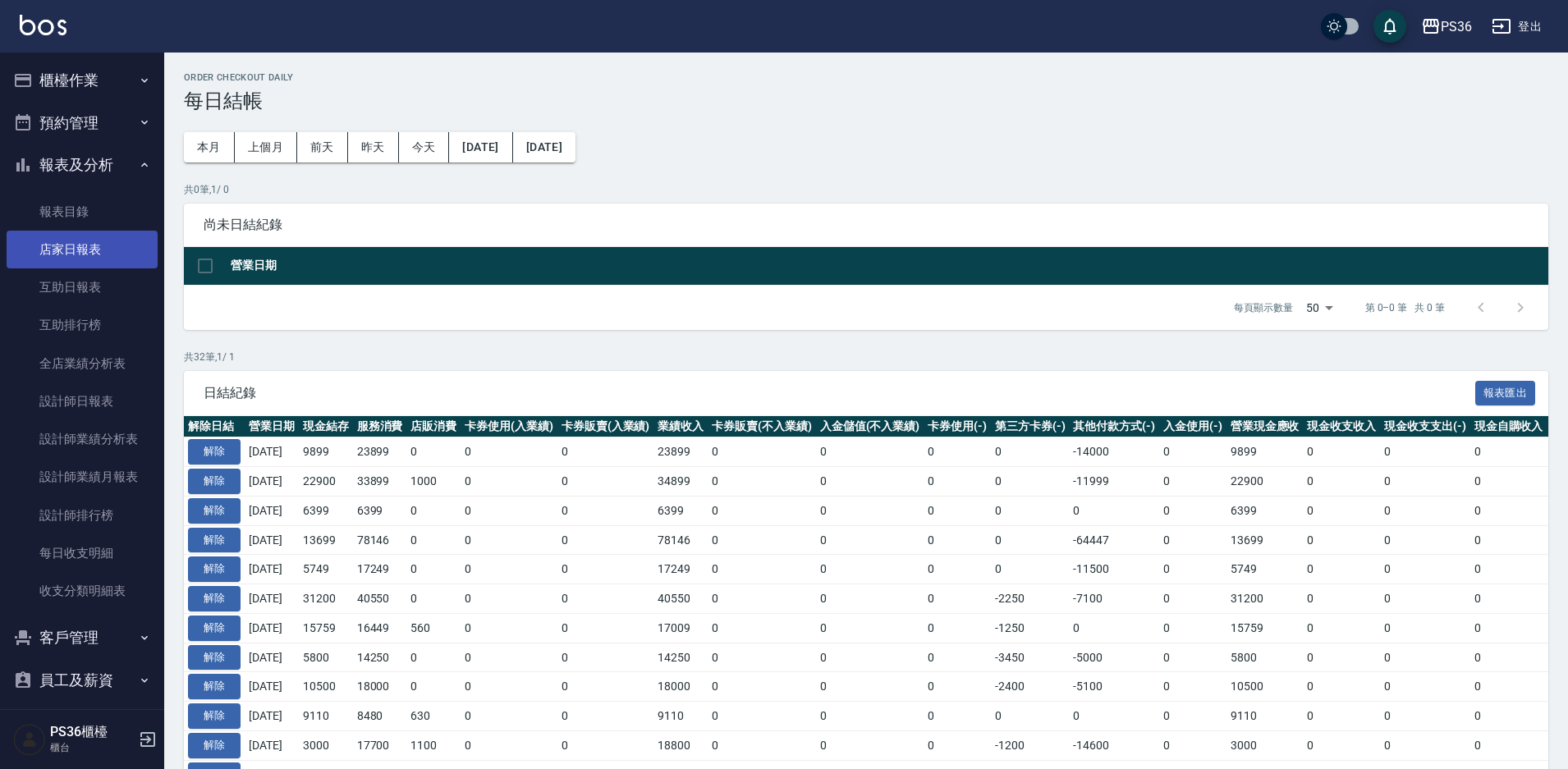
click at [81, 243] on link "店家日報表" at bounding box center [82, 249] width 151 height 38
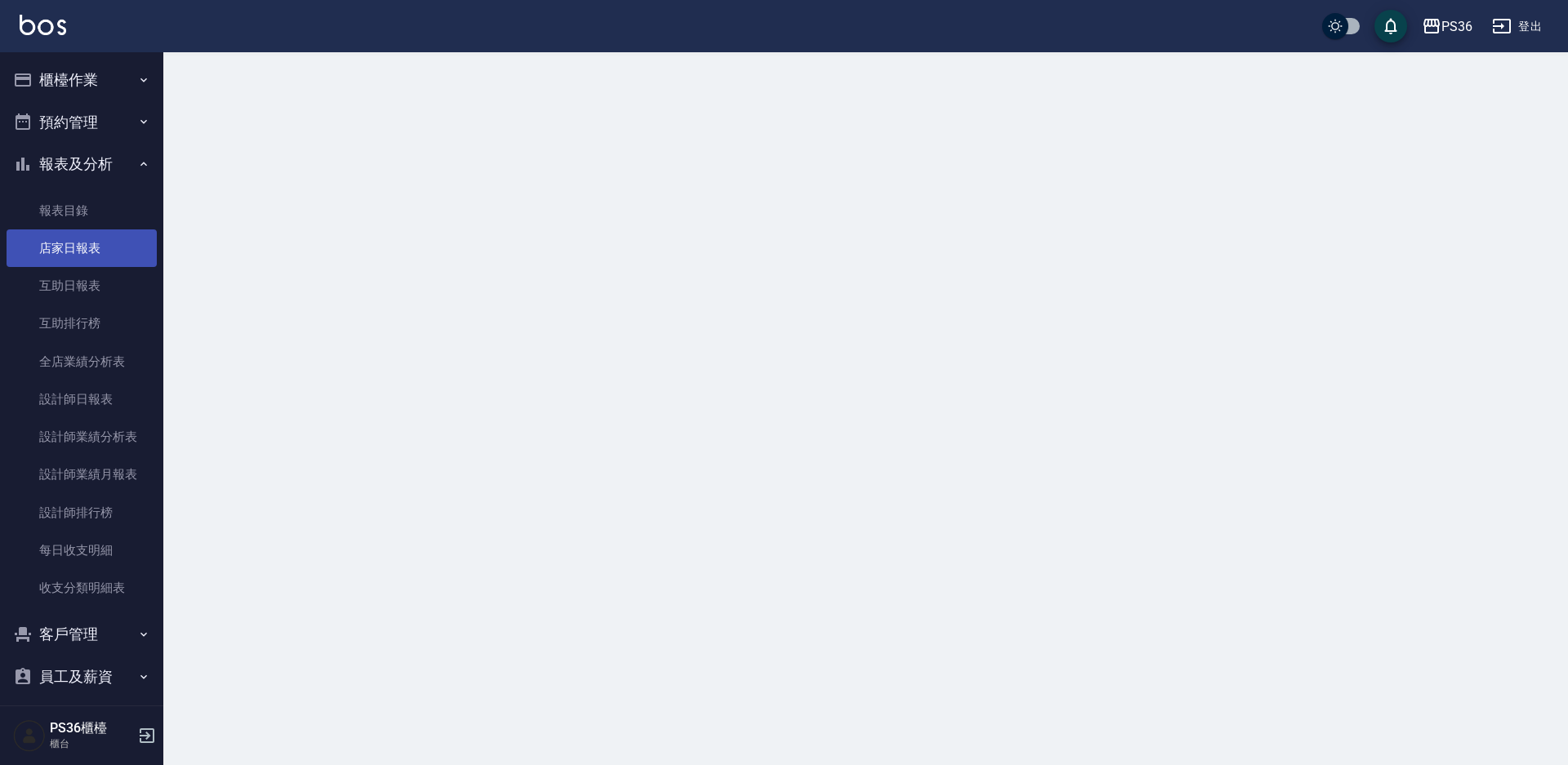
click at [80, 242] on link "店家日報表" at bounding box center [81, 248] width 150 height 38
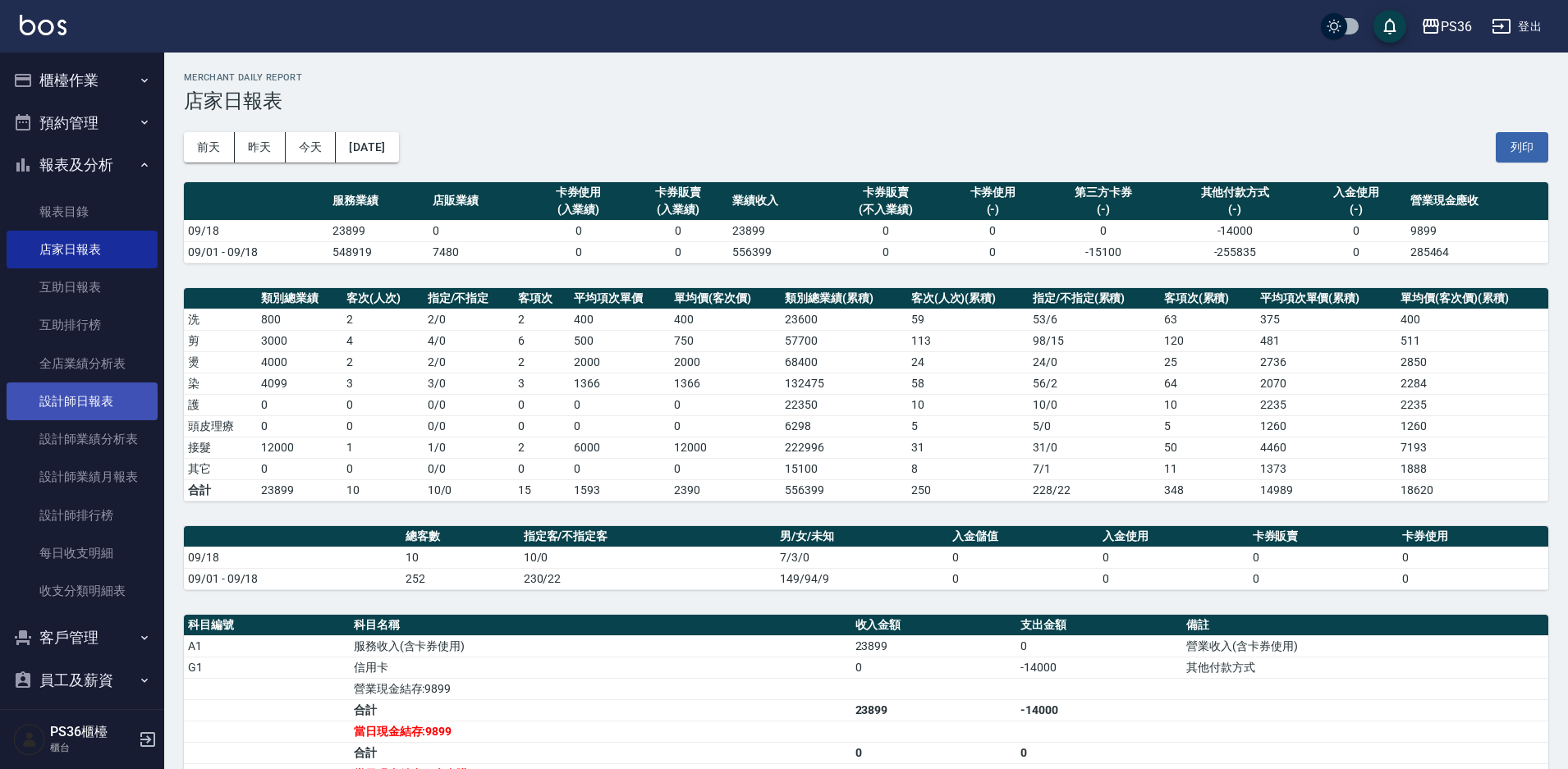
click at [84, 390] on link "設計師日報表" at bounding box center [82, 401] width 151 height 38
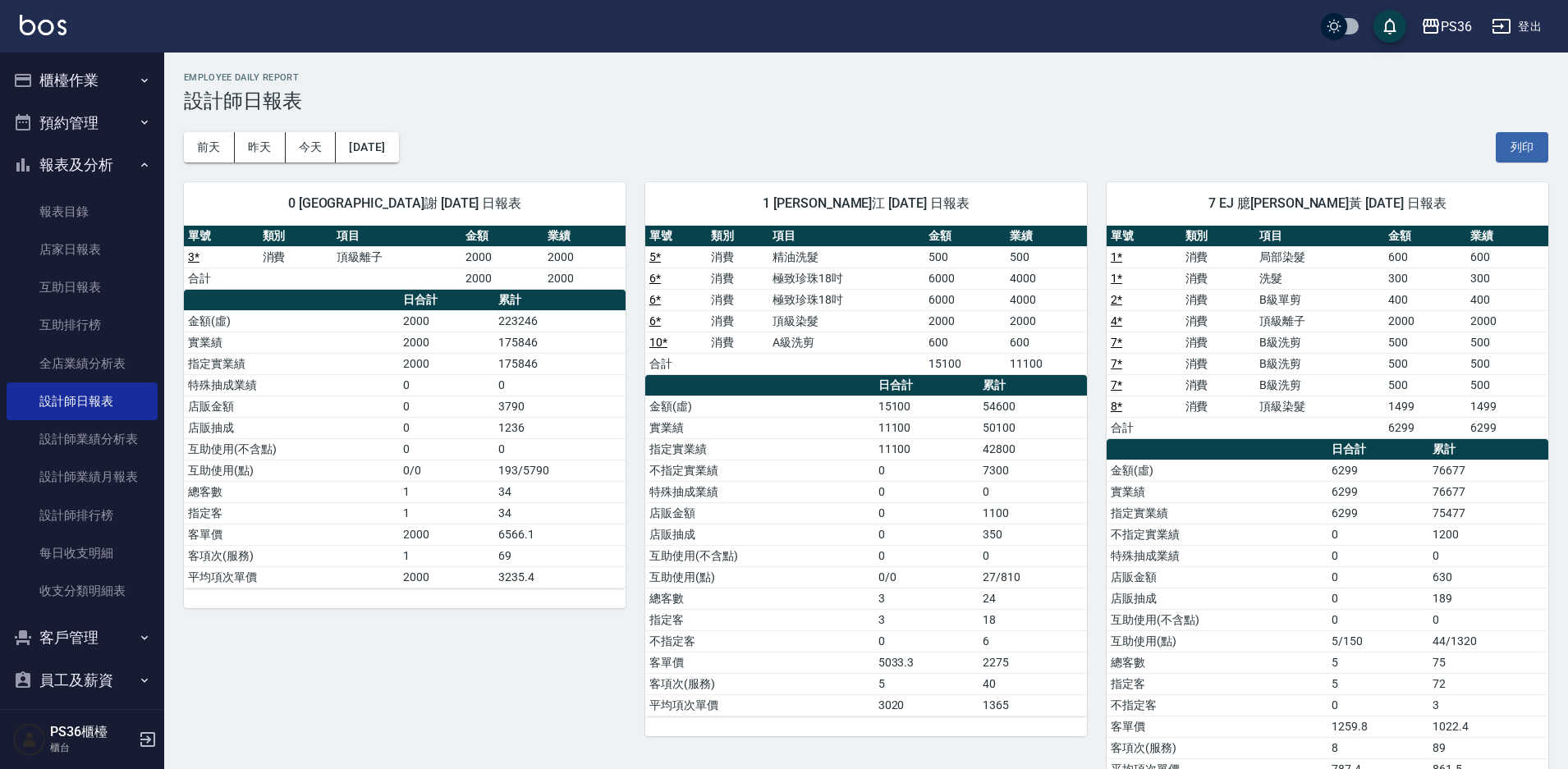
click at [97, 87] on button "櫃檯作業" at bounding box center [82, 80] width 151 height 43
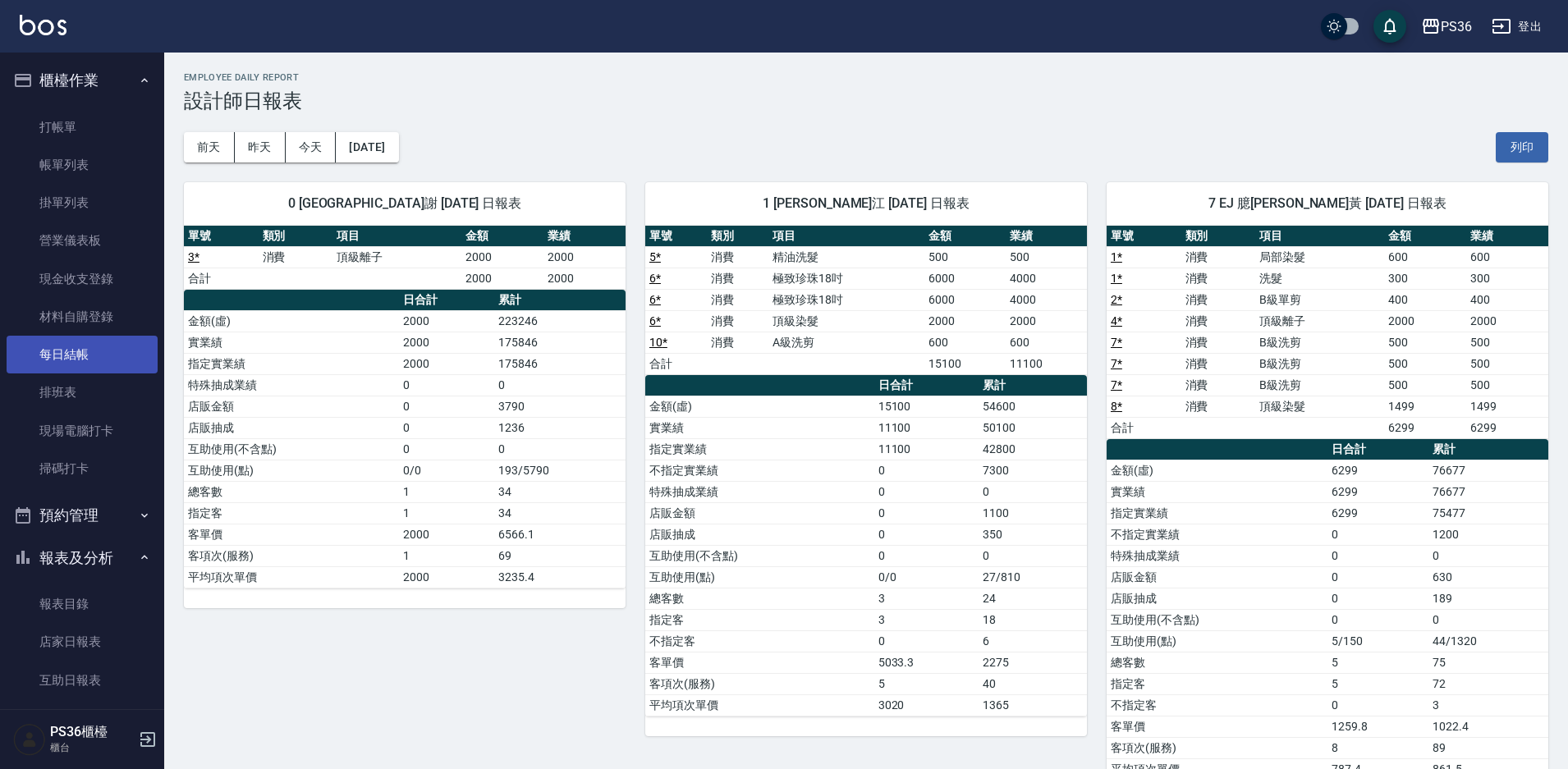
click at [104, 345] on link "每日結帳" at bounding box center [82, 354] width 151 height 38
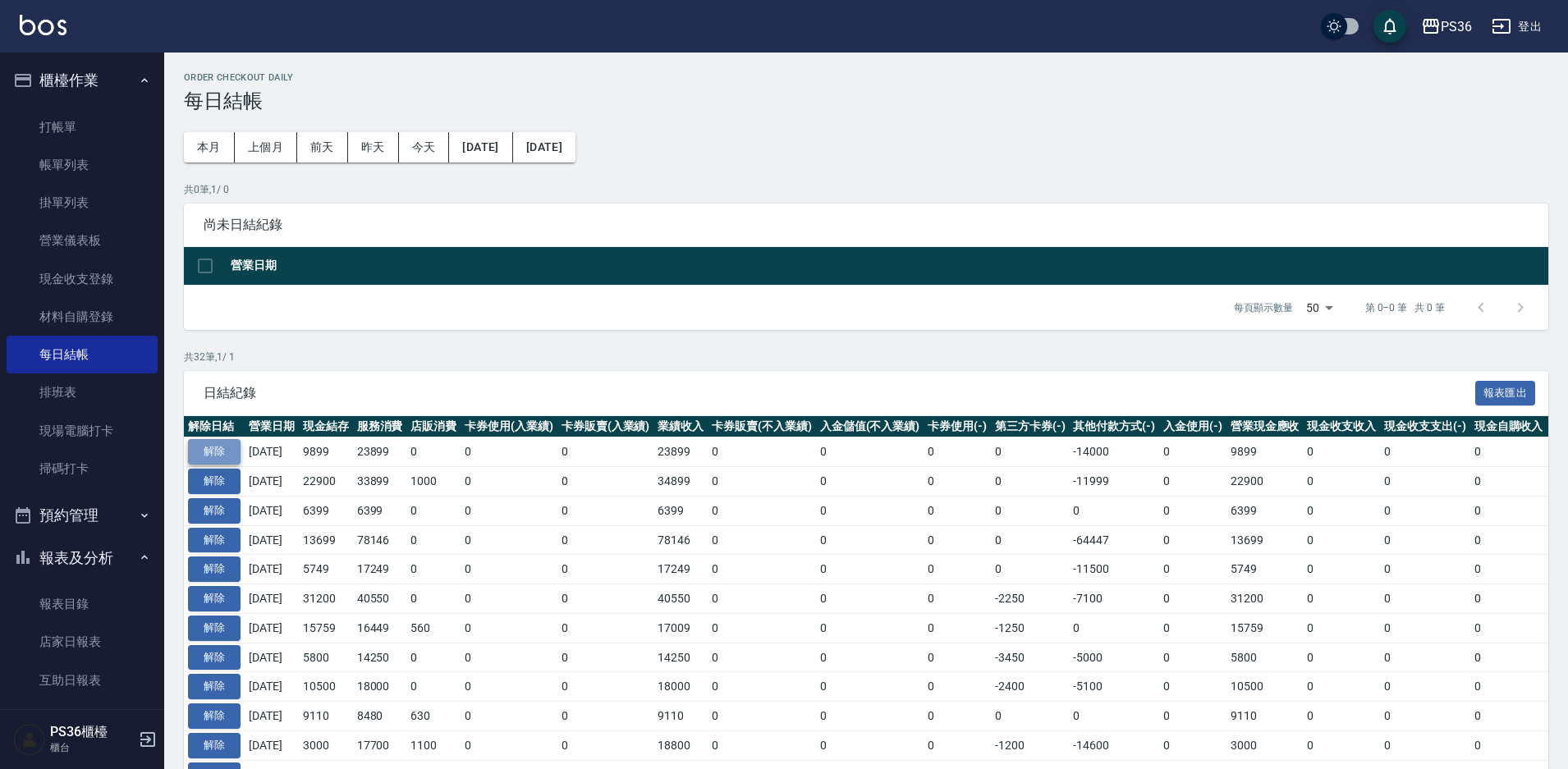
click at [220, 447] on button "解除" at bounding box center [214, 452] width 53 height 25
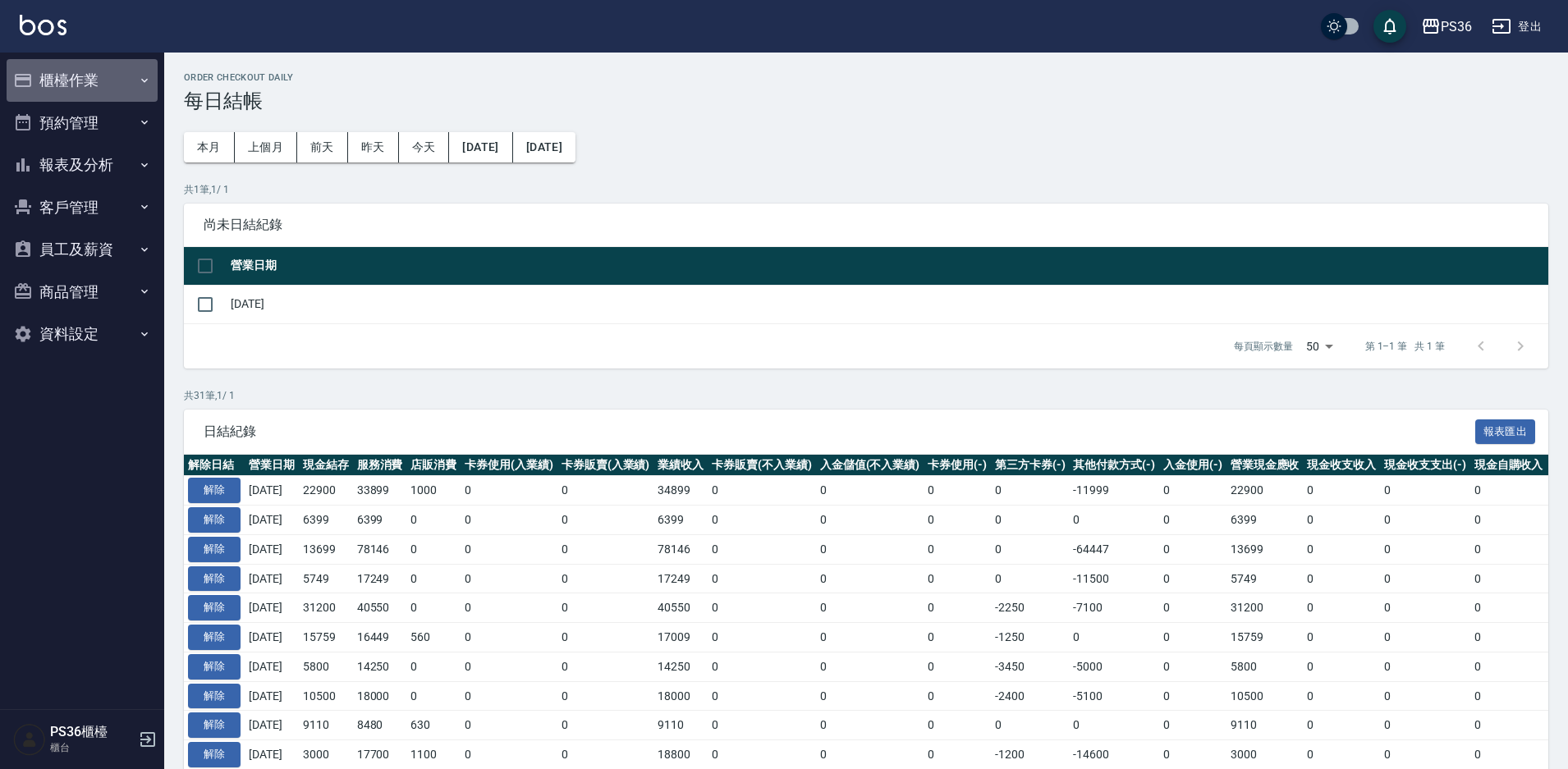
click at [103, 79] on button "櫃檯作業" at bounding box center [82, 80] width 151 height 43
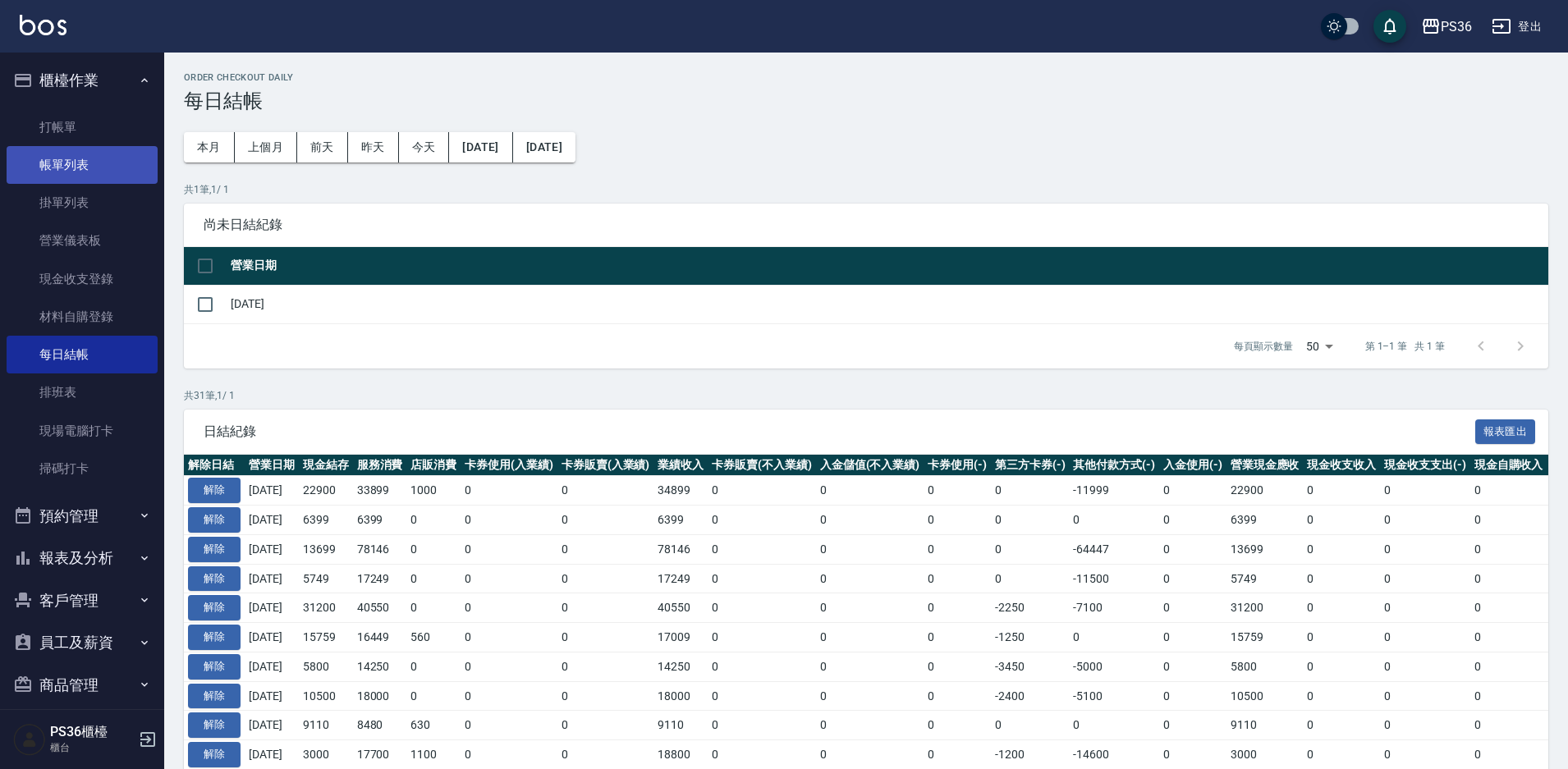
click at [95, 151] on link "帳單列表" at bounding box center [82, 165] width 151 height 38
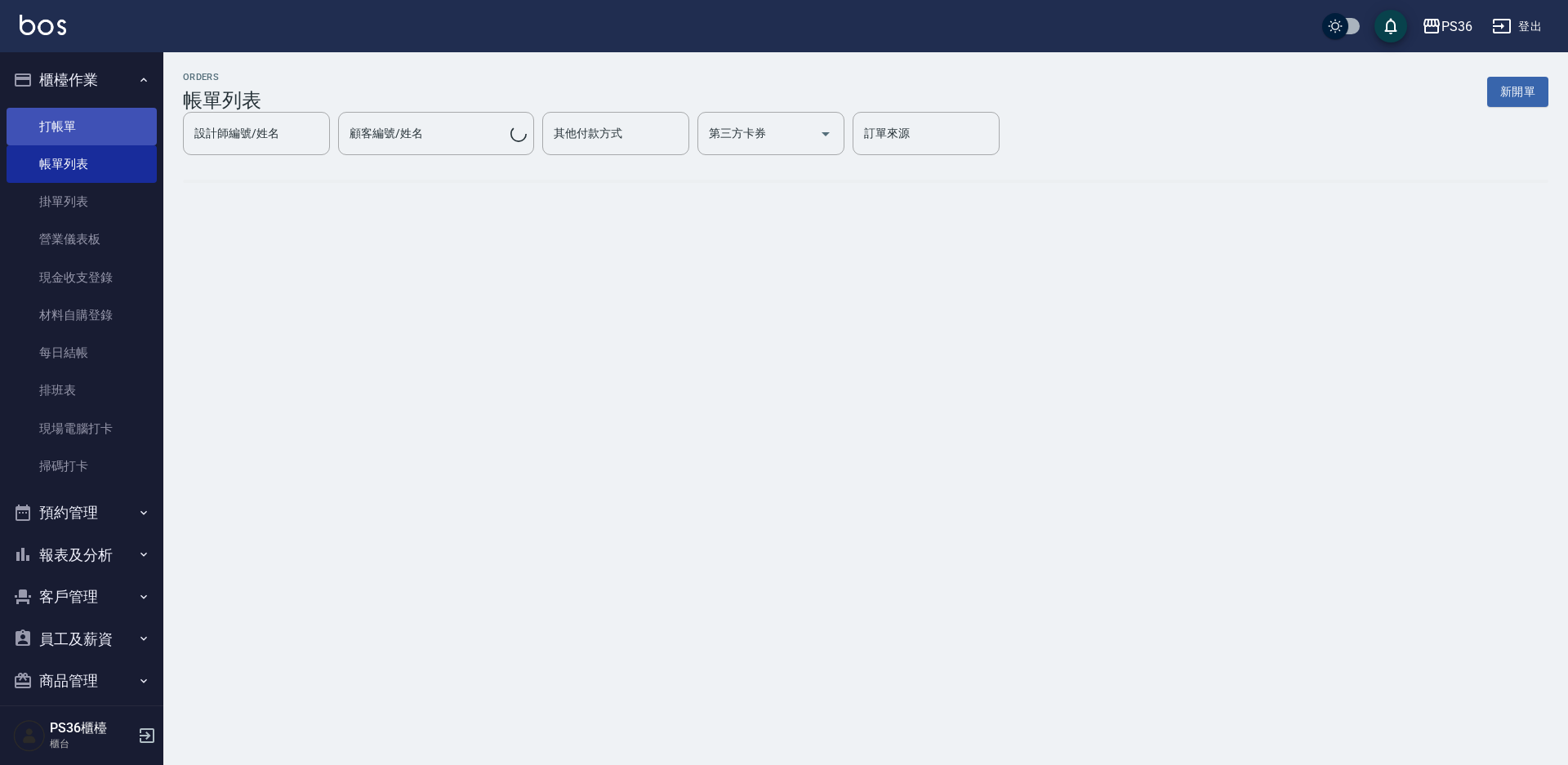
click at [134, 124] on link "打帳單" at bounding box center [81, 126] width 150 height 38
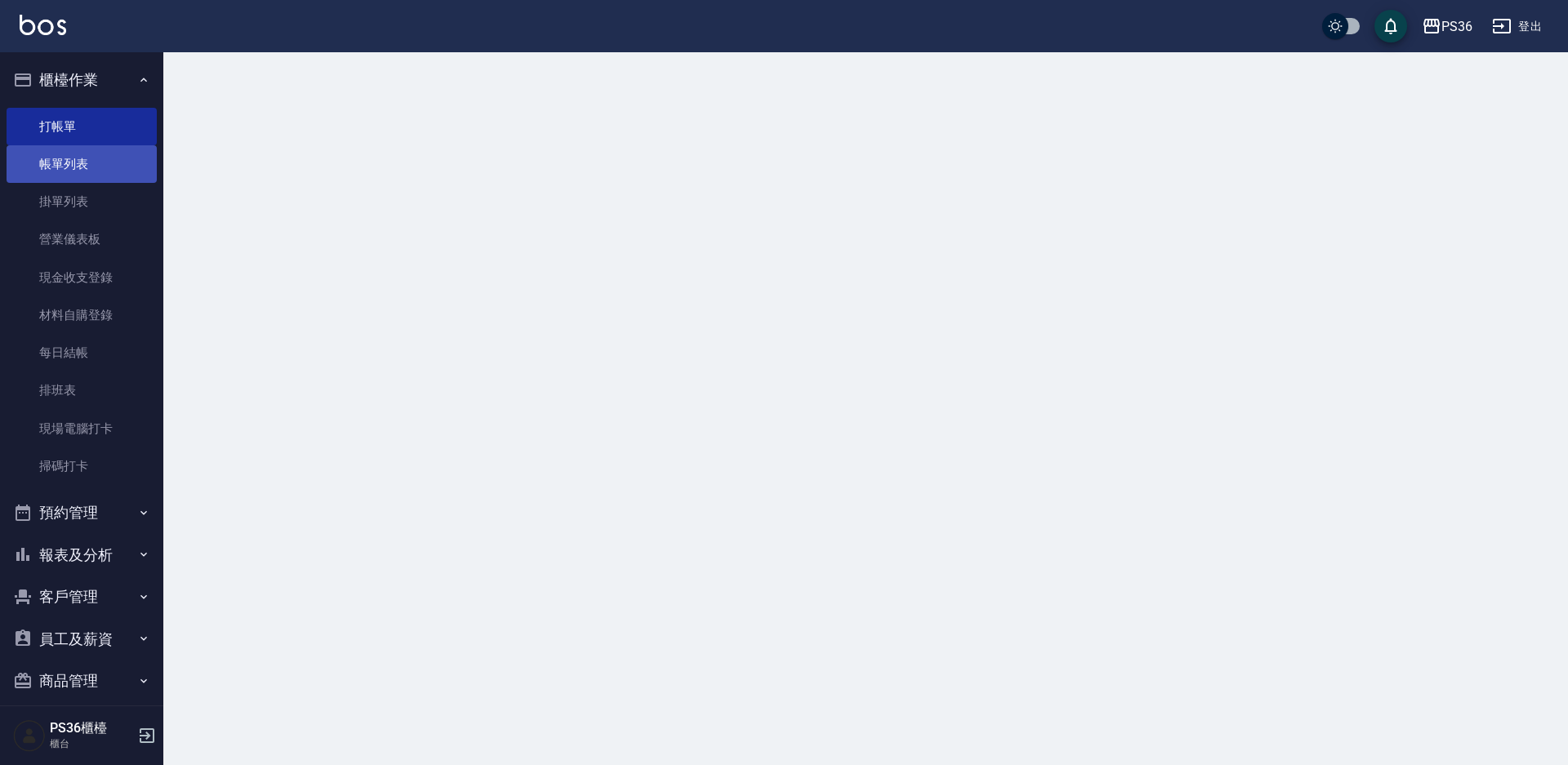
click at [128, 133] on link "打帳單" at bounding box center [81, 126] width 150 height 38
click at [120, 152] on link "帳單列表" at bounding box center [81, 164] width 150 height 38
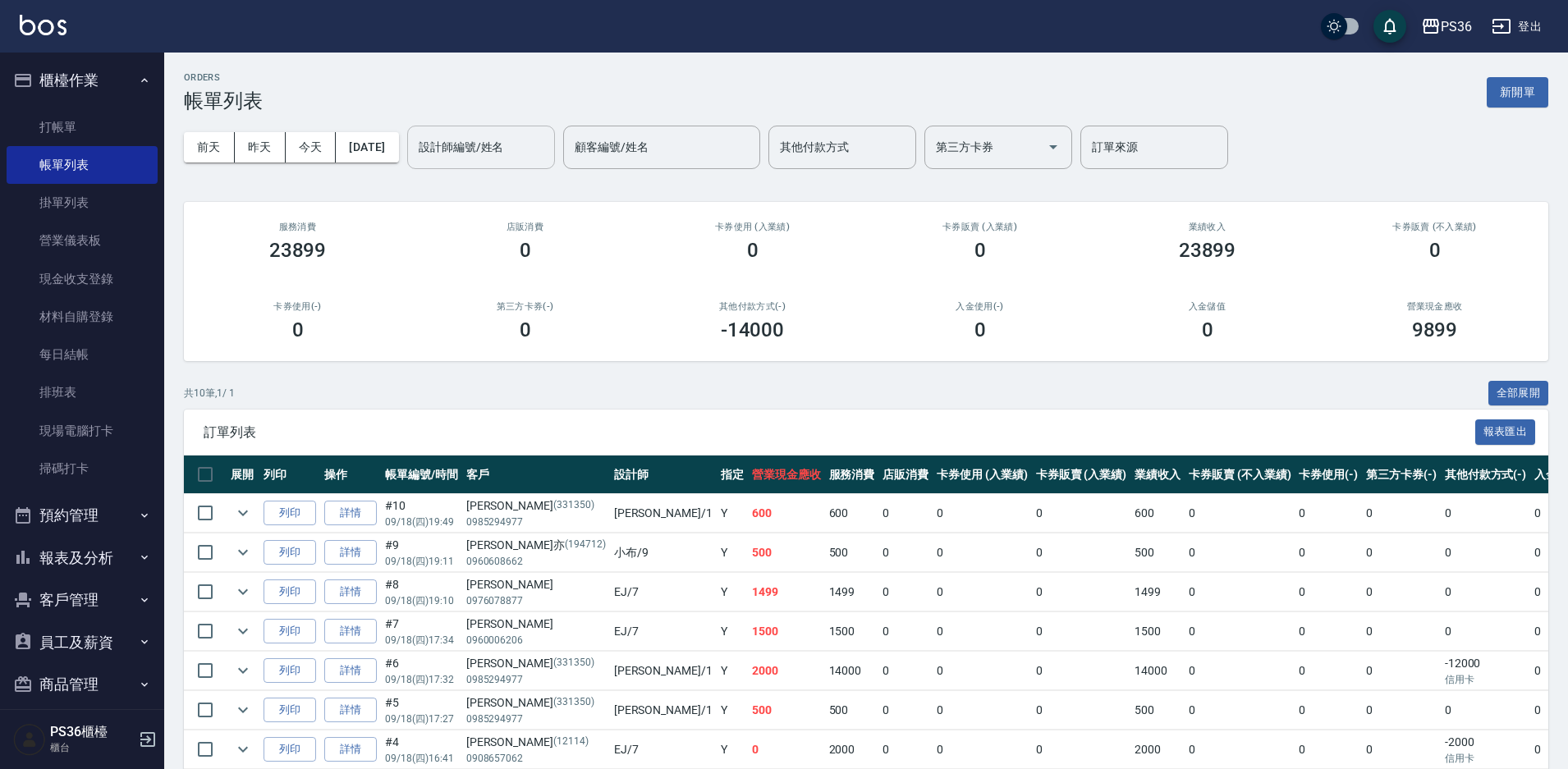
click at [470, 139] on div "設計師編號/姓名 設計師編號/姓名" at bounding box center [481, 147] width 147 height 44
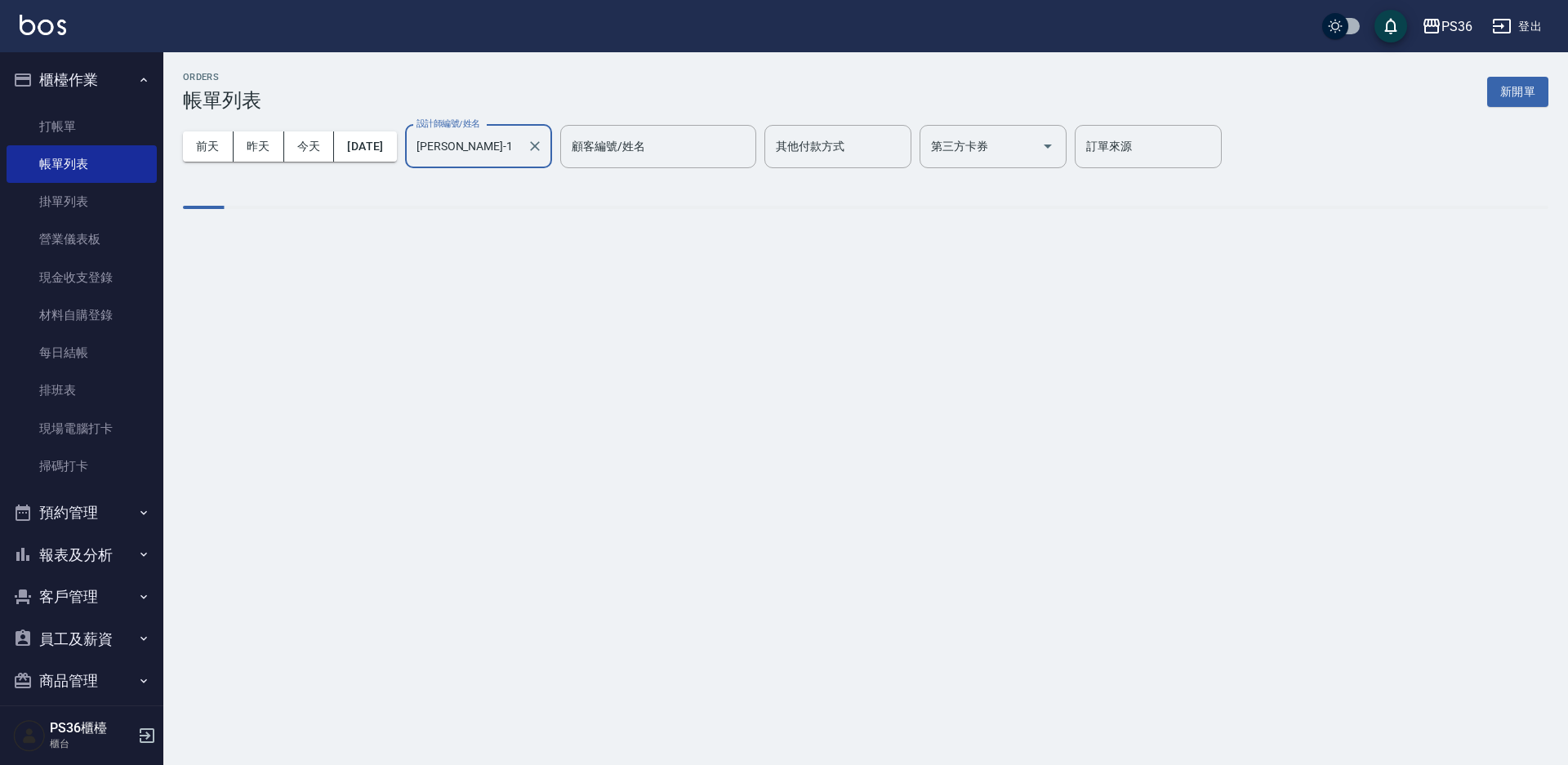
type input "Daniel-1"
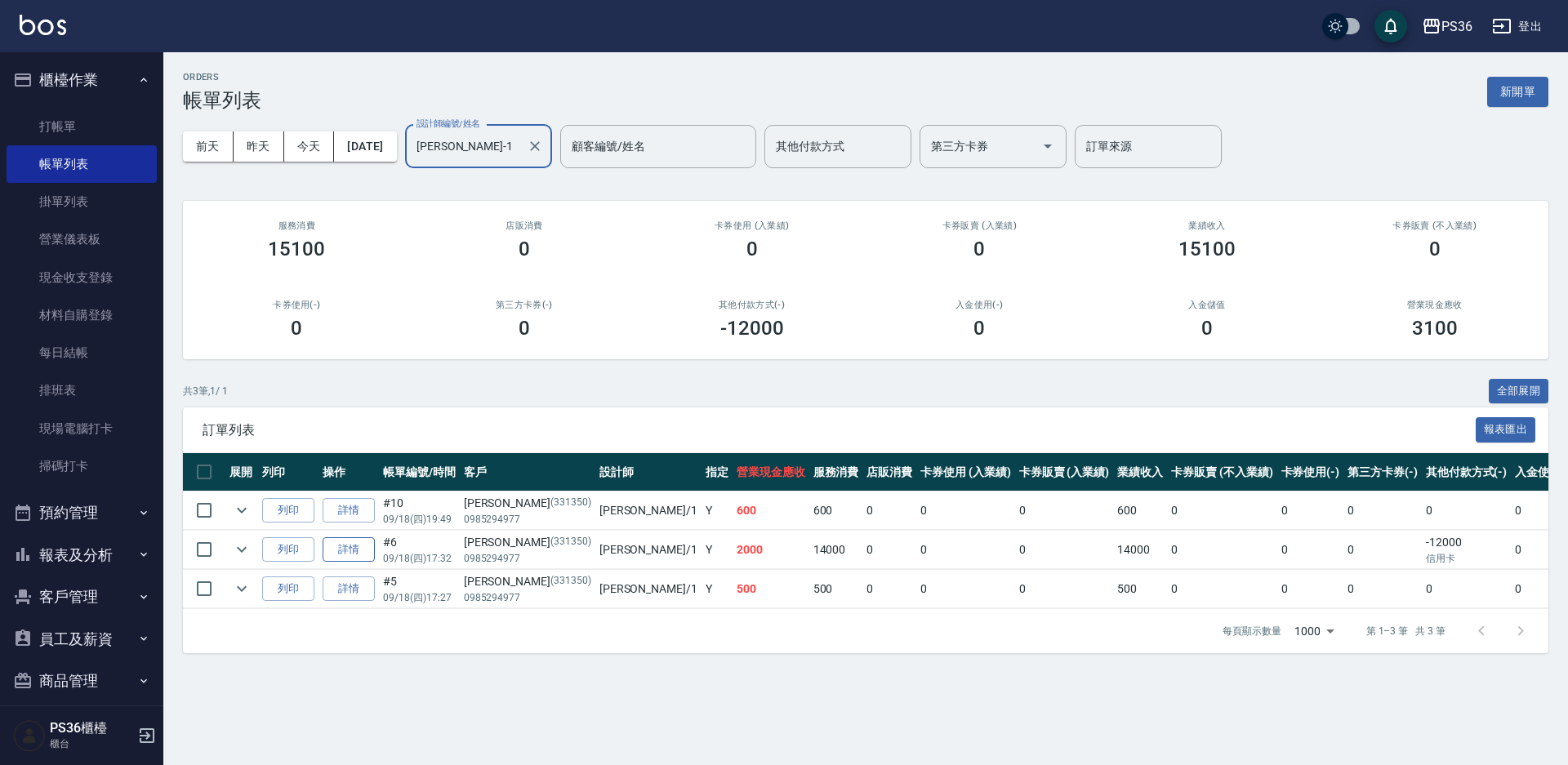
click at [346, 538] on link "詳情" at bounding box center [349, 550] width 52 height 25
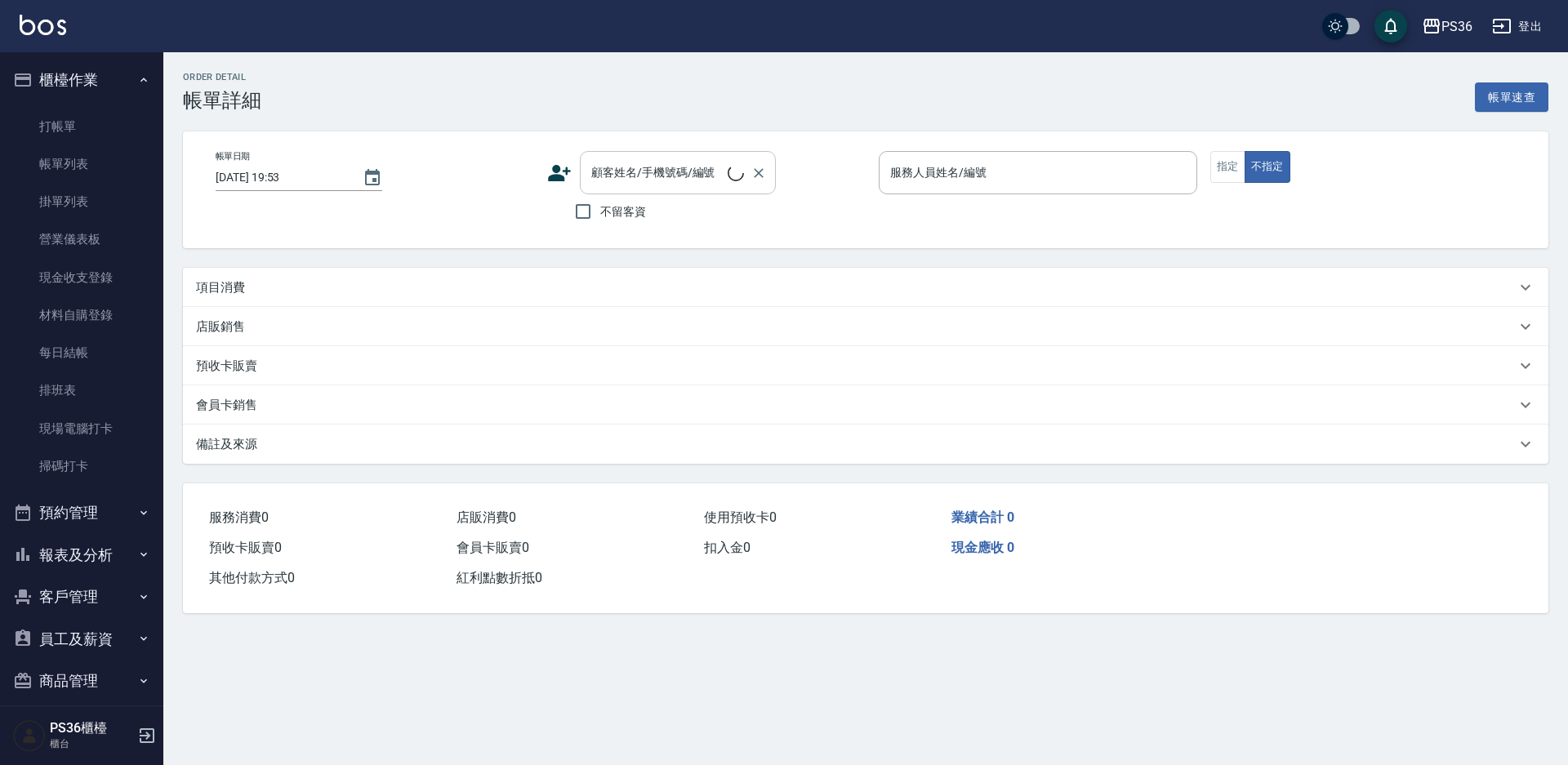
type input "2025/09/18 17:32"
type input "Daniel-1"
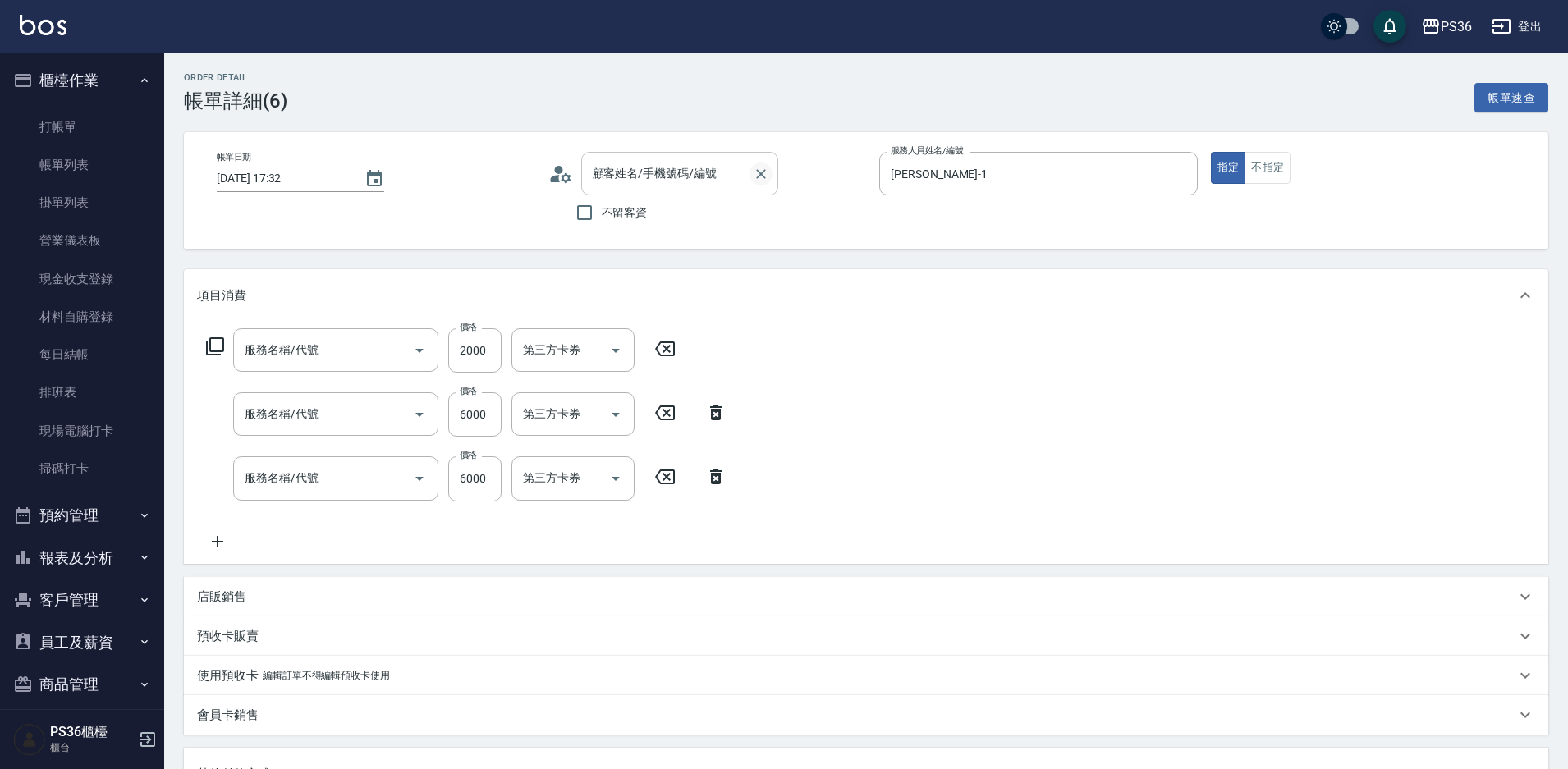
click at [767, 173] on icon "Clear" at bounding box center [760, 174] width 17 height 17
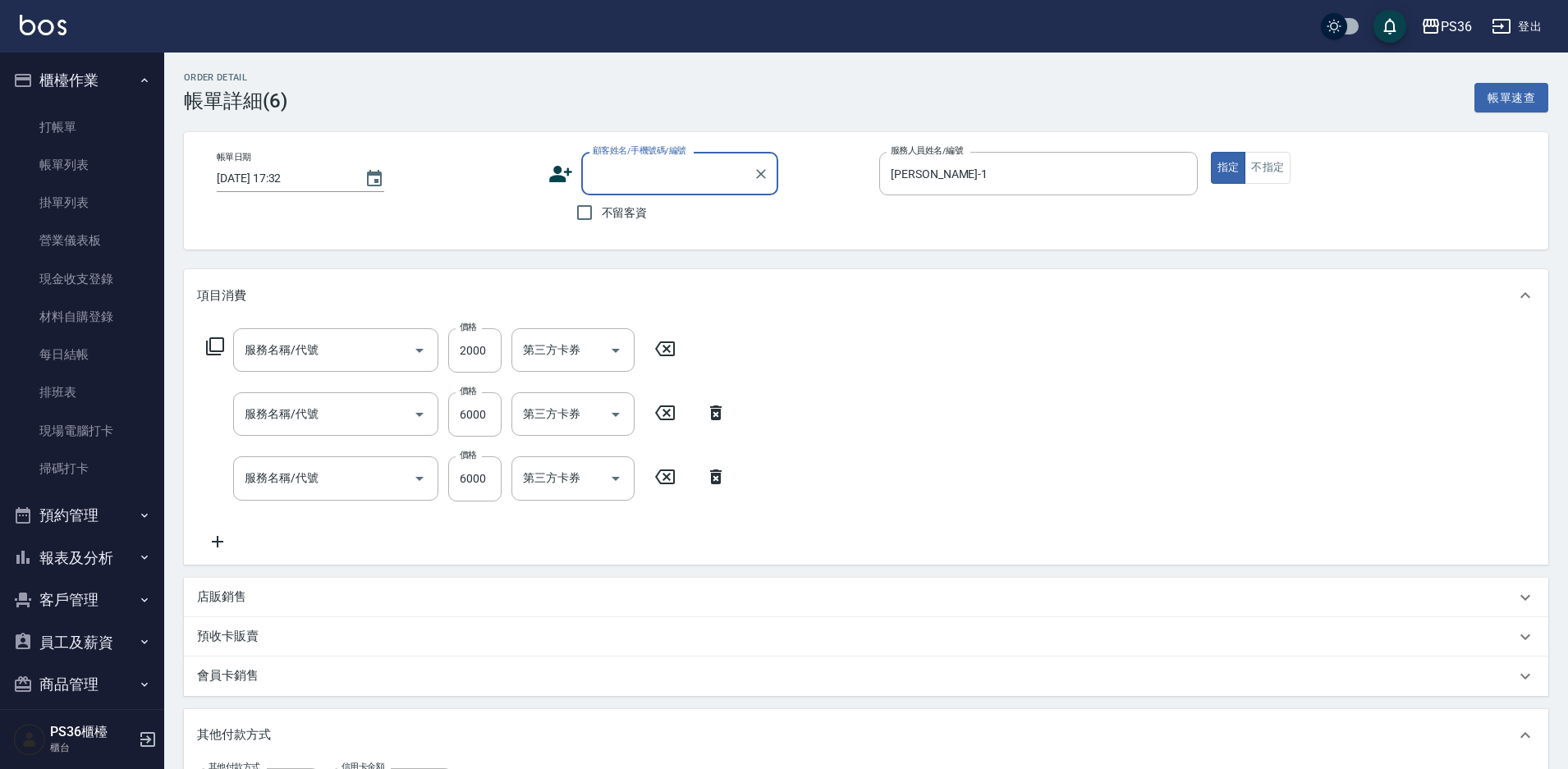
type input "頂級染髮(106)"
type input "極致珍珠18吋(0126)"
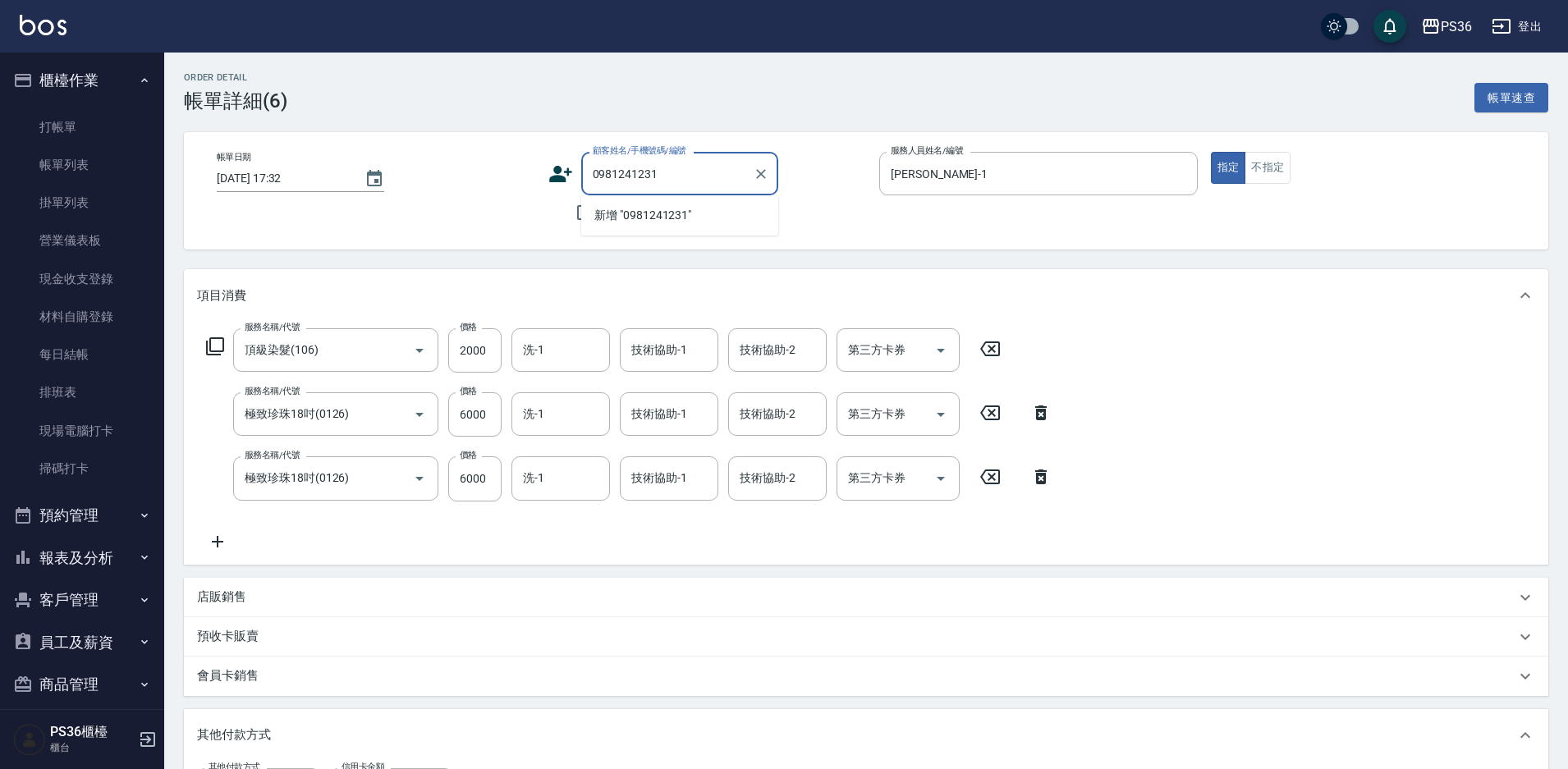
click at [662, 168] on input "0981241231" at bounding box center [667, 174] width 158 height 29
click at [656, 161] on input "0981241231" at bounding box center [667, 174] width 158 height 29
type input "0981241231"
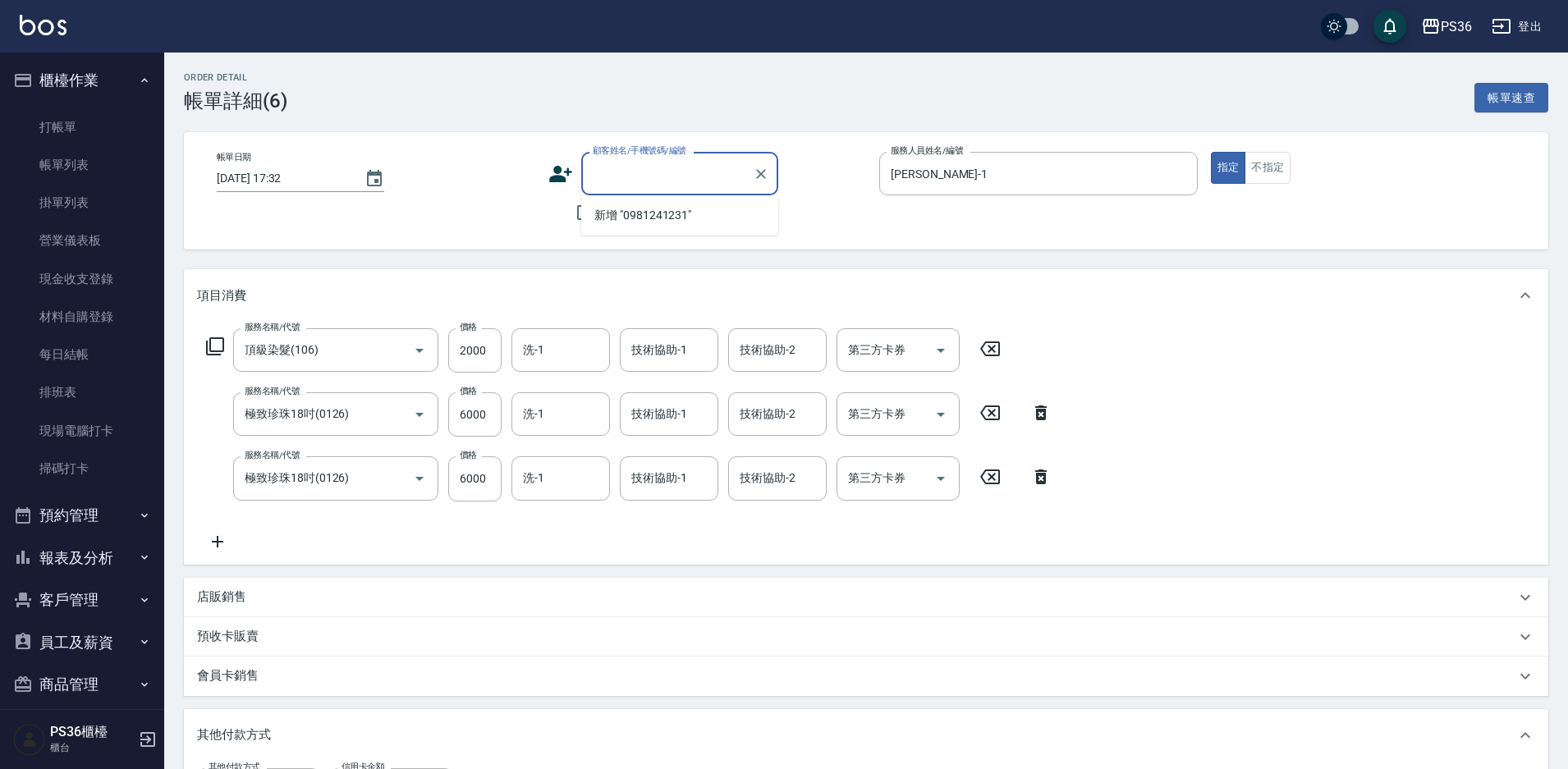
click at [565, 185] on icon at bounding box center [560, 174] width 25 height 25
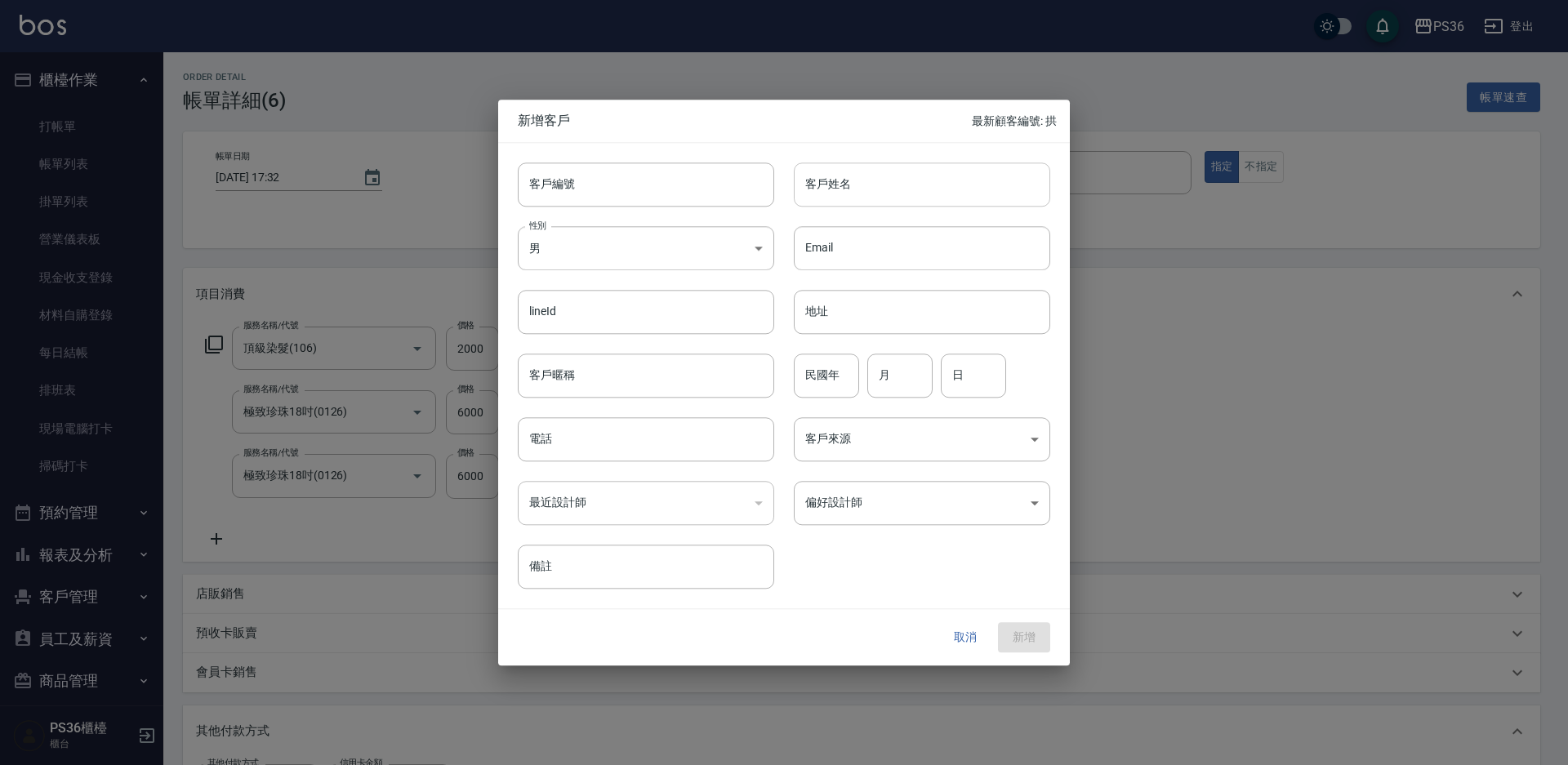
click at [862, 175] on input "客戶姓名" at bounding box center [922, 184] width 257 height 44
type input "施子晴"
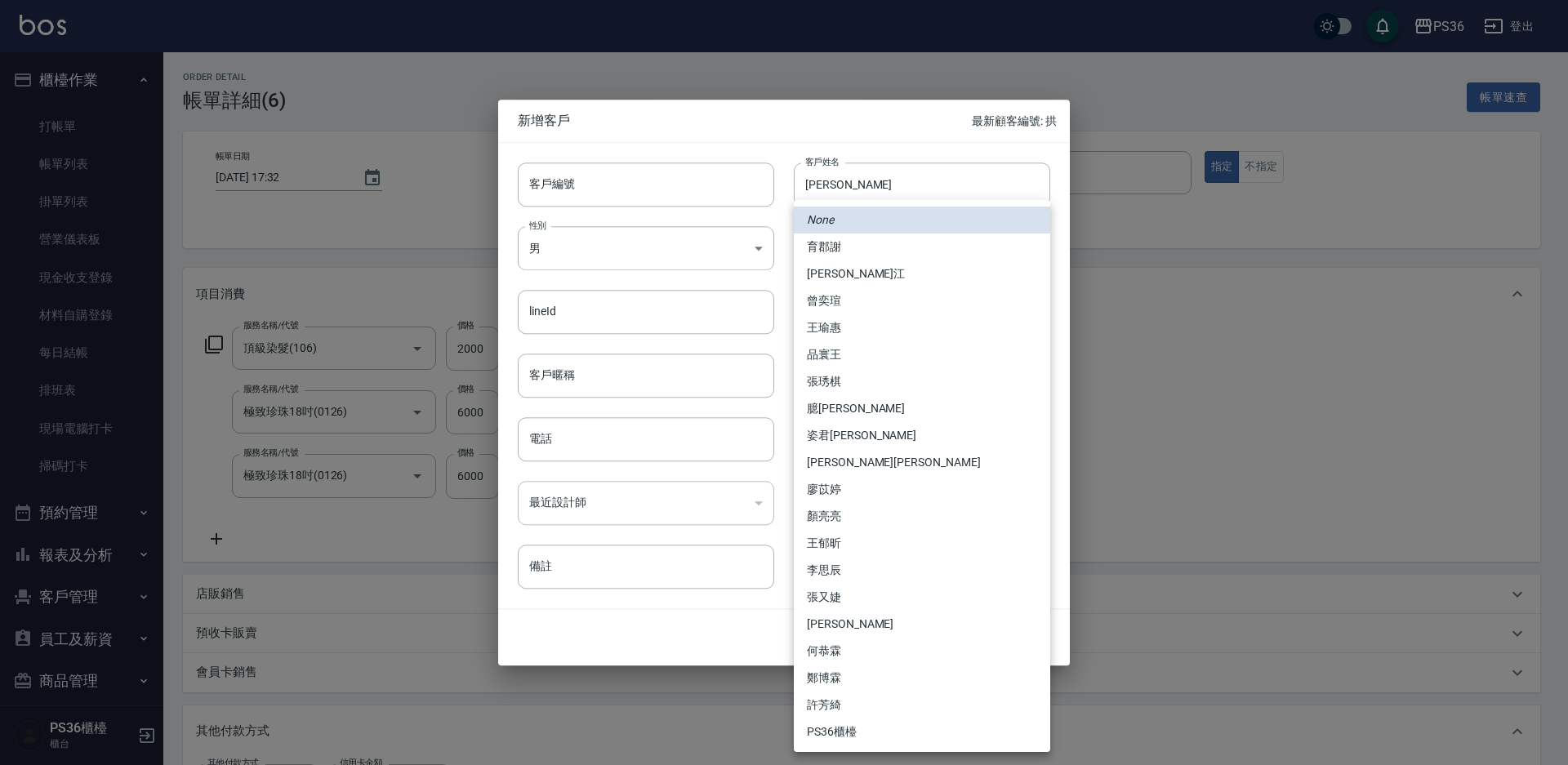
click at [838, 498] on body "PS36 登出 櫃檯作業 打帳單 帳單列表 掛單列表 營業儀表板 現金收支登錄 材料自購登錄 每日結帳 排班表 現場電腦打卡 掃碼打卡 預約管理 預約管理 單…" at bounding box center [784, 531] width 1568 height 1062
click at [831, 277] on li "沛渝江" at bounding box center [922, 274] width 257 height 27
type input "106e6397-ac3f-45de-8c84-870ccbd1d4a7"
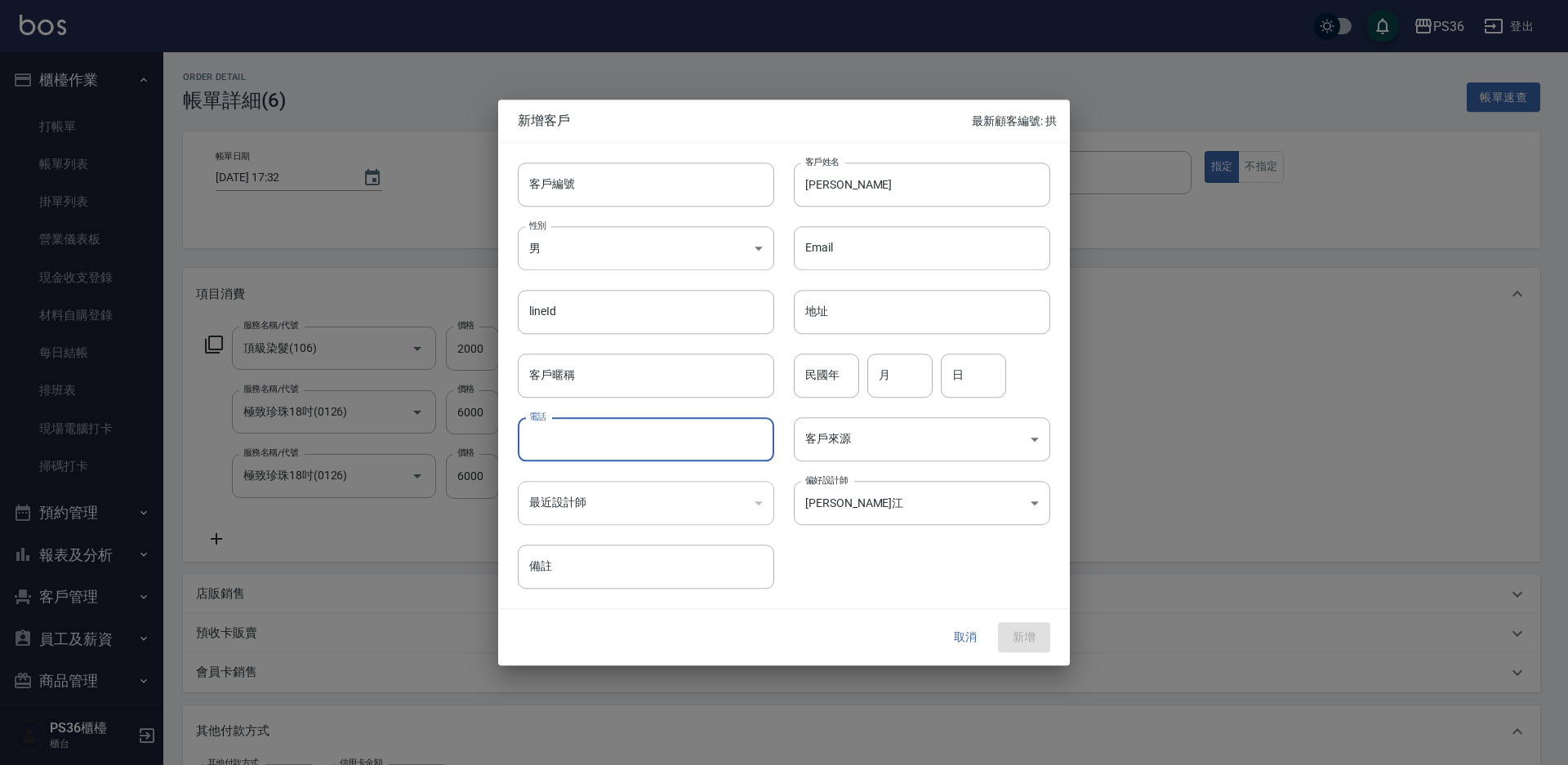
click at [580, 434] on input "電話" at bounding box center [646, 439] width 257 height 44
paste input "0981241231"
type input "0981241231"
click at [1017, 631] on button "新增" at bounding box center [1024, 638] width 52 height 31
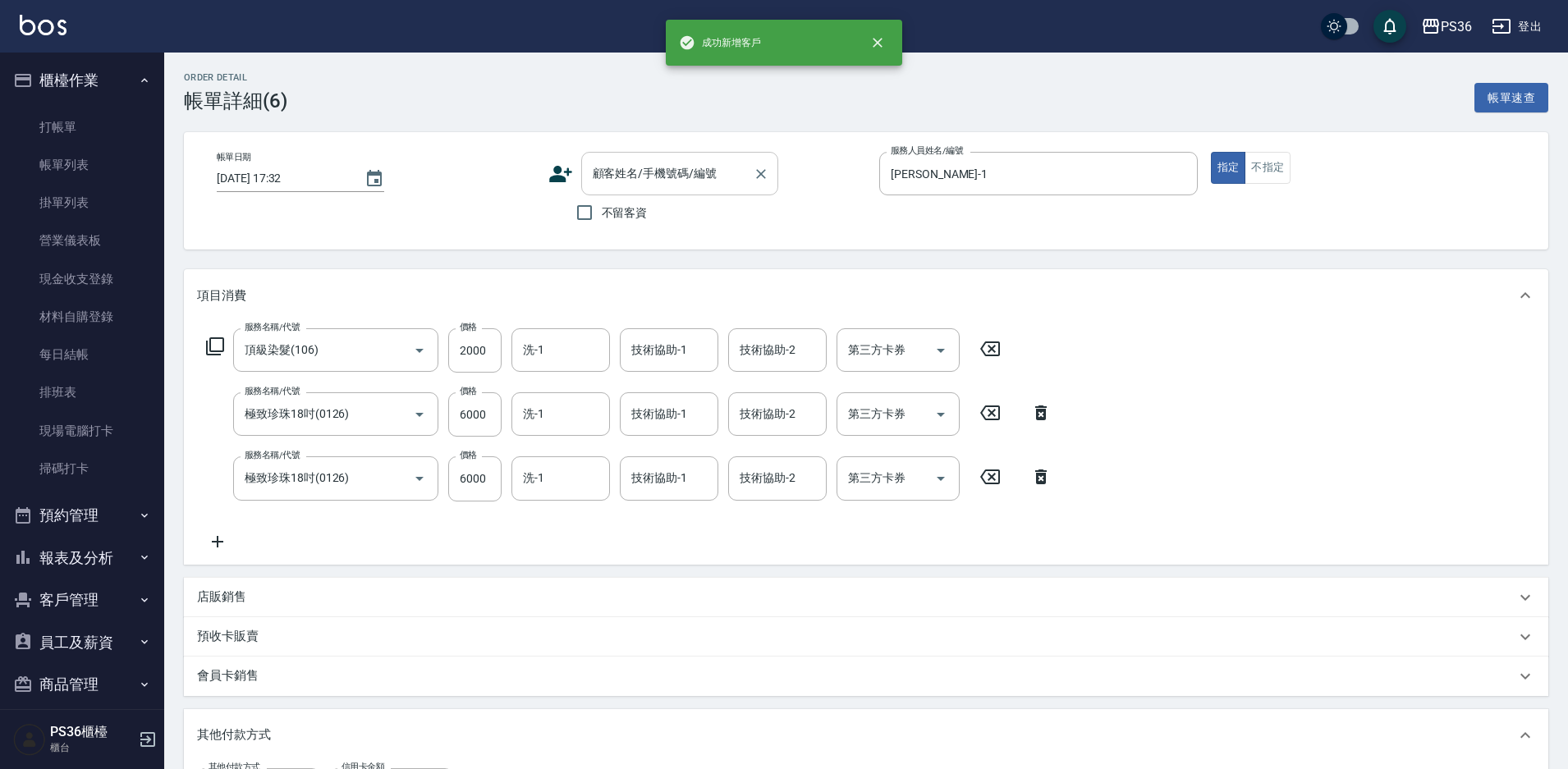
click at [678, 174] on input "顧客姓名/手機號碼/編號" at bounding box center [667, 174] width 158 height 29
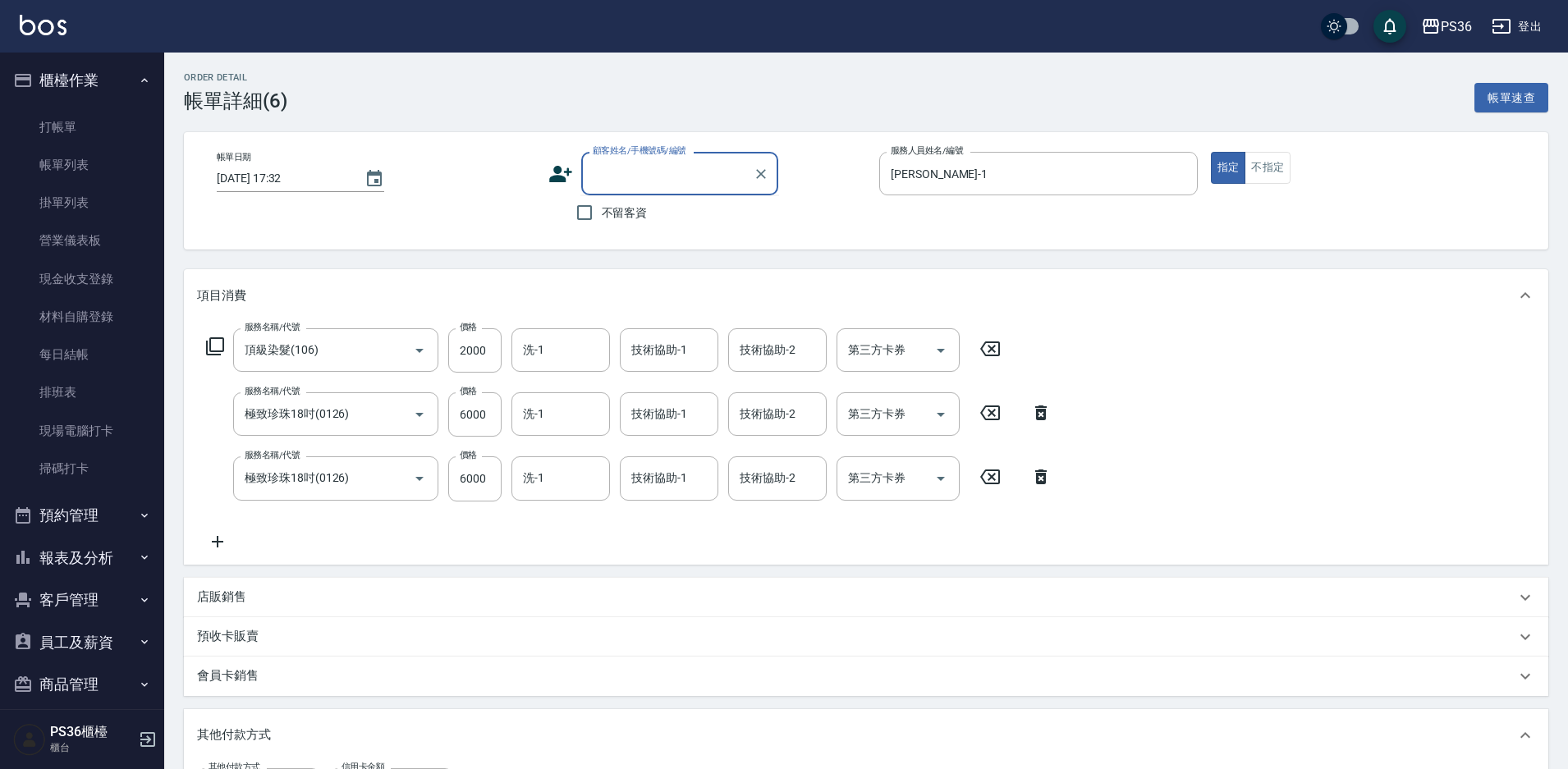
paste input "0981241231"
click at [659, 217] on li "施子晴/0981241231/" at bounding box center [680, 215] width 197 height 27
type input "施子晴/0981241231/"
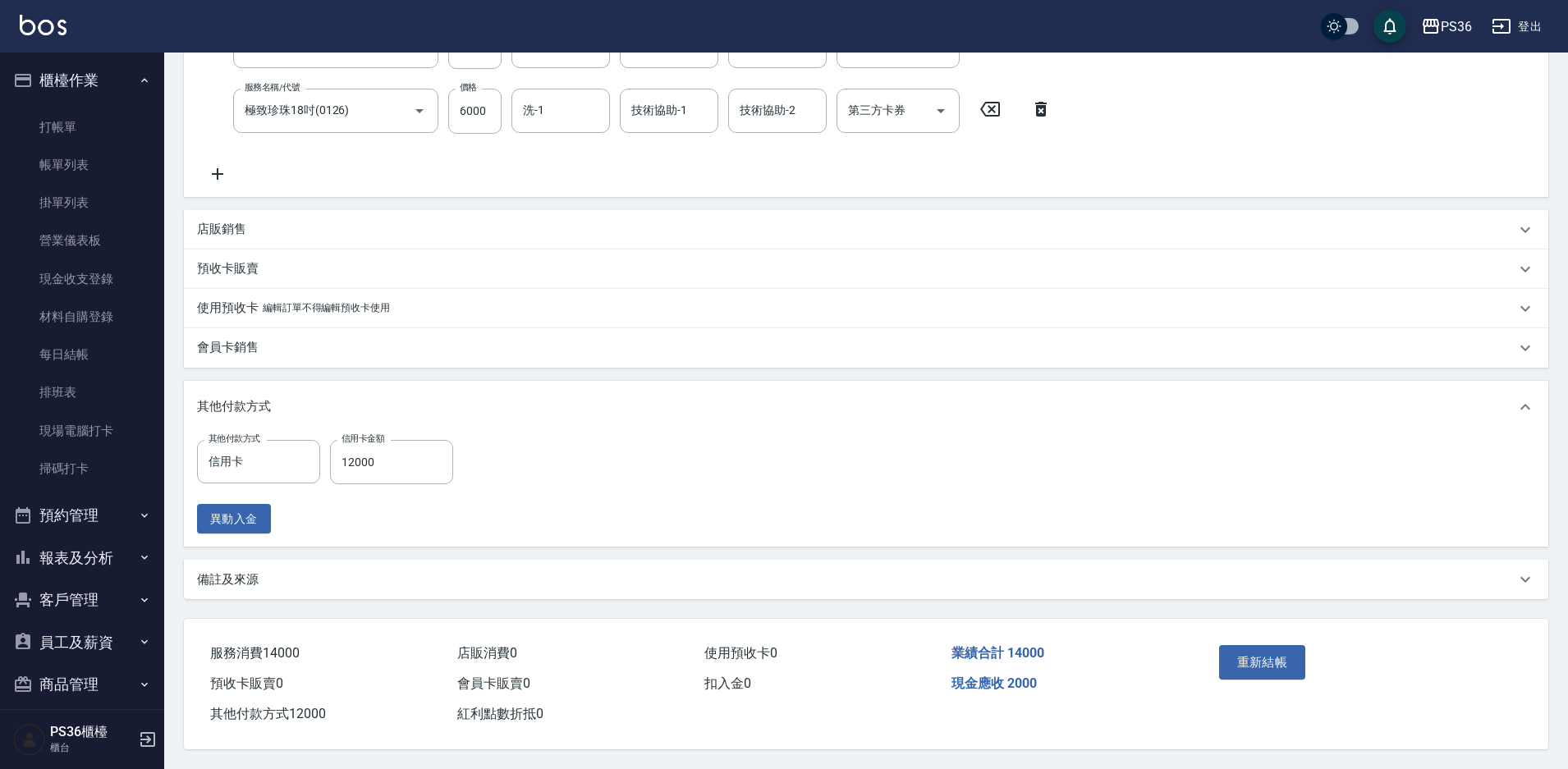
scroll to position [375, 0]
click at [1262, 652] on button "重新結帳" at bounding box center [1262, 662] width 87 height 34
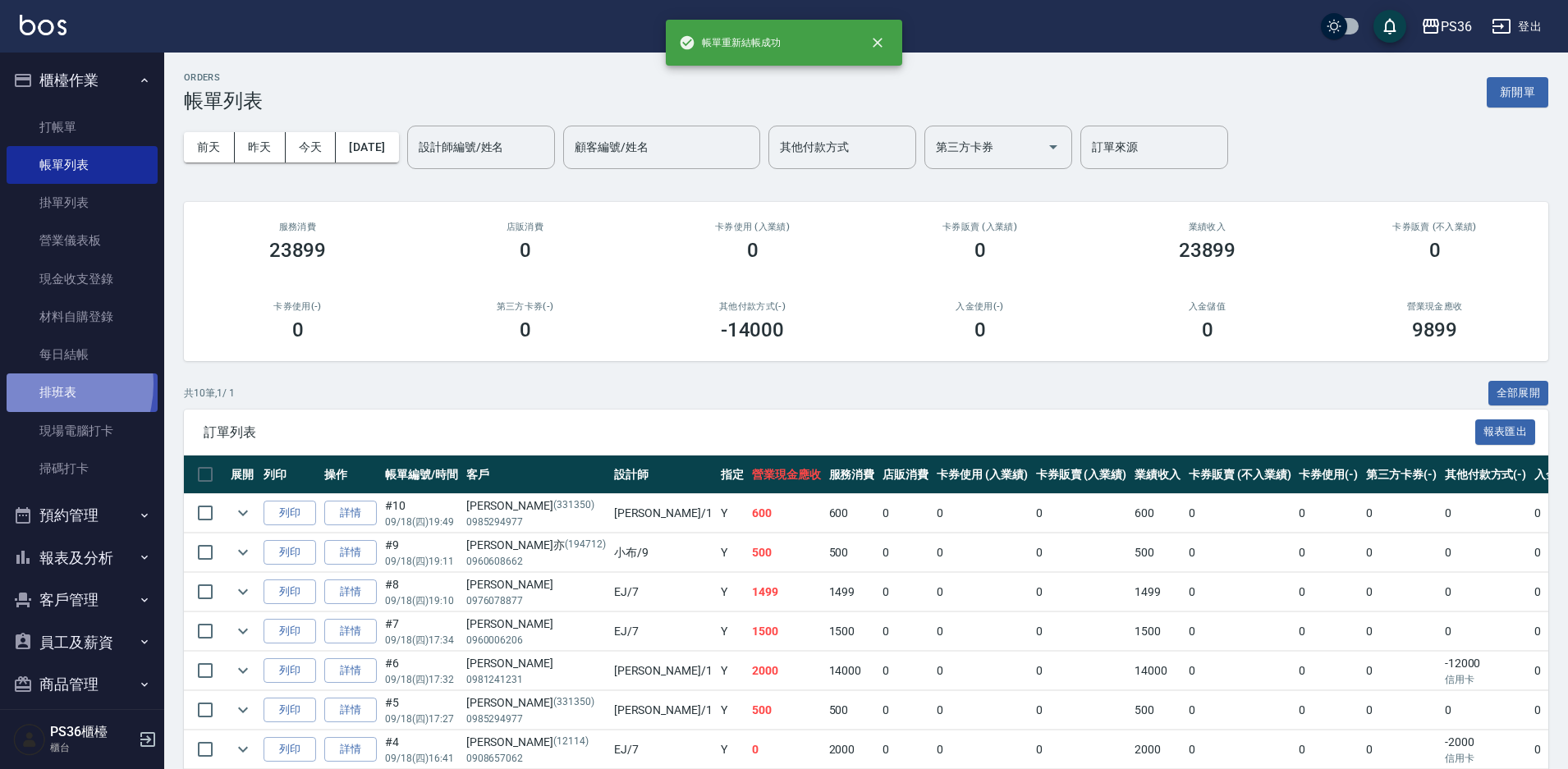
click at [34, 384] on link "排班表" at bounding box center [82, 392] width 151 height 38
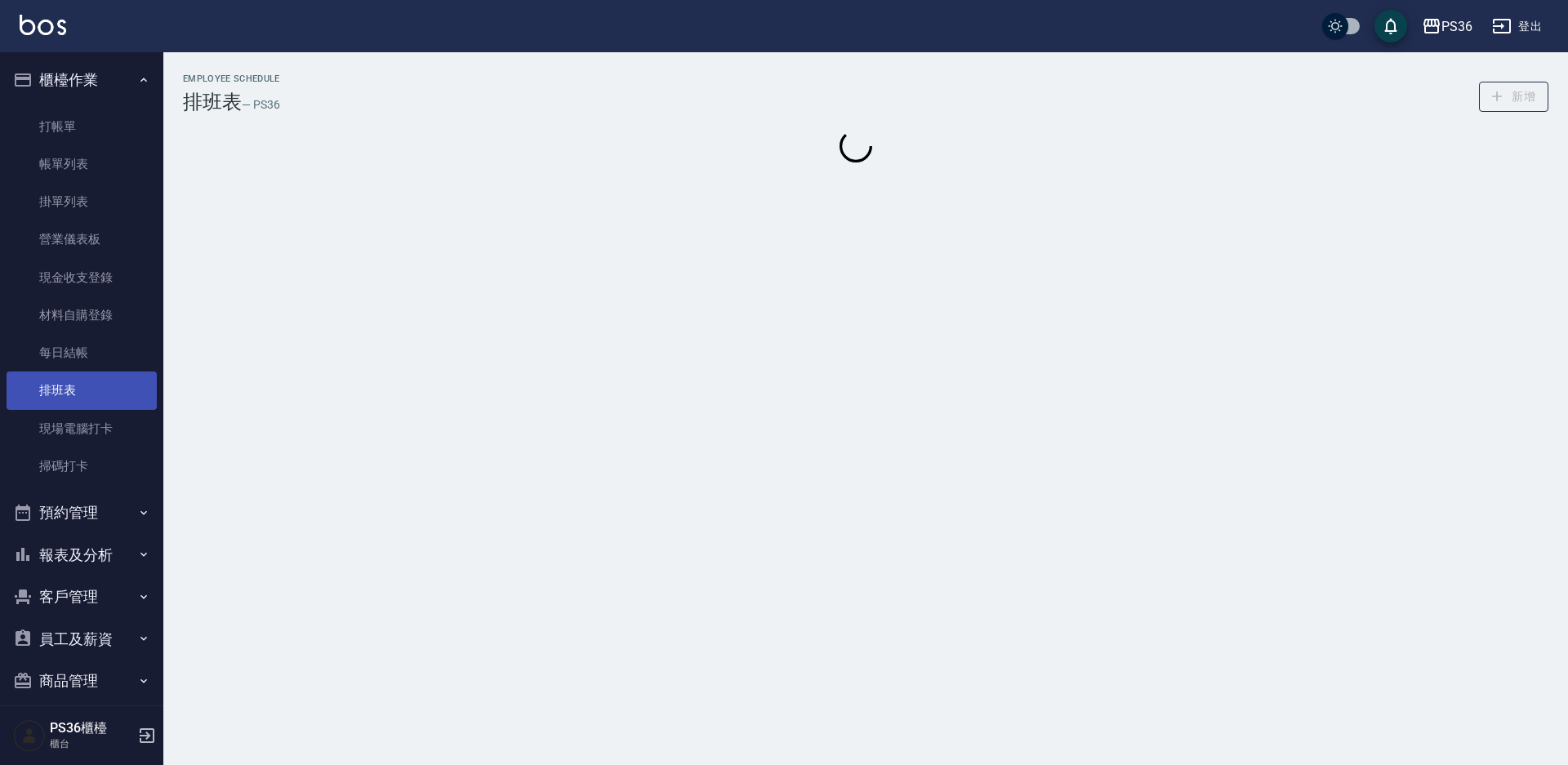
click at [36, 380] on link "排班表" at bounding box center [81, 390] width 150 height 38
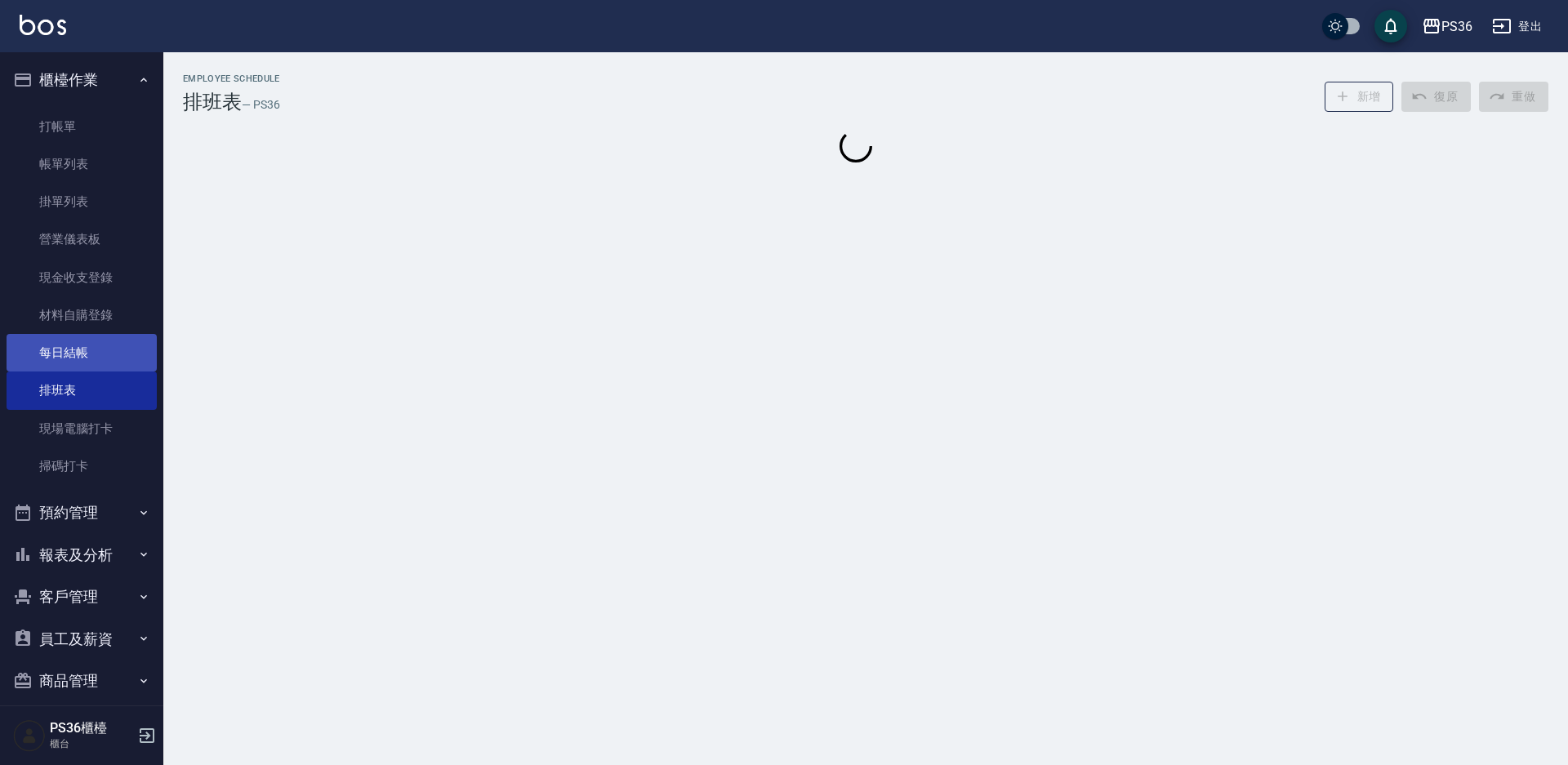
click at [41, 367] on link "每日結帳" at bounding box center [81, 352] width 150 height 38
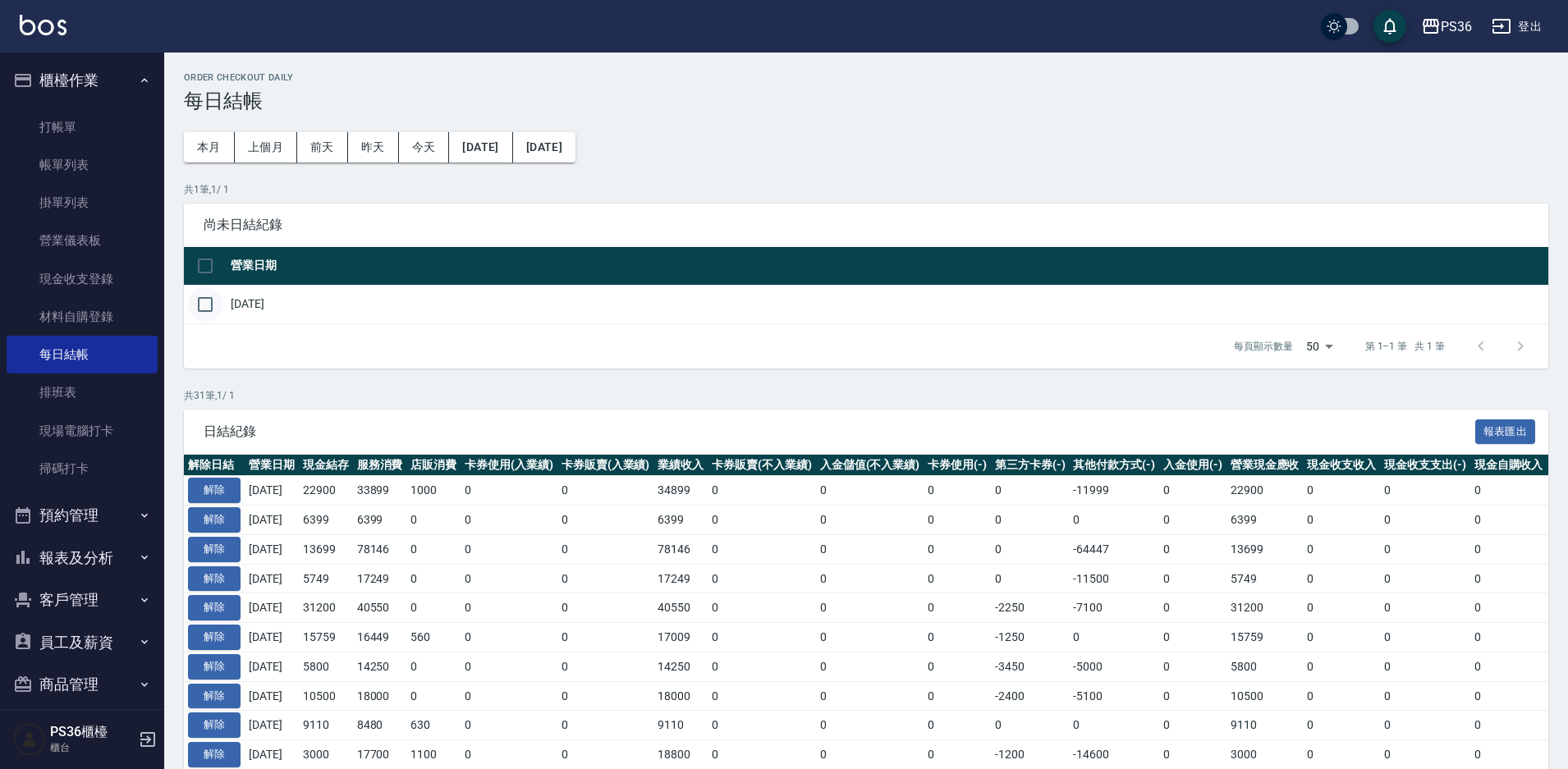
click at [192, 309] on input "checkbox" at bounding box center [204, 304] width 34 height 34
checkbox input "true"
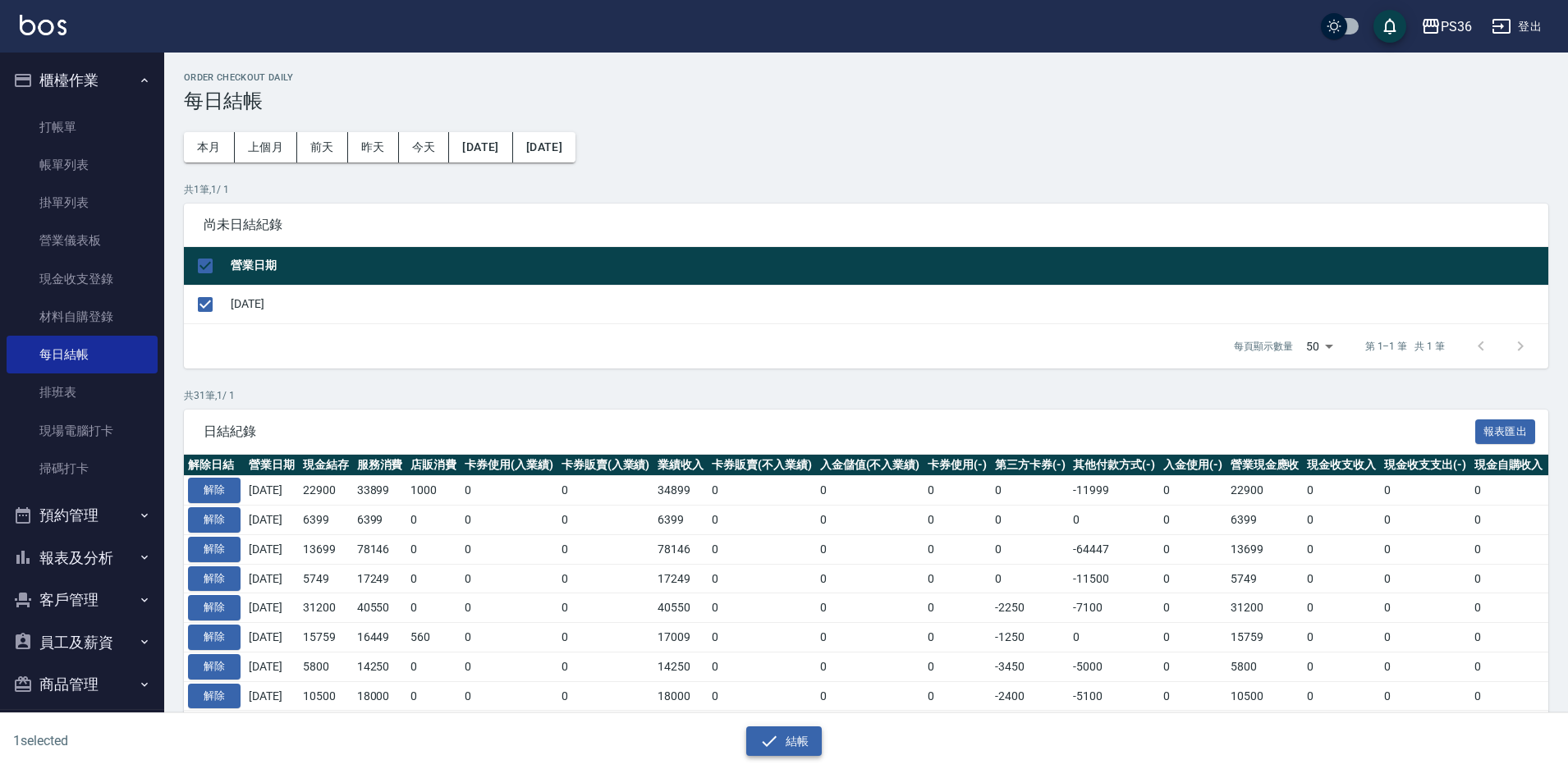
click at [796, 748] on button "結帳" at bounding box center [784, 741] width 76 height 31
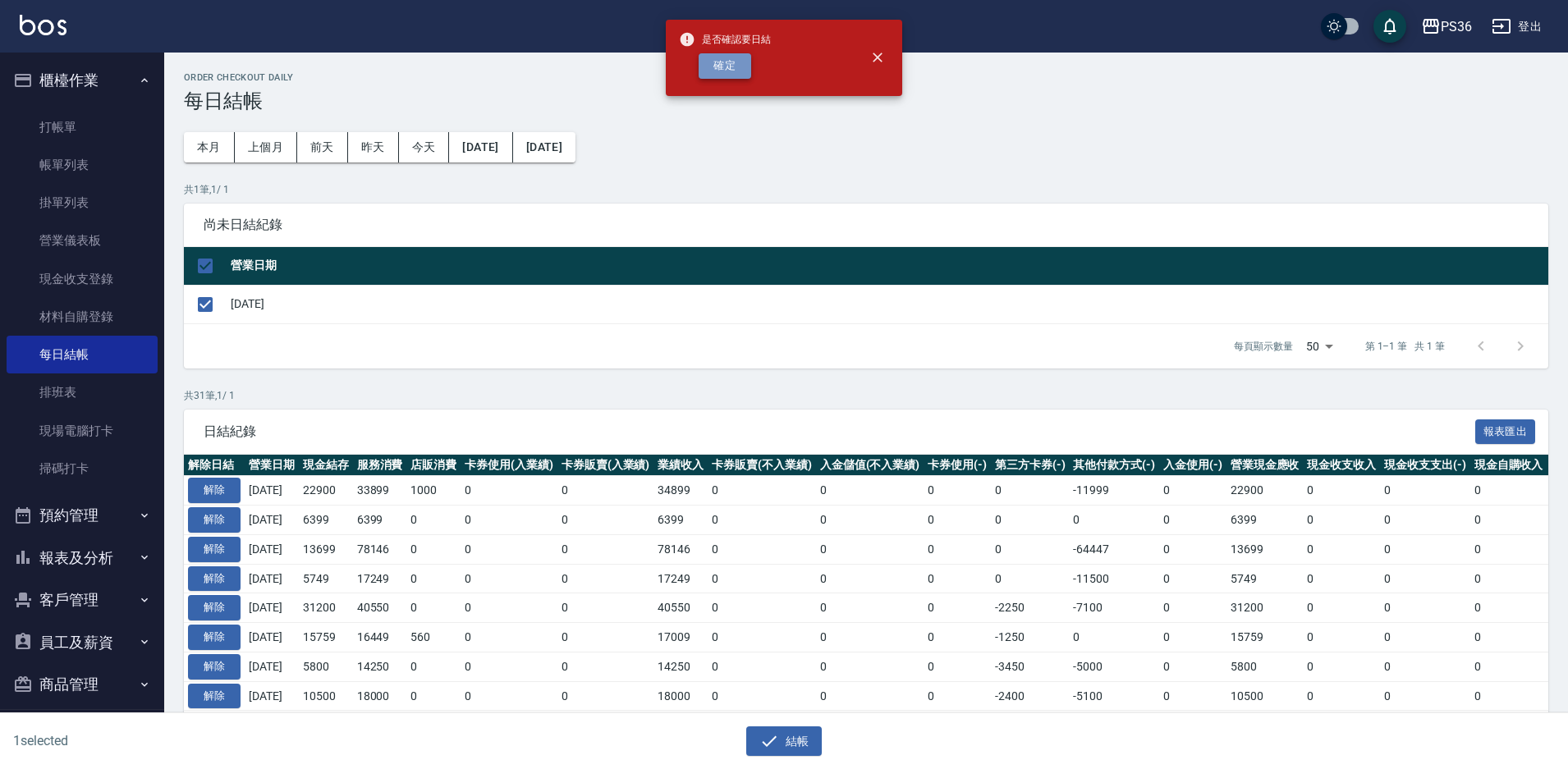
click at [730, 71] on button "確定" at bounding box center [724, 66] width 53 height 25
checkbox input "false"
